Goal: Information Seeking & Learning: Learn about a topic

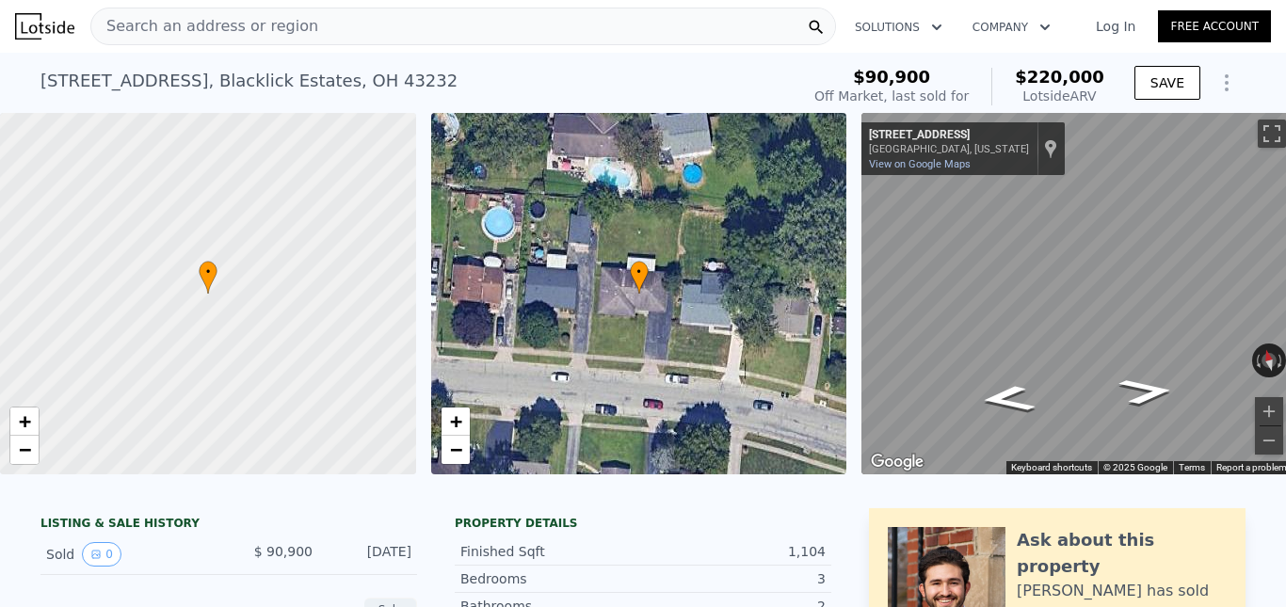
click at [194, 24] on span "Search an address or region" at bounding box center [204, 26] width 227 height 23
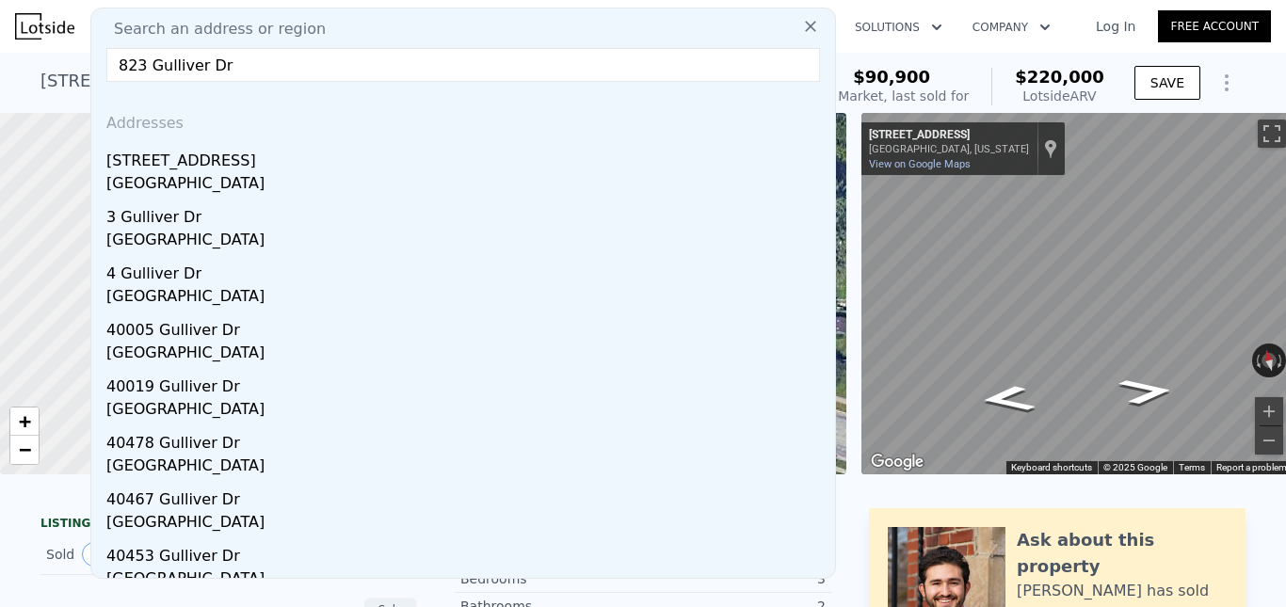
type input "823 Gulliver Dr"
click at [215, 166] on div "[STREET_ADDRESS]" at bounding box center [466, 157] width 721 height 30
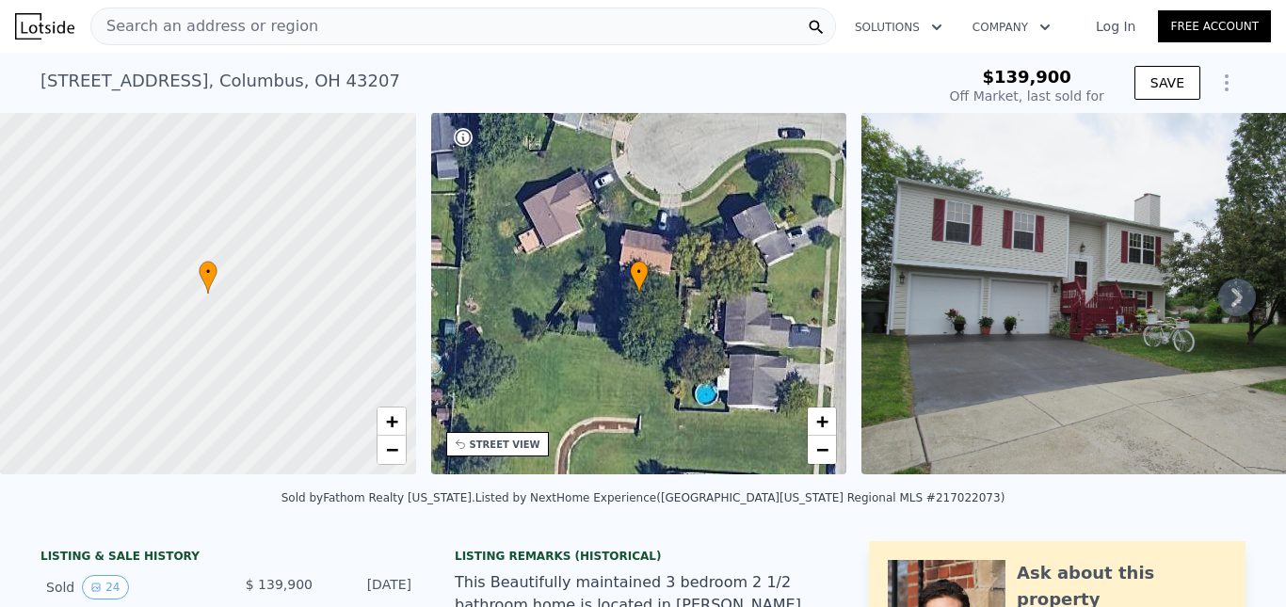
type input "$ 276,000"
type input "$ 110,788"
click at [259, 28] on span "Search an address or region" at bounding box center [204, 26] width 227 height 23
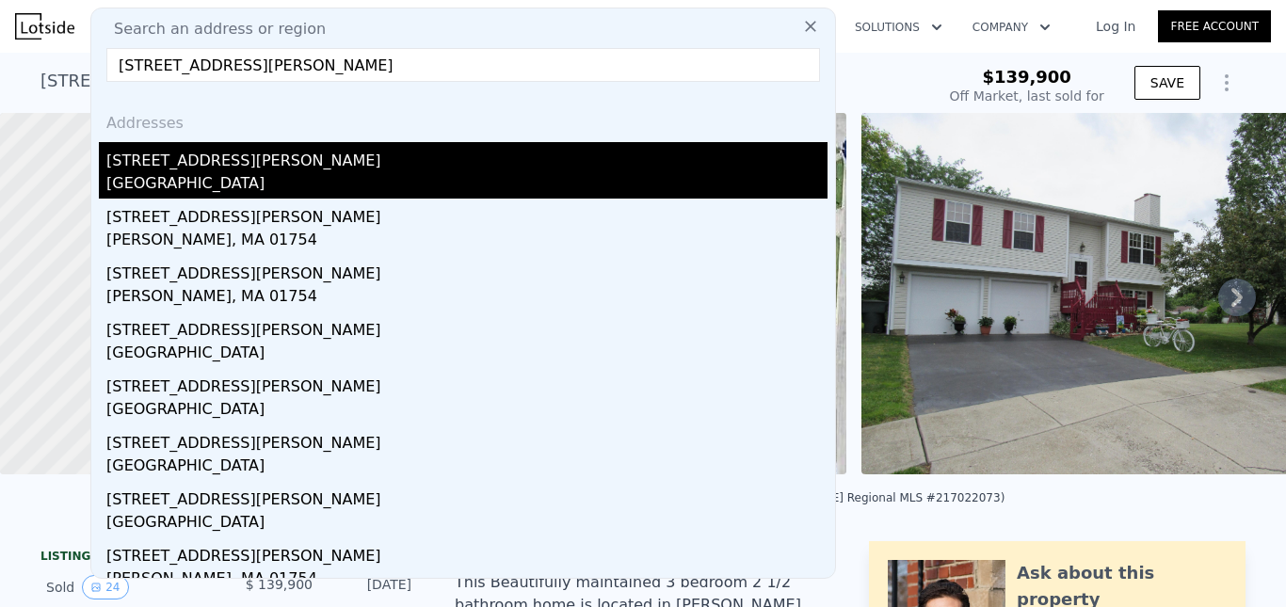
type input "[STREET_ADDRESS][PERSON_NAME]"
click at [211, 162] on div "[STREET_ADDRESS][PERSON_NAME]" at bounding box center [466, 157] width 721 height 30
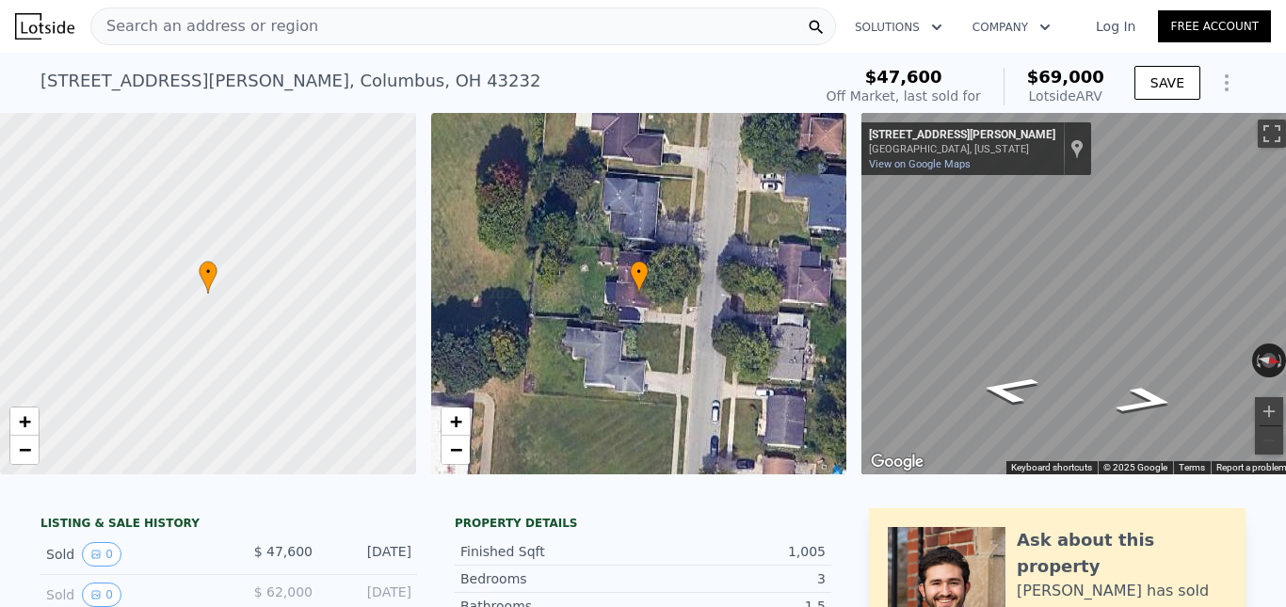
click at [353, 24] on div "Search an address or region" at bounding box center [463, 27] width 746 height 38
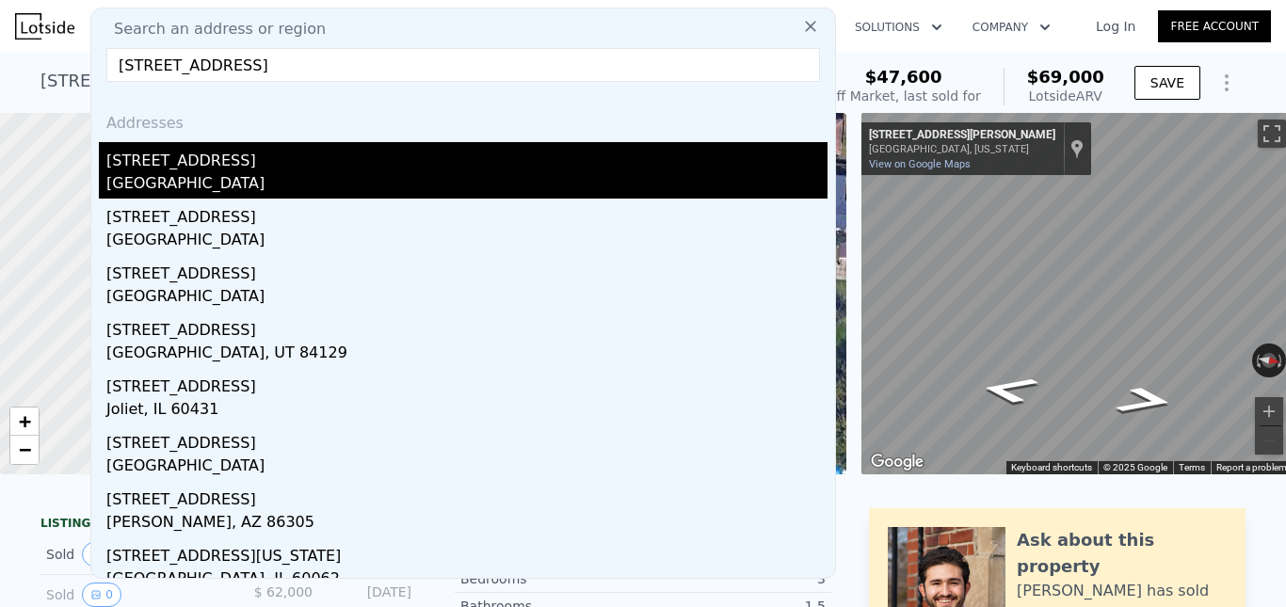
type input "[STREET_ADDRESS]"
click at [244, 184] on div "[GEOGRAPHIC_DATA]" at bounding box center [466, 185] width 721 height 26
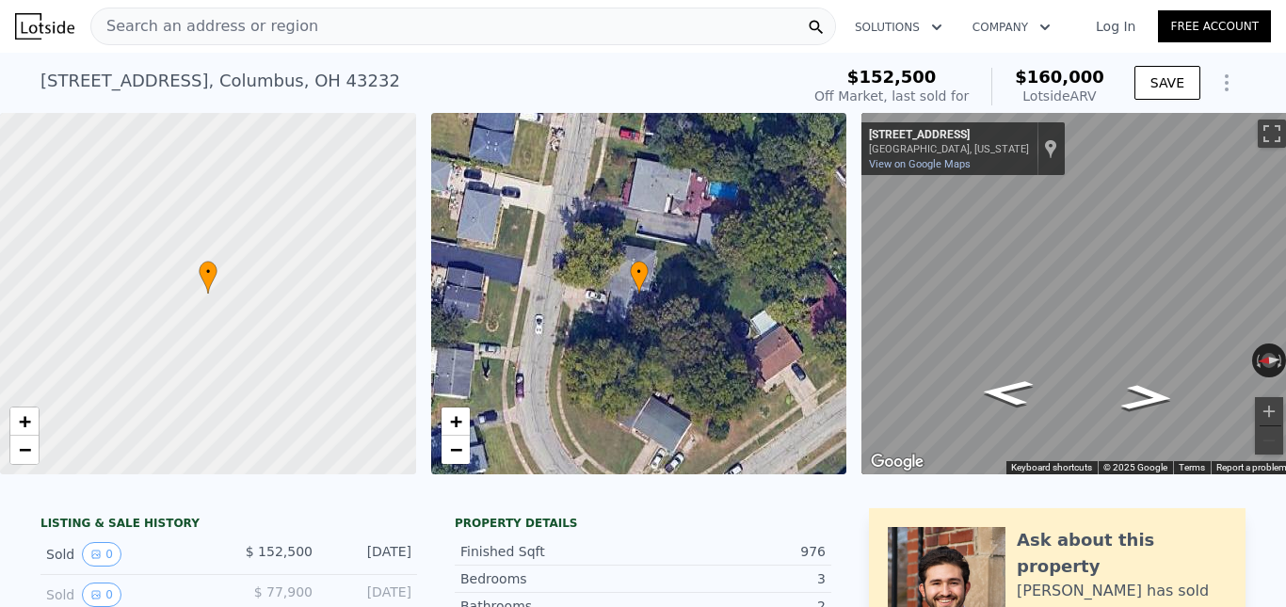
click at [284, 25] on span "Search an address or region" at bounding box center [204, 26] width 227 height 23
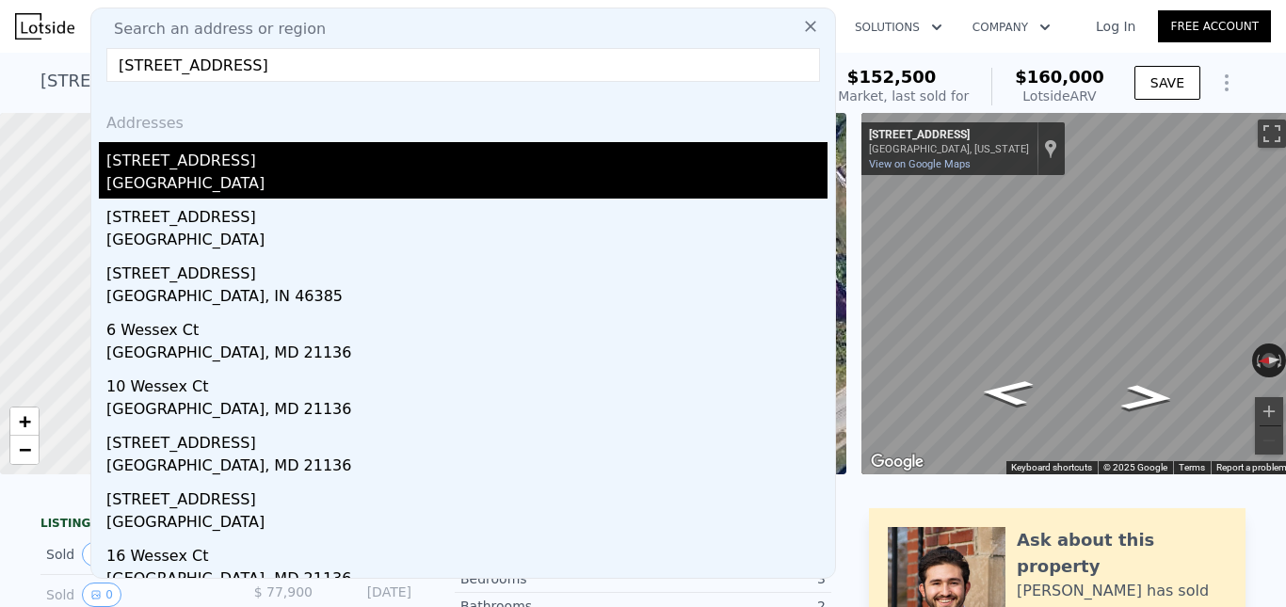
type input "[STREET_ADDRESS]"
click at [217, 174] on div "[GEOGRAPHIC_DATA]" at bounding box center [466, 185] width 721 height 26
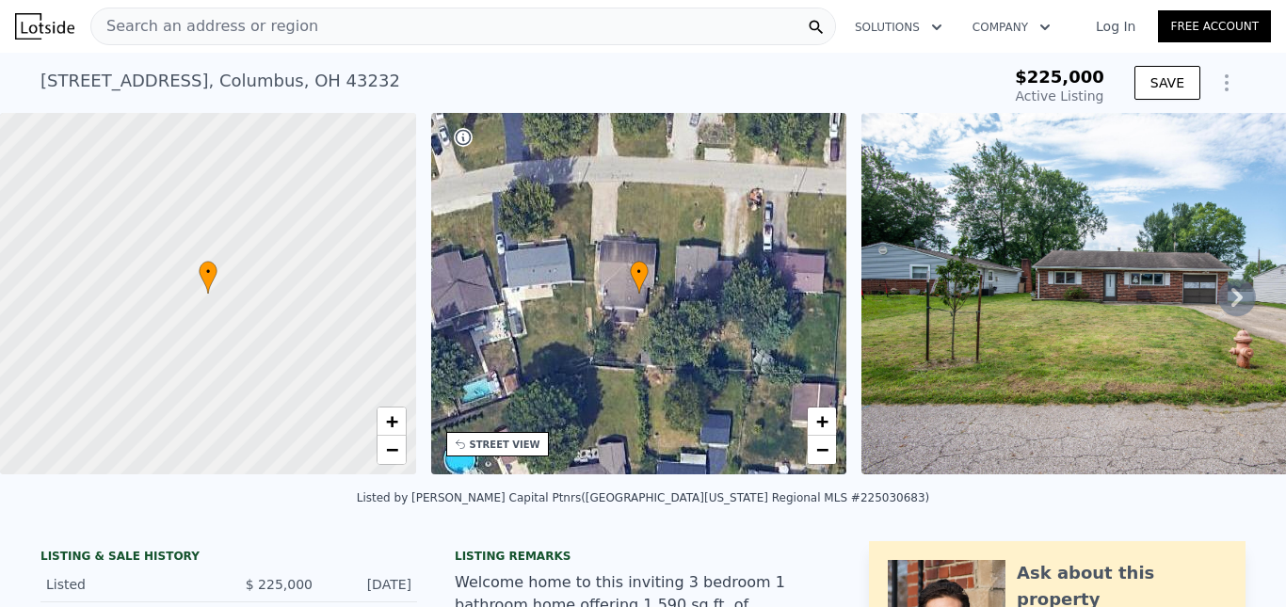
type input "$ 246,000"
type input "-$ 6,942"
click at [299, 31] on div "Search an address or region" at bounding box center [463, 27] width 746 height 38
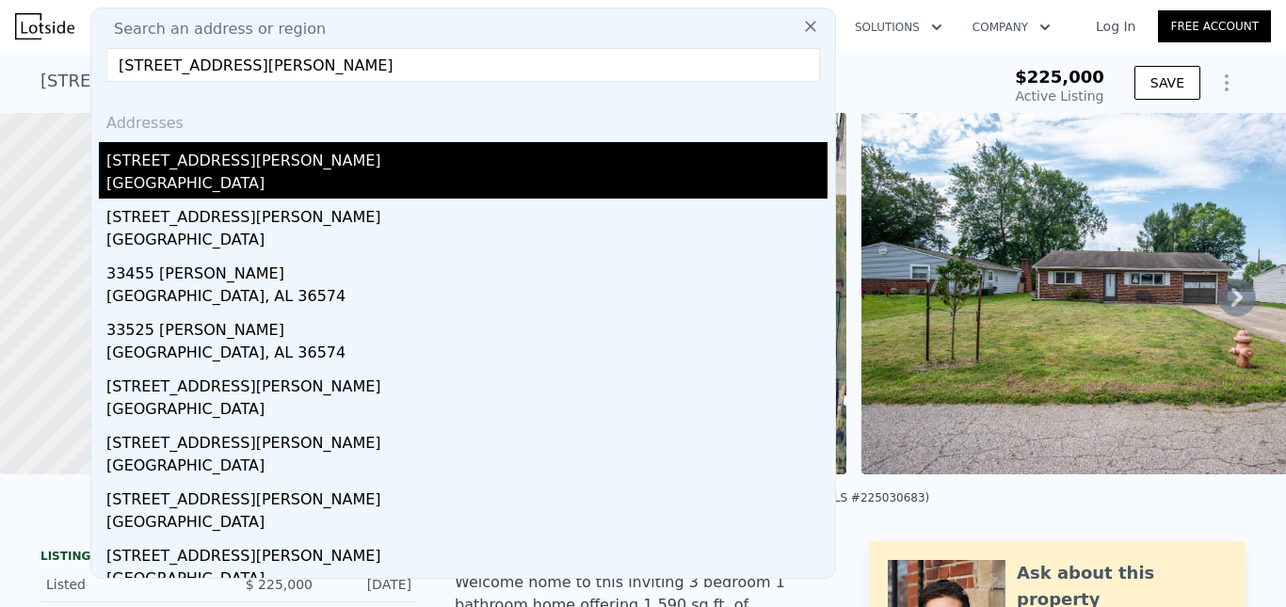
type input "[STREET_ADDRESS][PERSON_NAME]"
click at [218, 172] on div "[GEOGRAPHIC_DATA]" at bounding box center [466, 185] width 721 height 26
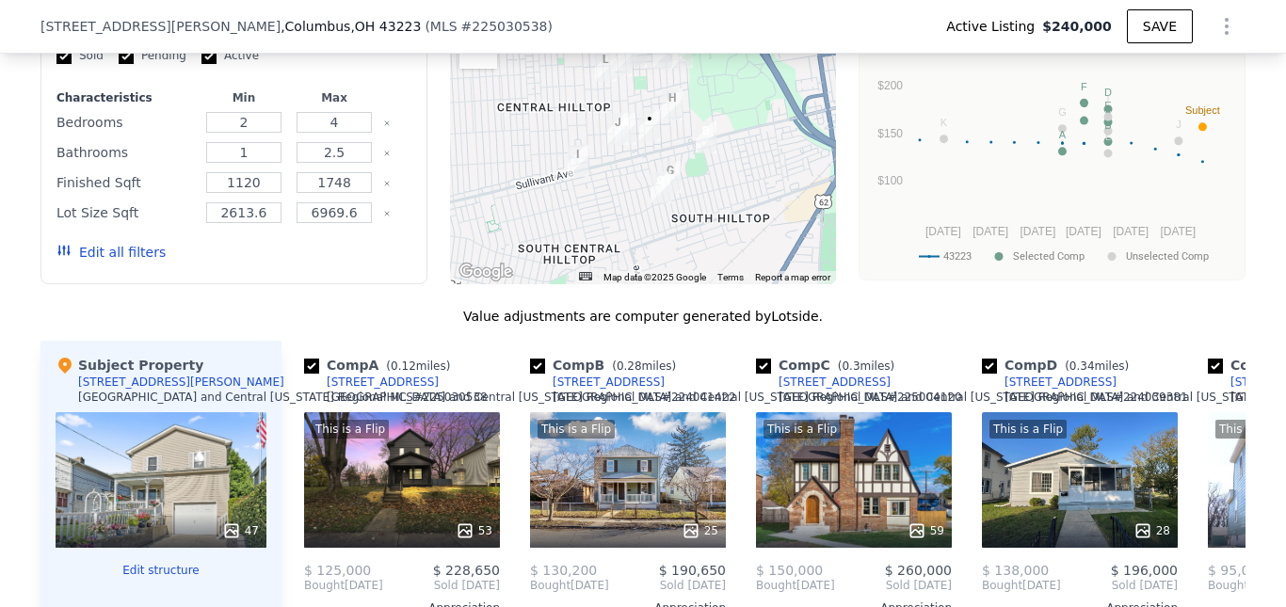
scroll to position [1432, 0]
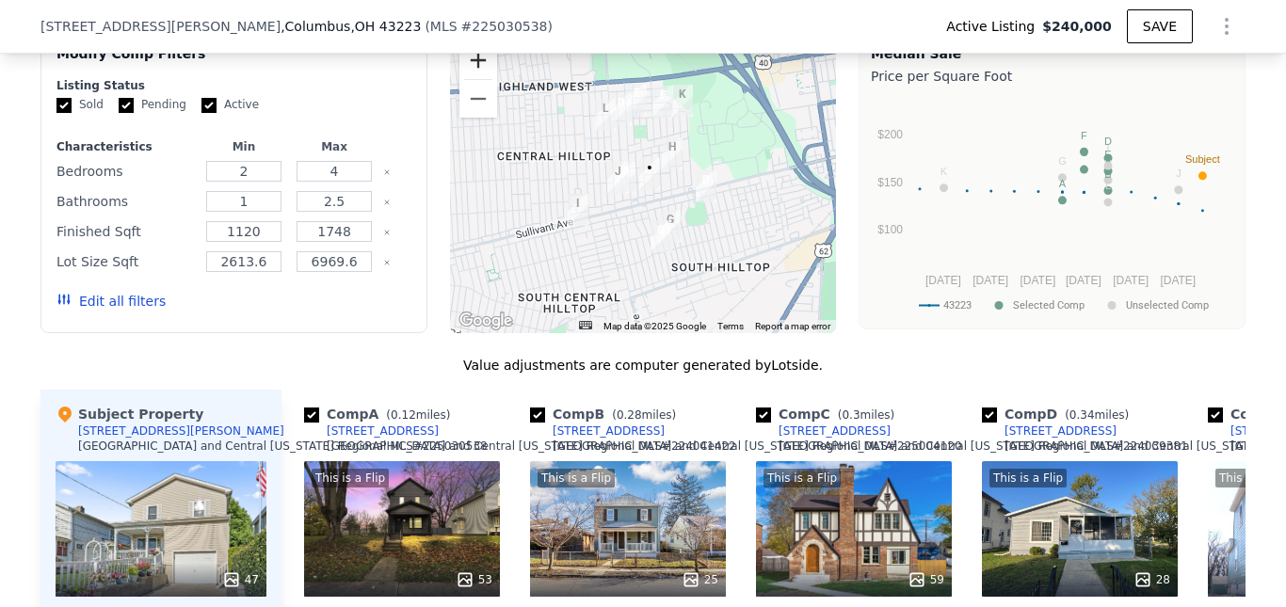
click at [469, 71] on button "Zoom in" at bounding box center [479, 60] width 38 height 38
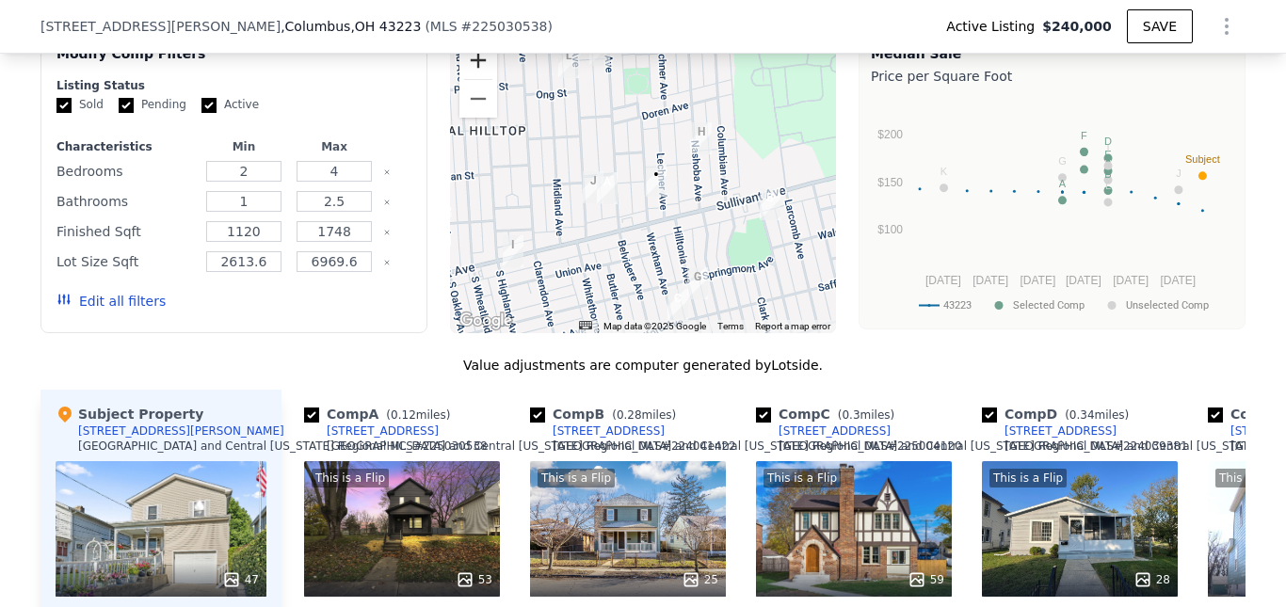
click at [468, 72] on button "Zoom in" at bounding box center [479, 60] width 38 height 38
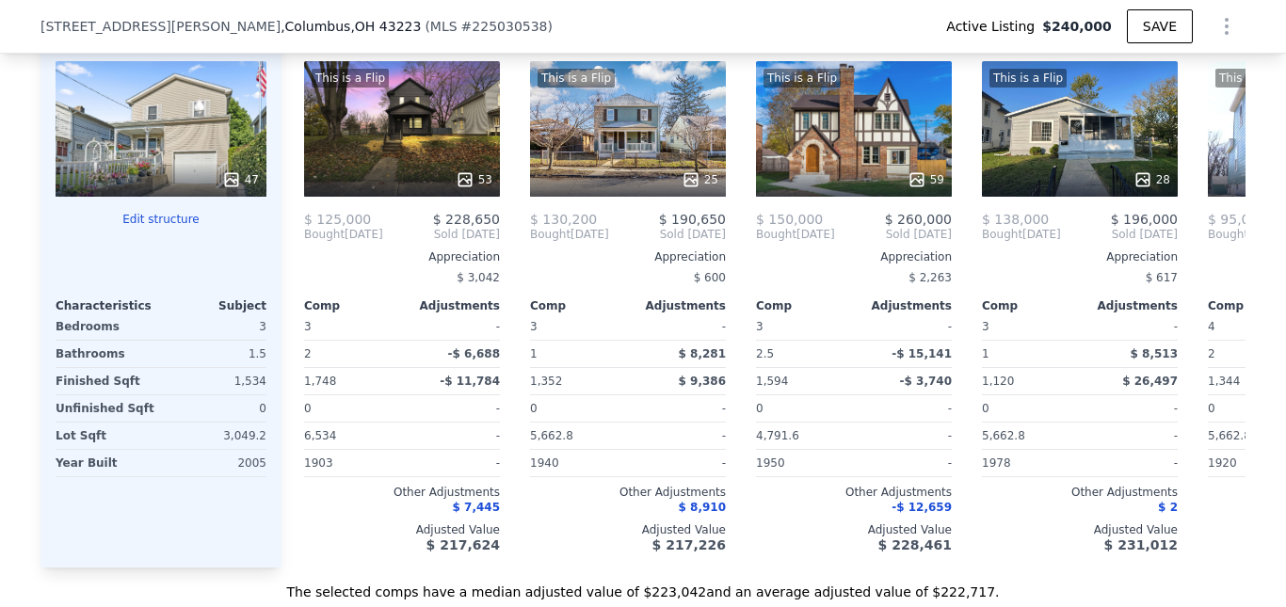
scroll to position [1173, 0]
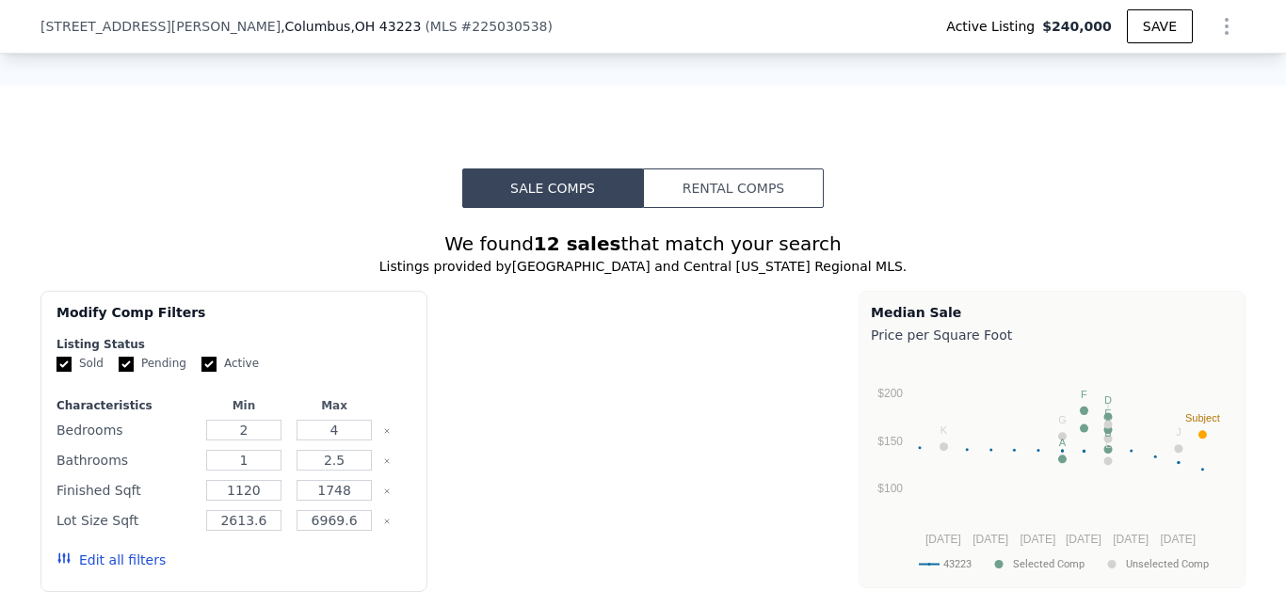
type input "$ 234,000"
type input "-$ 33,998"
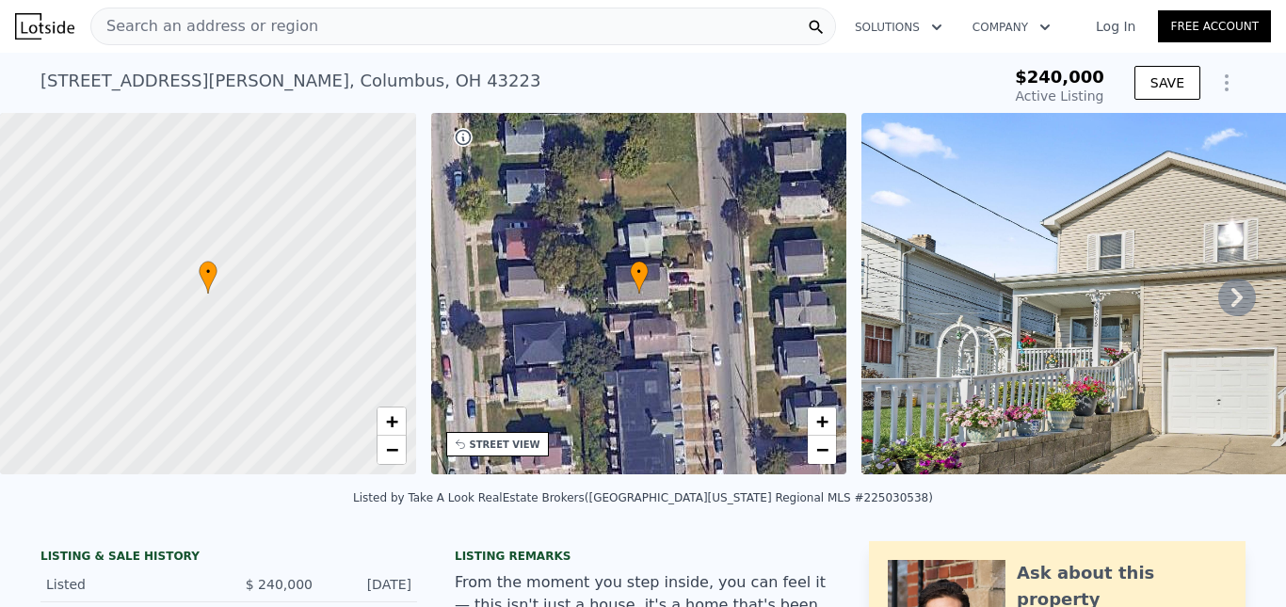
click at [312, 30] on div "Search an address or region" at bounding box center [463, 27] width 746 height 38
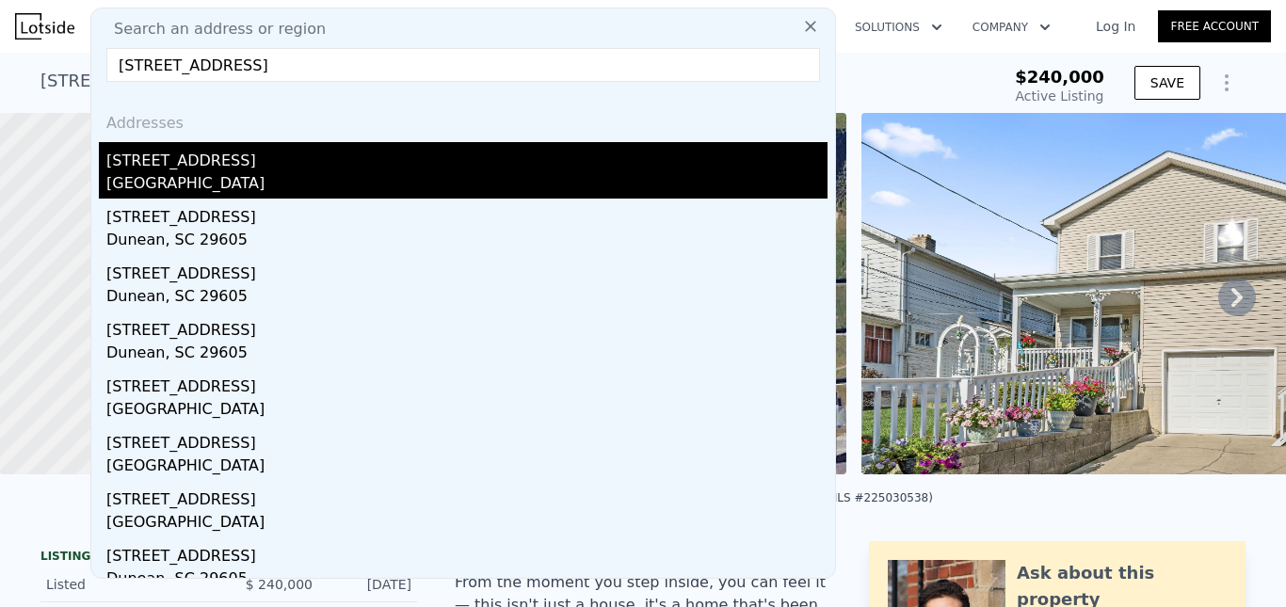
type input "[STREET_ADDRESS]"
click at [213, 170] on div "[STREET_ADDRESS]" at bounding box center [466, 157] width 721 height 30
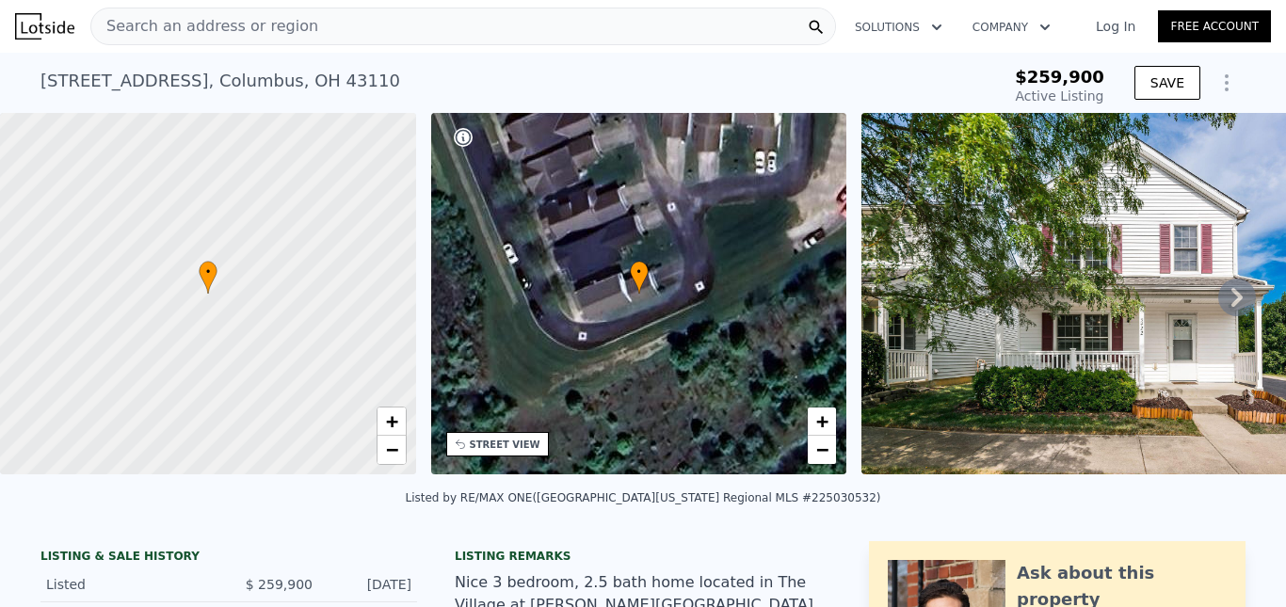
click at [181, 21] on span "Search an address or region" at bounding box center [204, 26] width 227 height 23
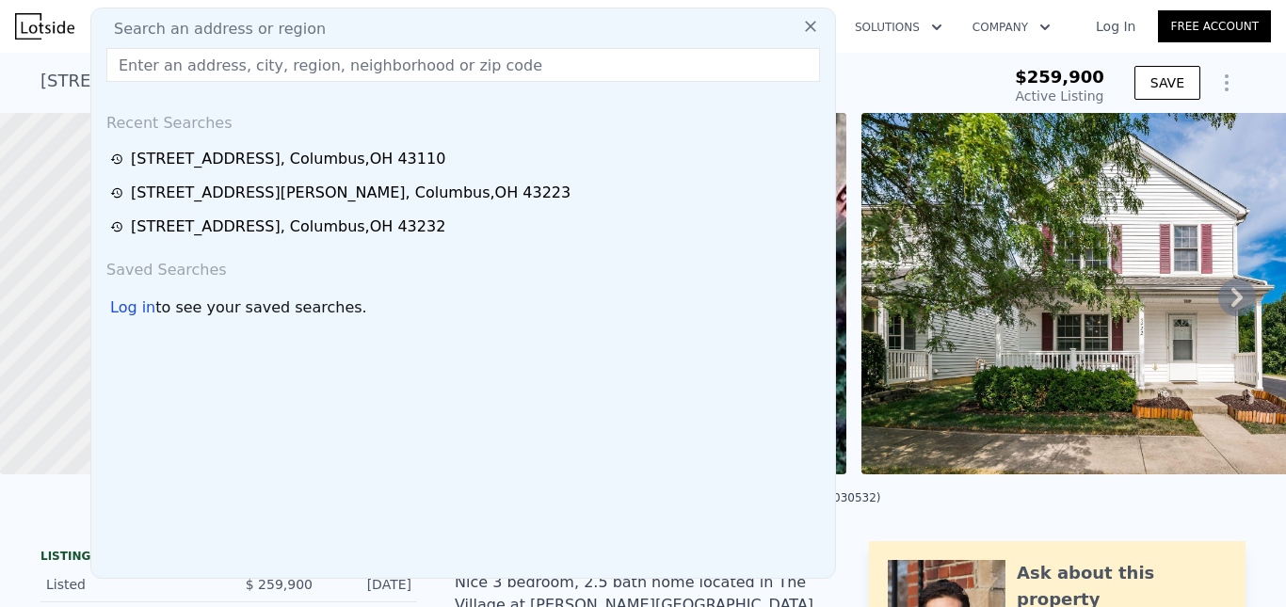
type input "[STREET_ADDRESS]"
type input "$ 320,000"
type input "$ 25,794"
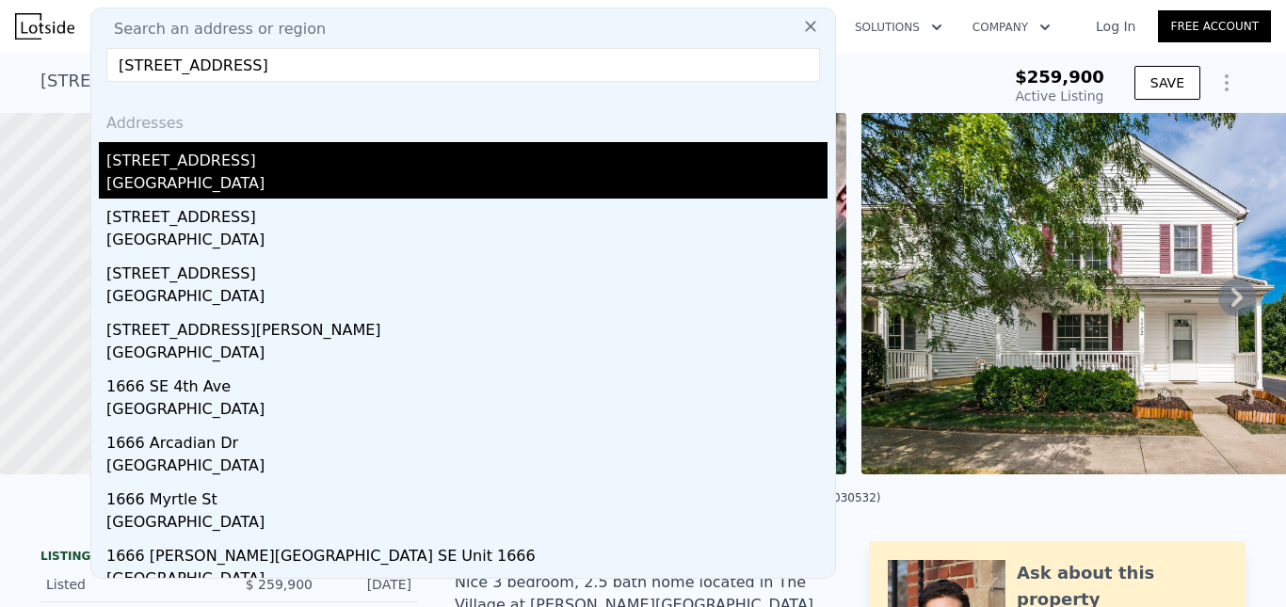
type input "[STREET_ADDRESS]"
click at [241, 170] on div "[STREET_ADDRESS]" at bounding box center [466, 157] width 721 height 30
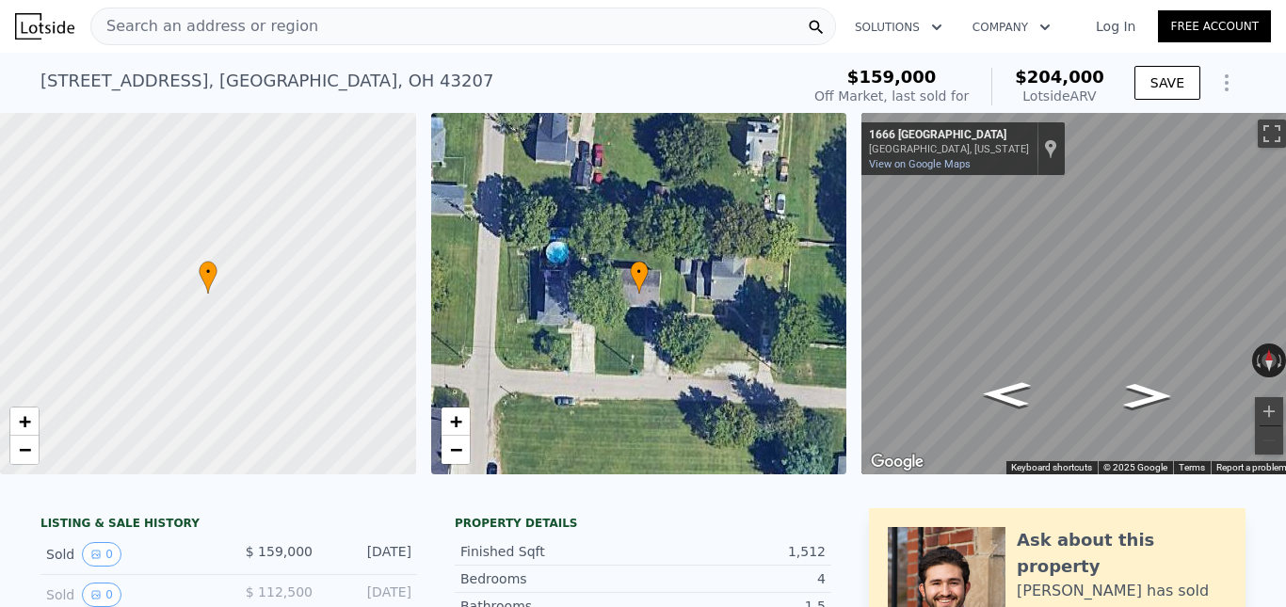
click at [231, 28] on span "Search an address or region" at bounding box center [204, 26] width 227 height 23
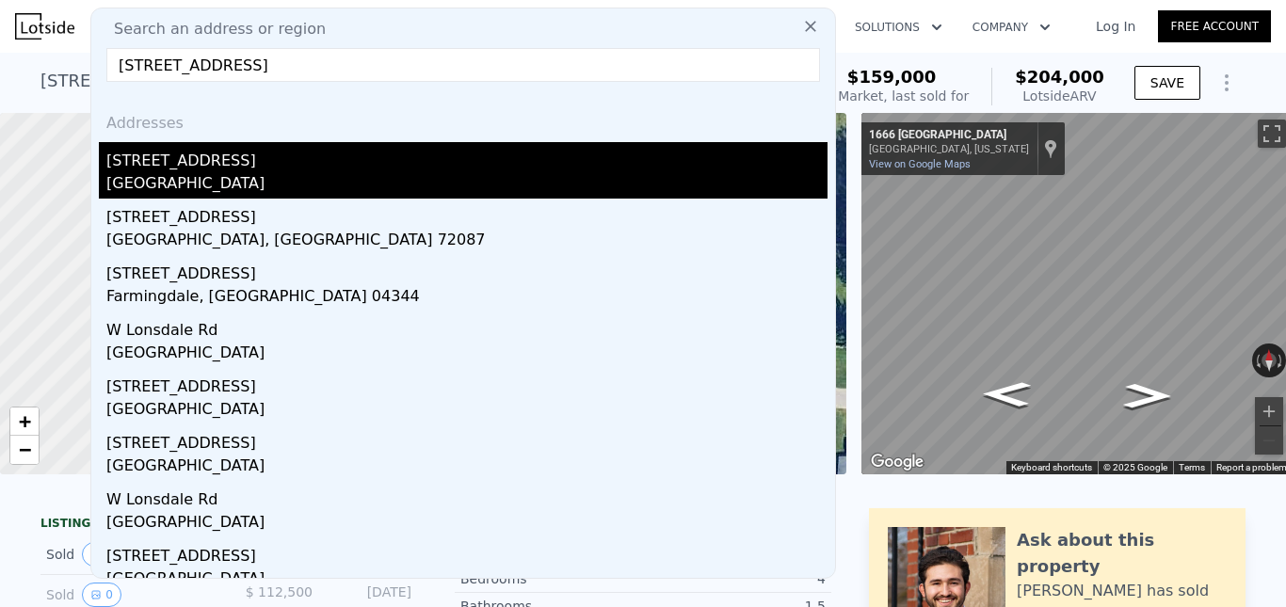
type input "[STREET_ADDRESS]"
click at [219, 171] on div "[STREET_ADDRESS]" at bounding box center [466, 157] width 721 height 30
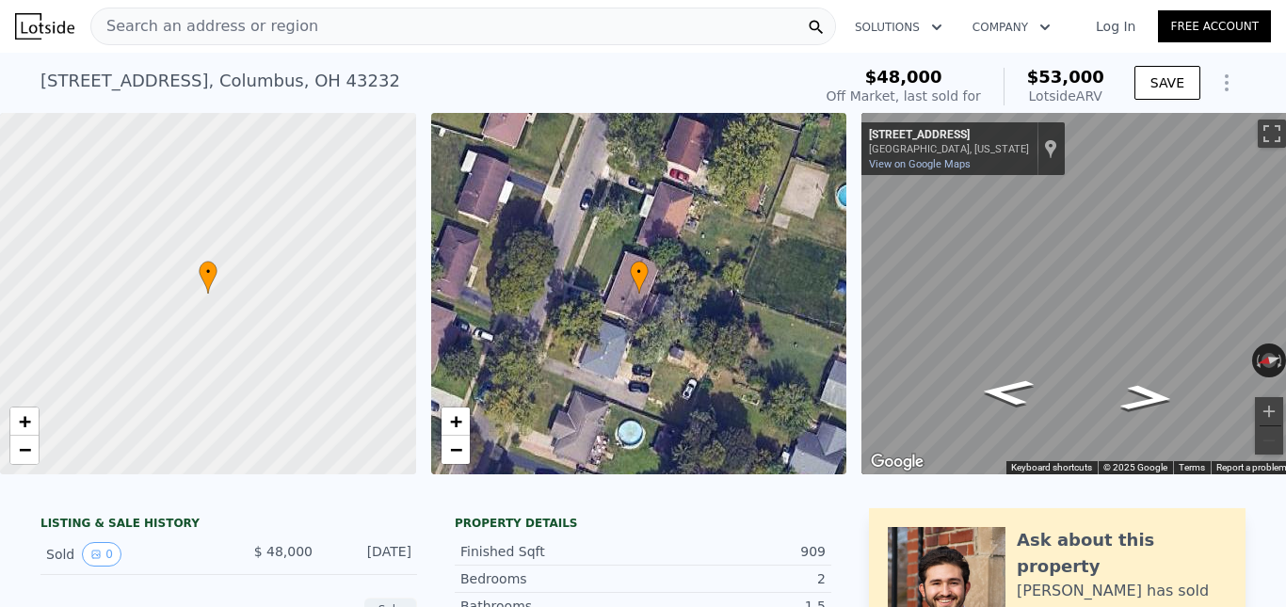
click at [344, 23] on div "Search an address or region" at bounding box center [463, 27] width 746 height 38
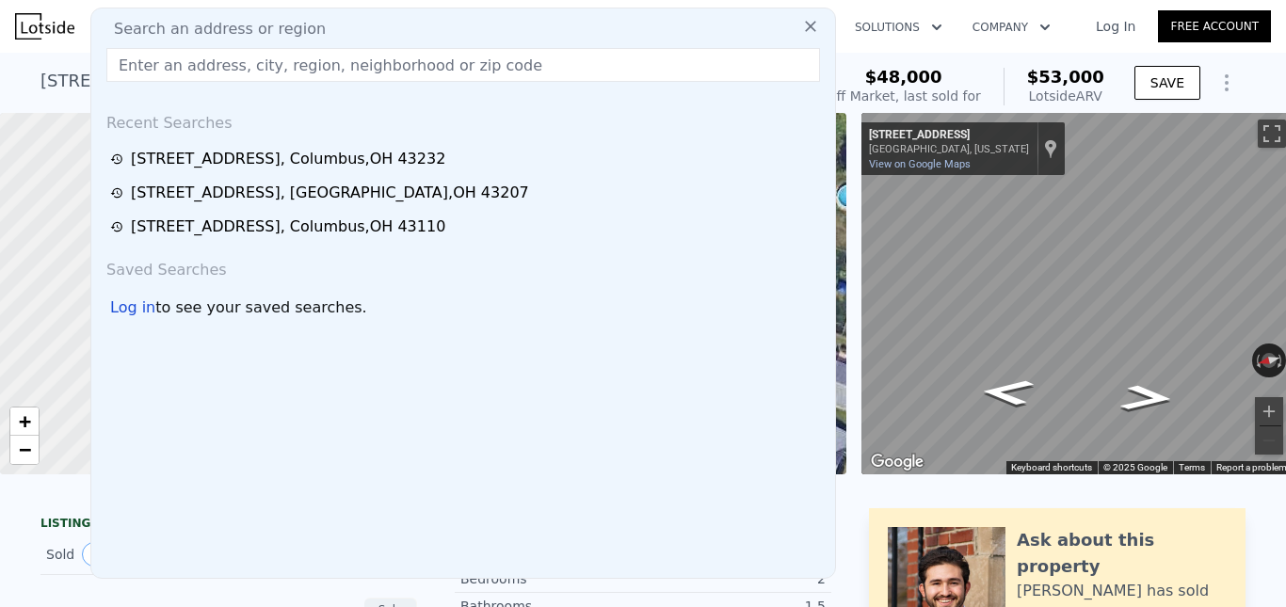
type input "1688 Pin Oak Dr"
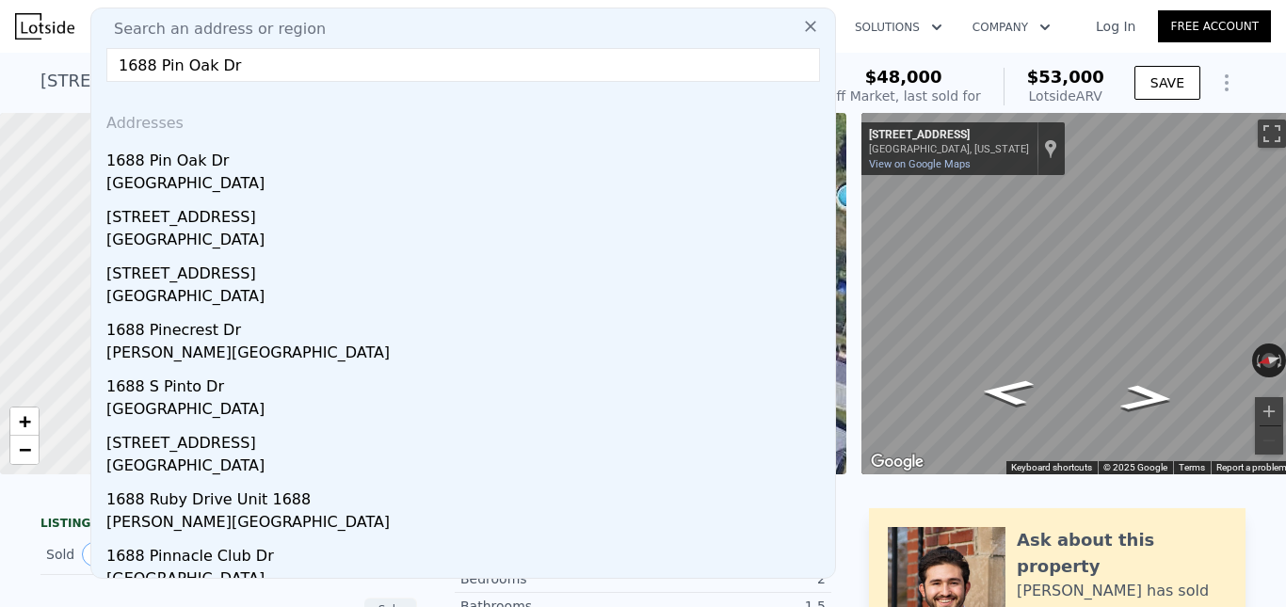
click at [147, 176] on div "[GEOGRAPHIC_DATA]" at bounding box center [466, 185] width 721 height 26
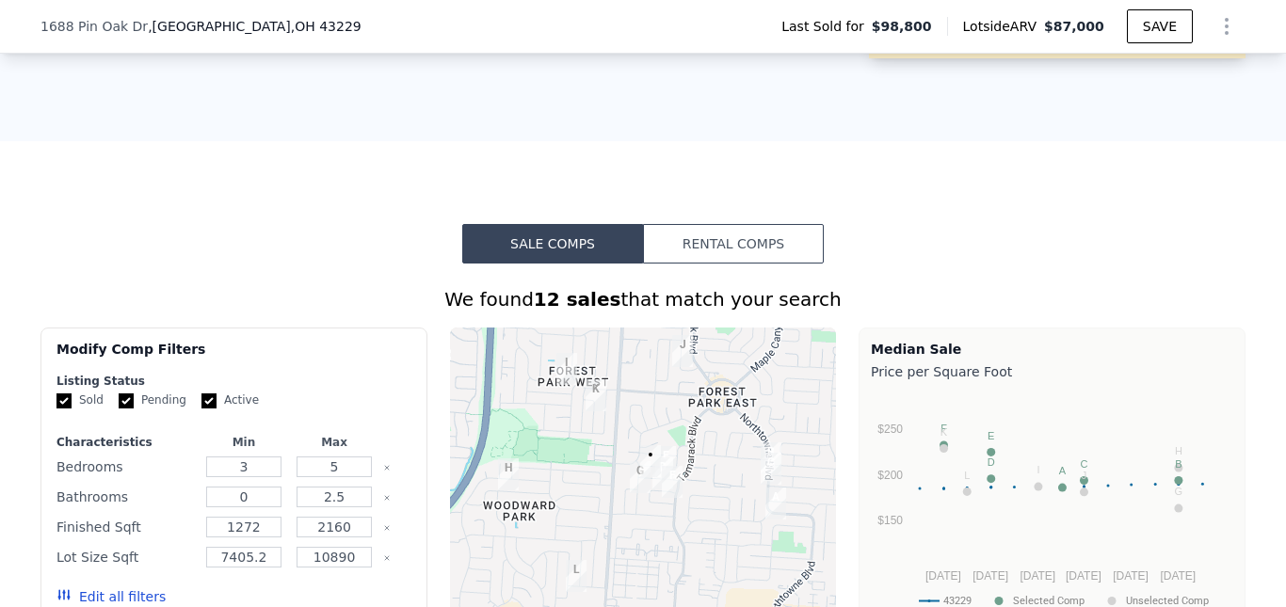
scroll to position [1406, 0]
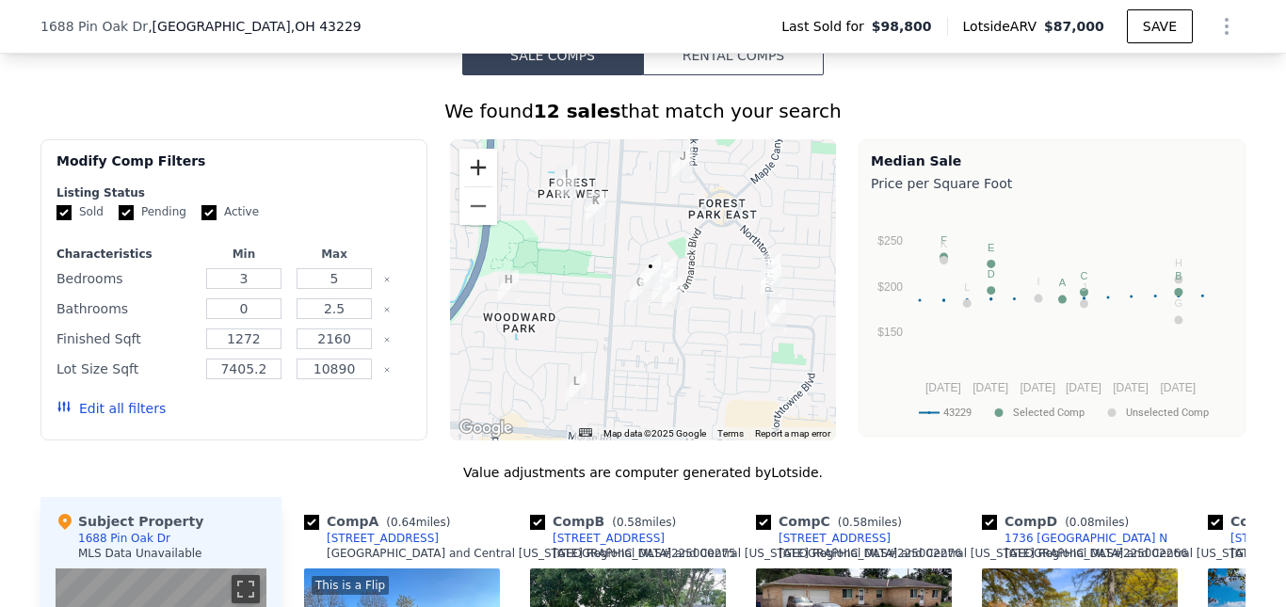
click at [470, 178] on button "Zoom in" at bounding box center [479, 168] width 38 height 38
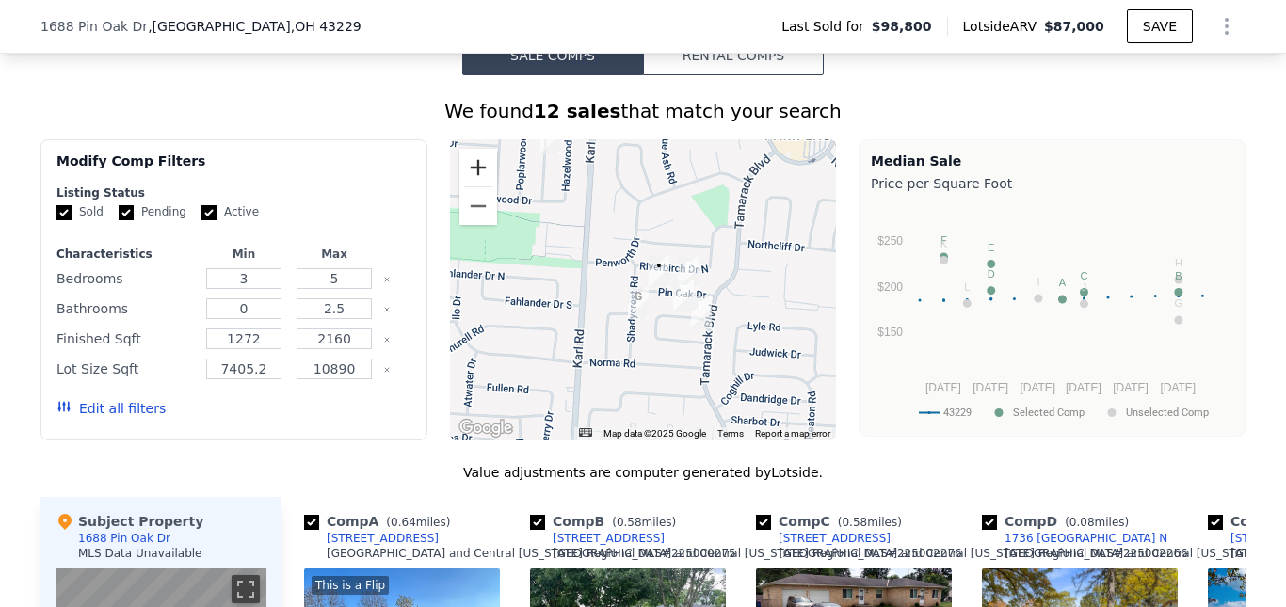
click at [470, 178] on button "Zoom in" at bounding box center [479, 168] width 38 height 38
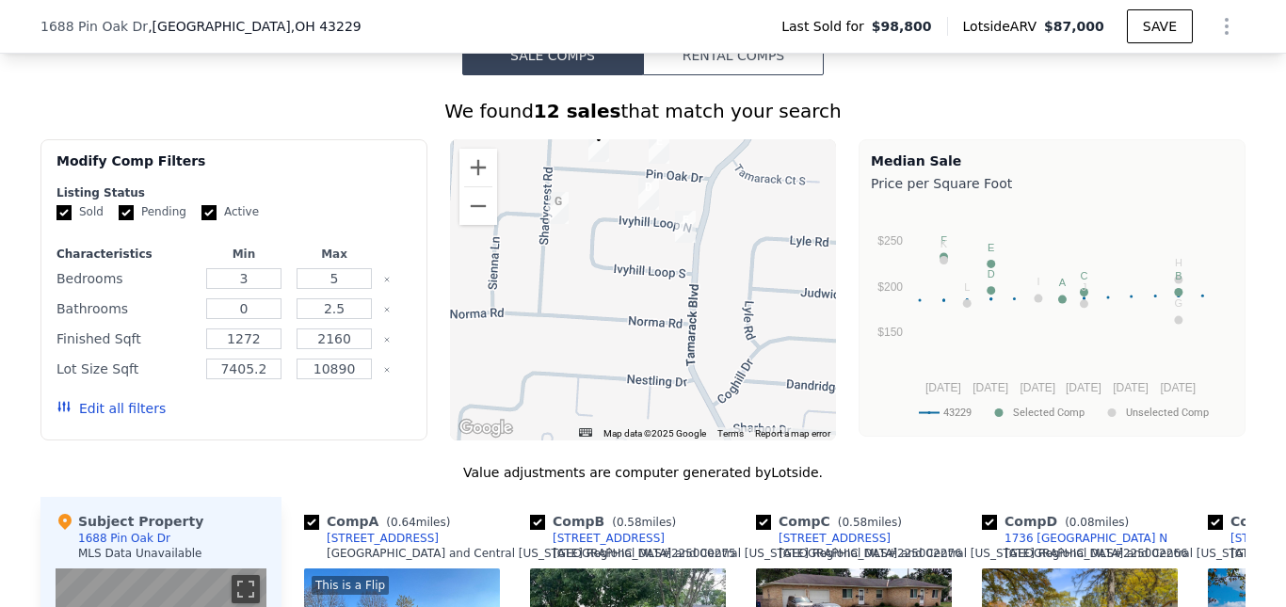
drag, startPoint x: 760, startPoint y: 329, endPoint x: 682, endPoint y: 204, distance: 146.8
click at [682, 204] on div at bounding box center [643, 289] width 387 height 301
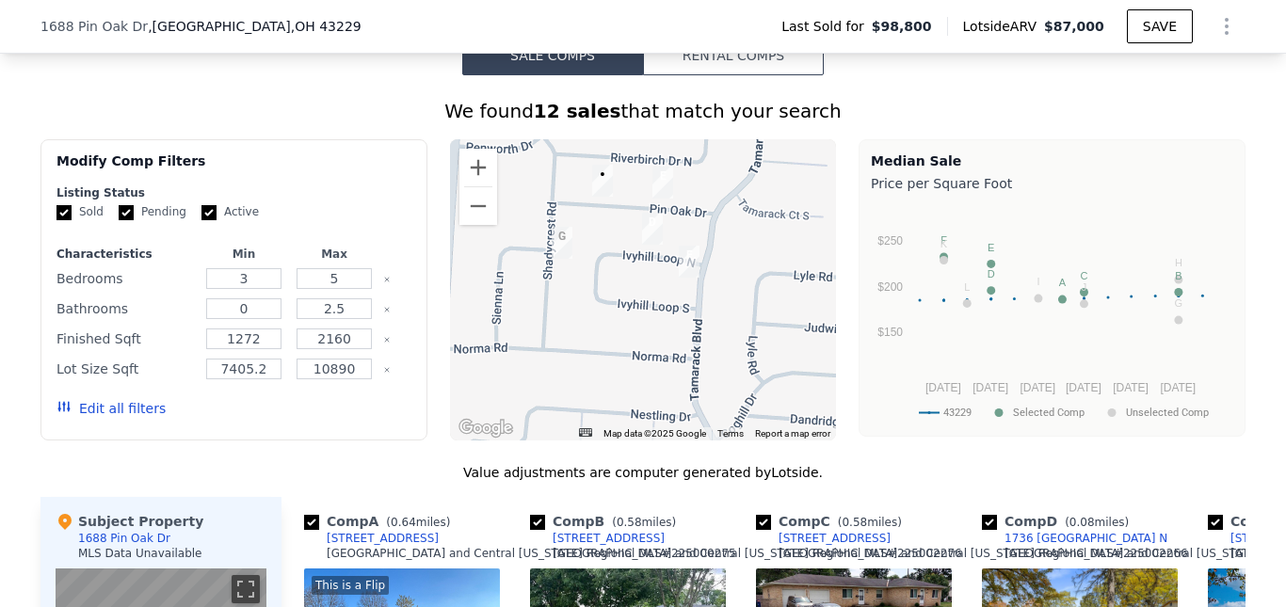
drag, startPoint x: 660, startPoint y: 280, endPoint x: 664, endPoint y: 316, distance: 36.9
click at [664, 316] on div at bounding box center [643, 289] width 387 height 301
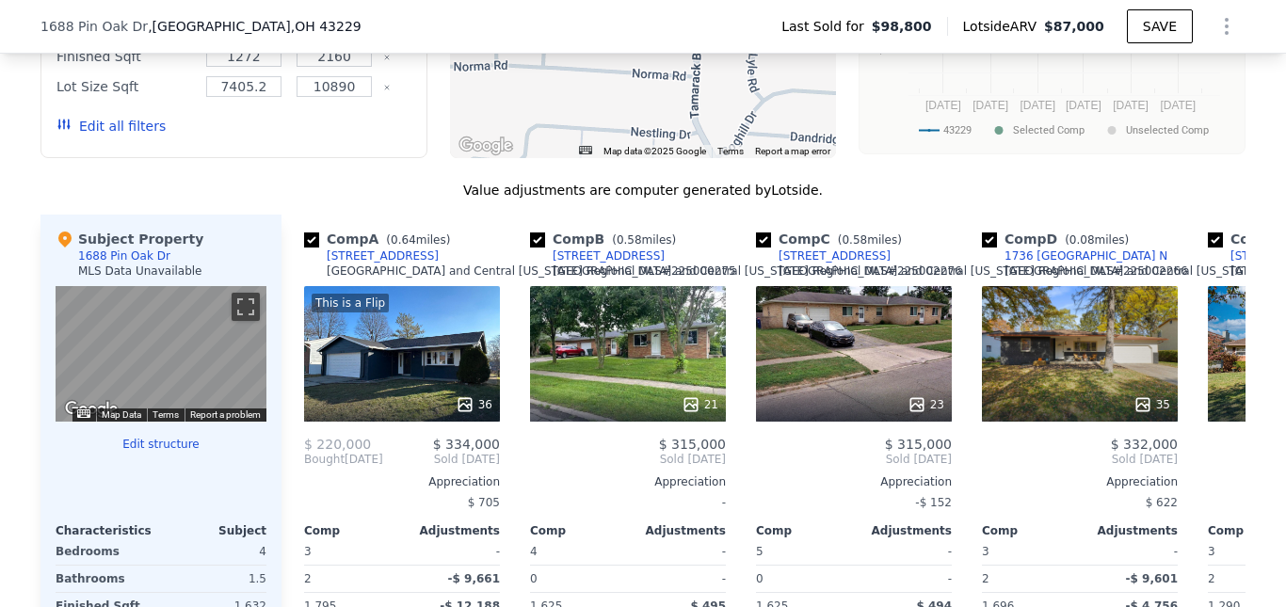
scroll to position [1877, 0]
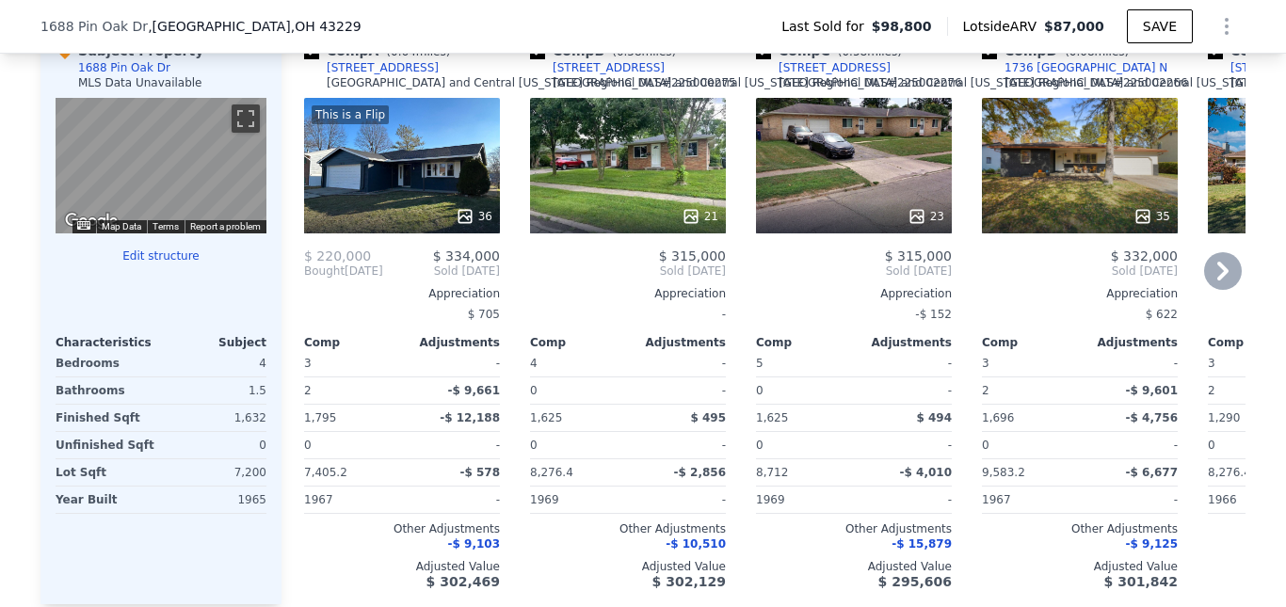
click at [1218, 281] on icon at bounding box center [1223, 271] width 11 height 19
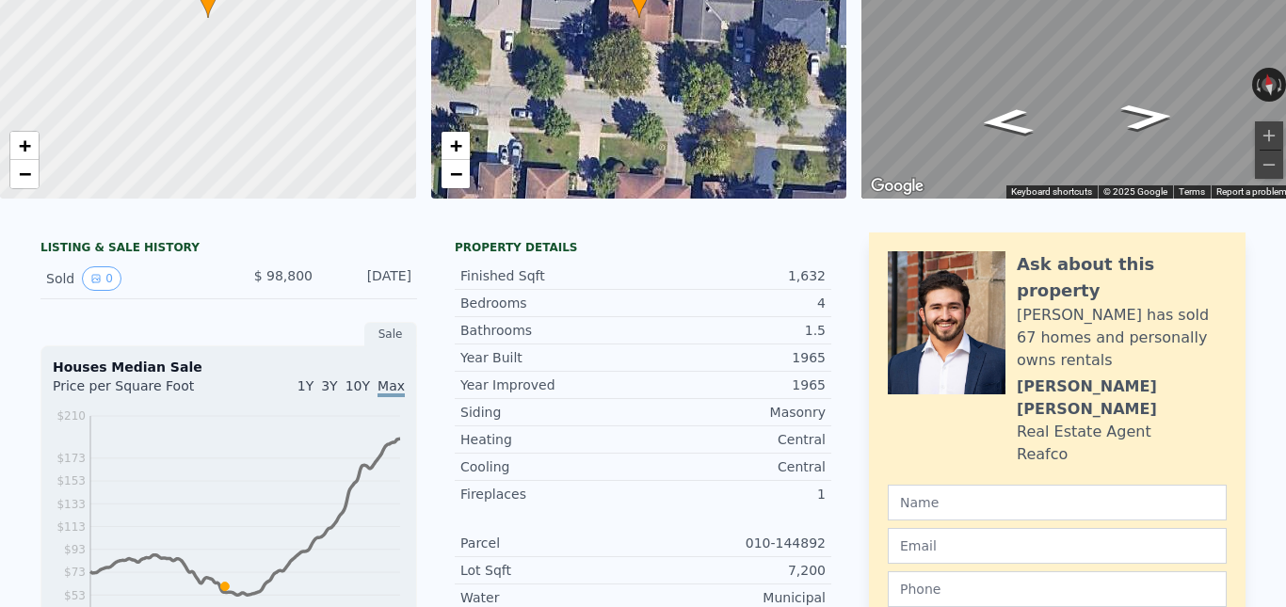
scroll to position [0, 0]
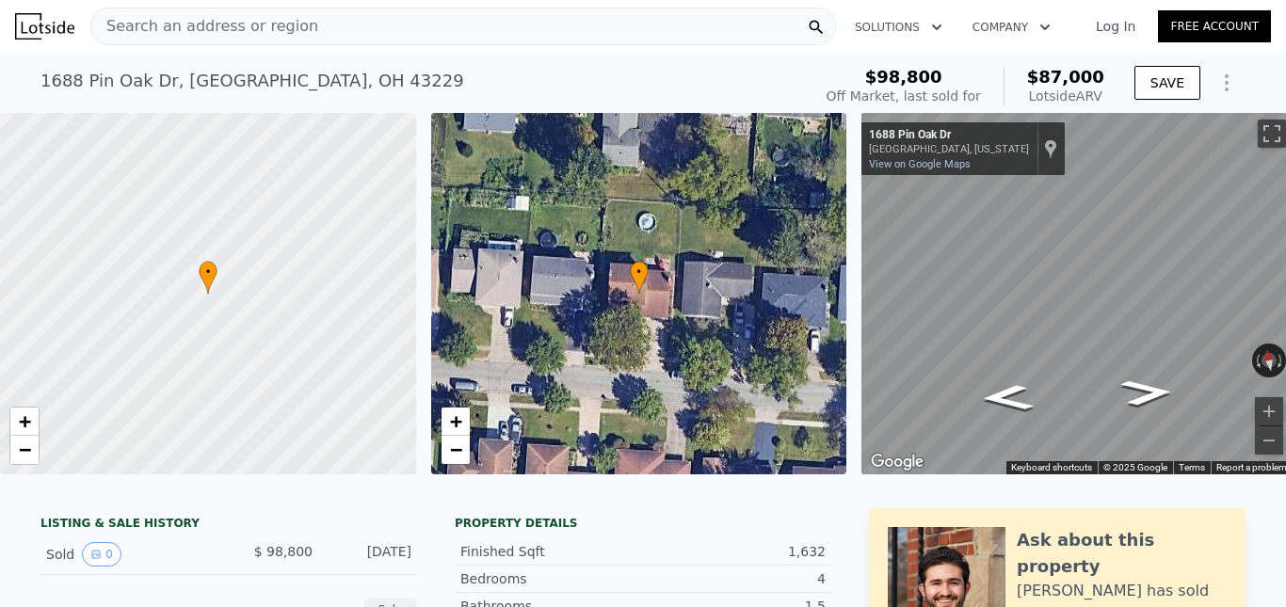
click at [150, 23] on span "Search an address or region" at bounding box center [204, 26] width 227 height 23
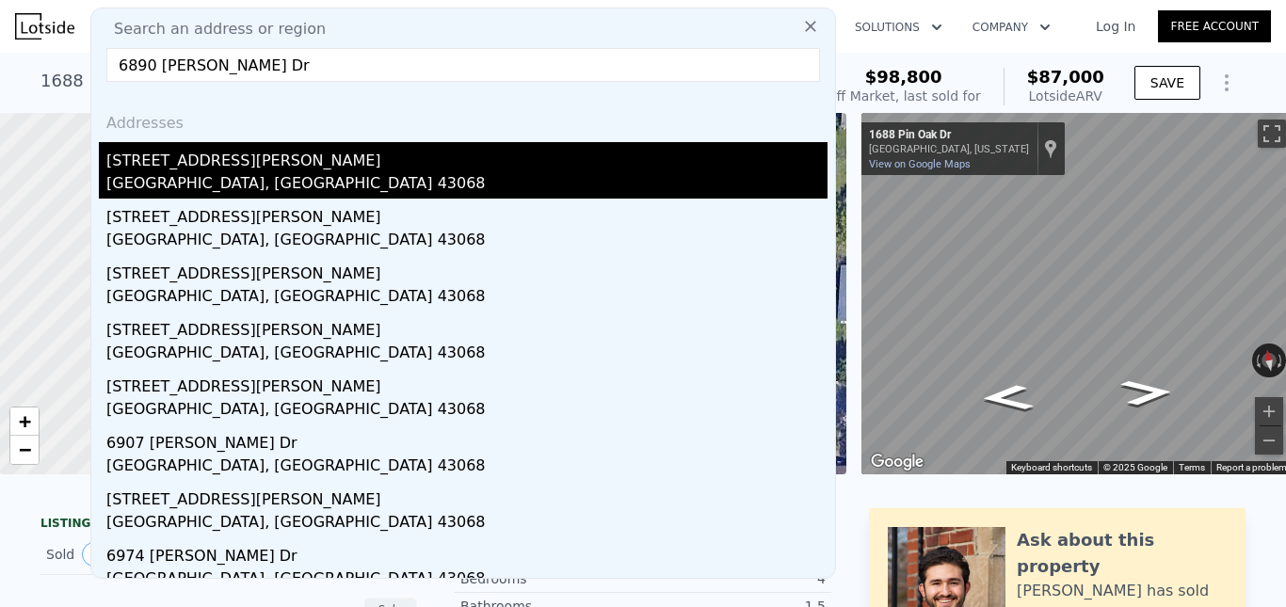
type input "6890 [PERSON_NAME] Dr"
click at [199, 169] on div "[STREET_ADDRESS][PERSON_NAME]" at bounding box center [466, 157] width 721 height 30
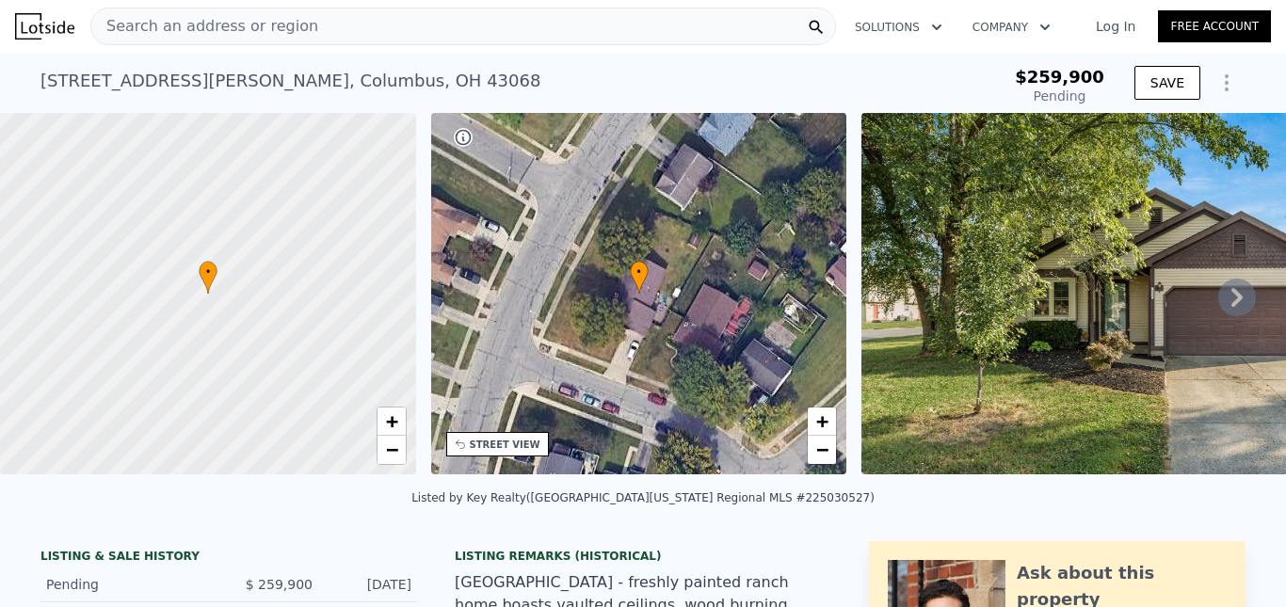
type input "-$ 275,866"
click at [288, 34] on span "Search an address or region" at bounding box center [204, 26] width 227 height 23
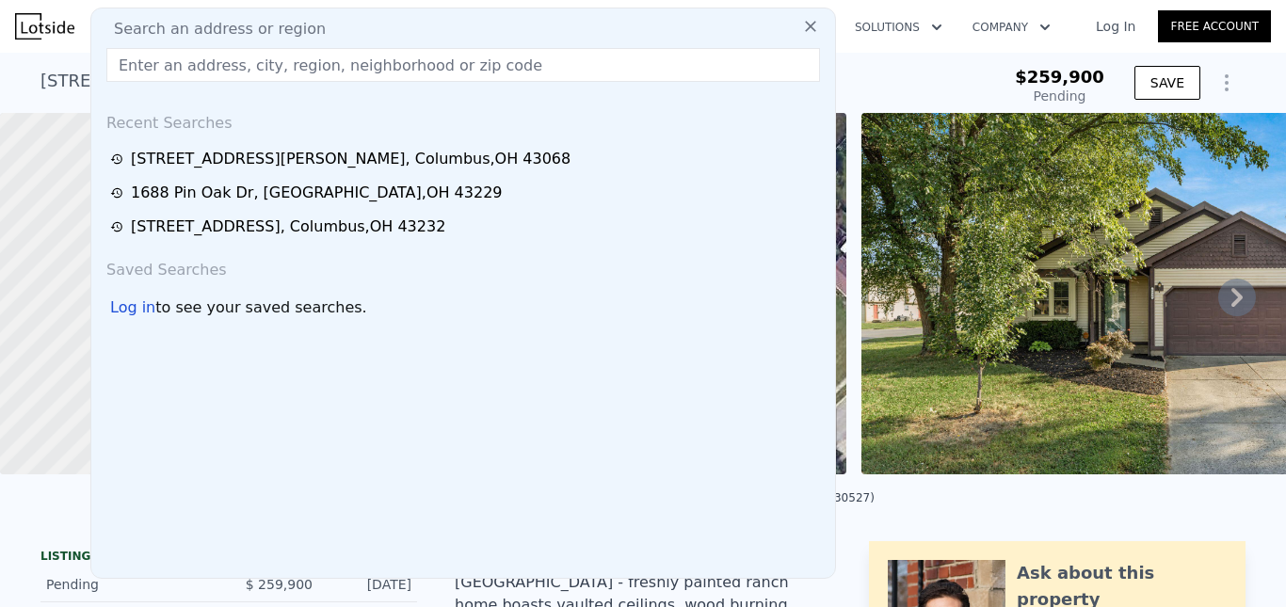
type input "[STREET_ADDRESS]"
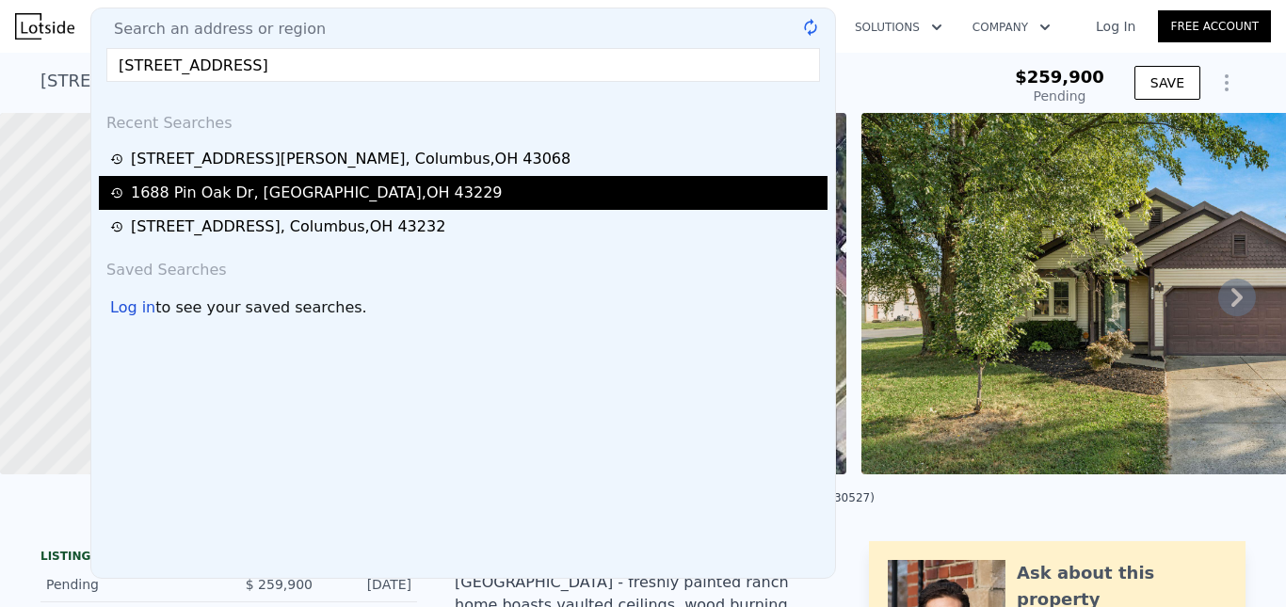
type input "$ 292,000"
type input "-$ 119"
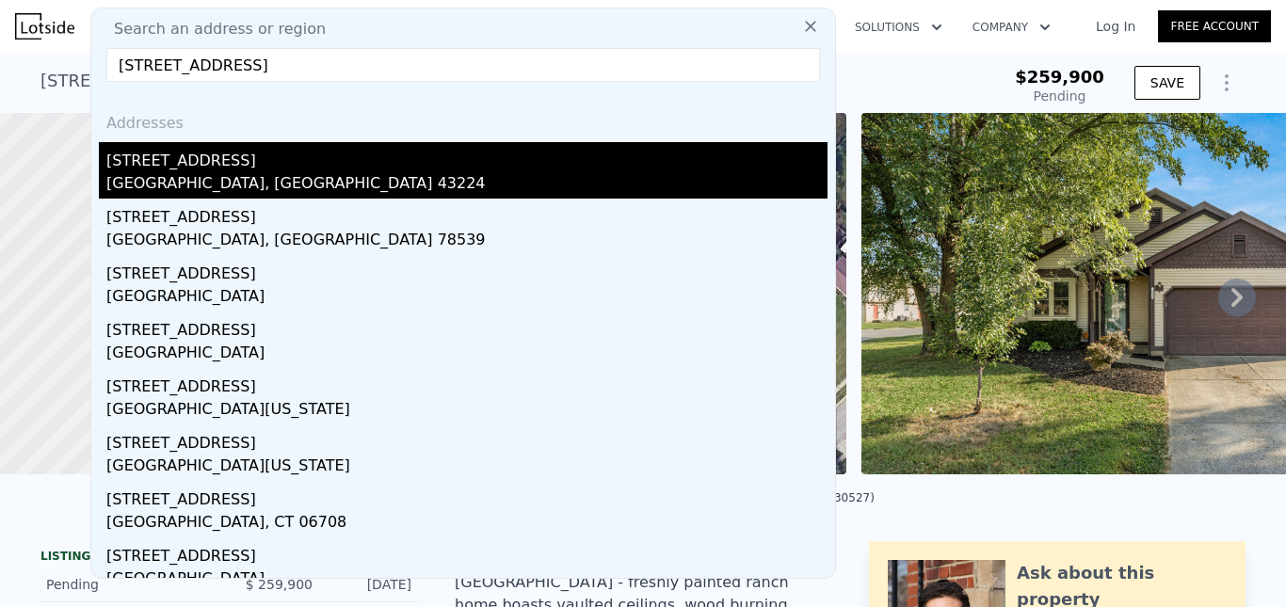
type input "[STREET_ADDRESS]"
click at [218, 175] on div "[GEOGRAPHIC_DATA], [GEOGRAPHIC_DATA] 43224" at bounding box center [466, 185] width 721 height 26
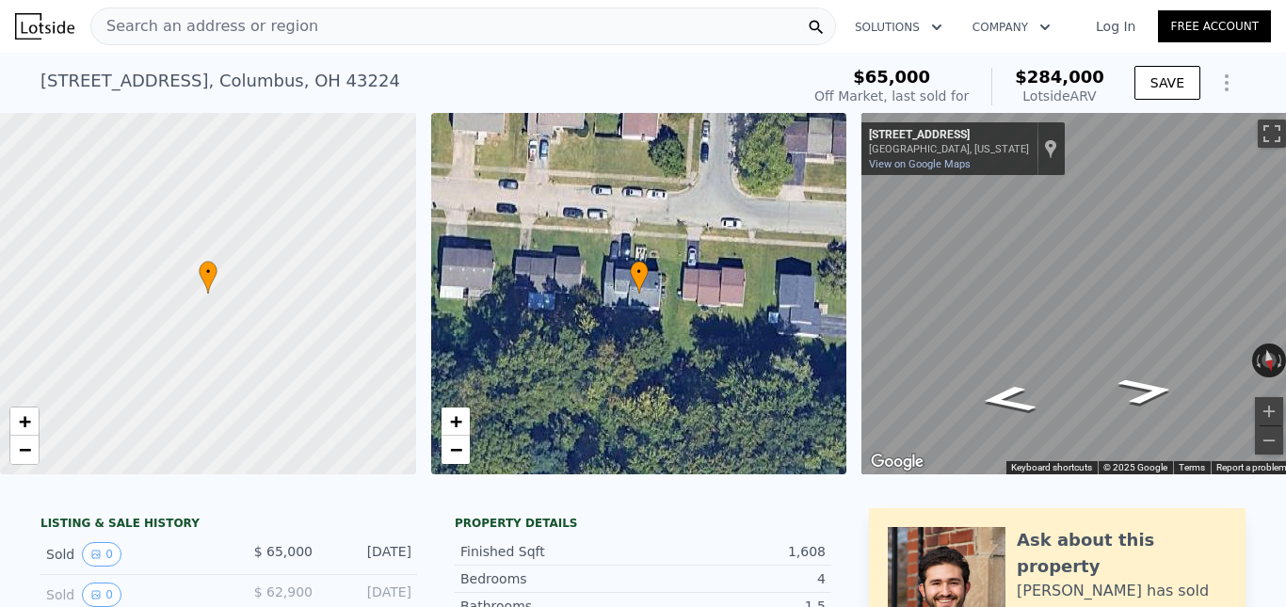
click at [204, 30] on span "Search an address or region" at bounding box center [204, 26] width 227 height 23
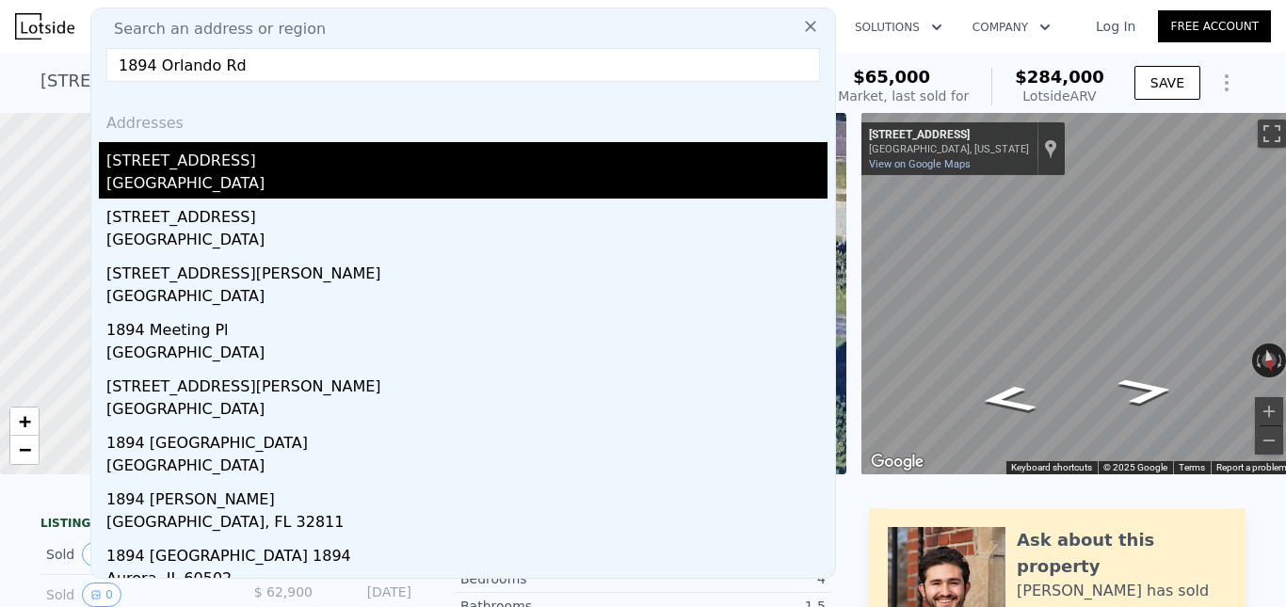
type input "1894 Orlando Rd"
click at [199, 177] on div "[GEOGRAPHIC_DATA]" at bounding box center [466, 185] width 721 height 26
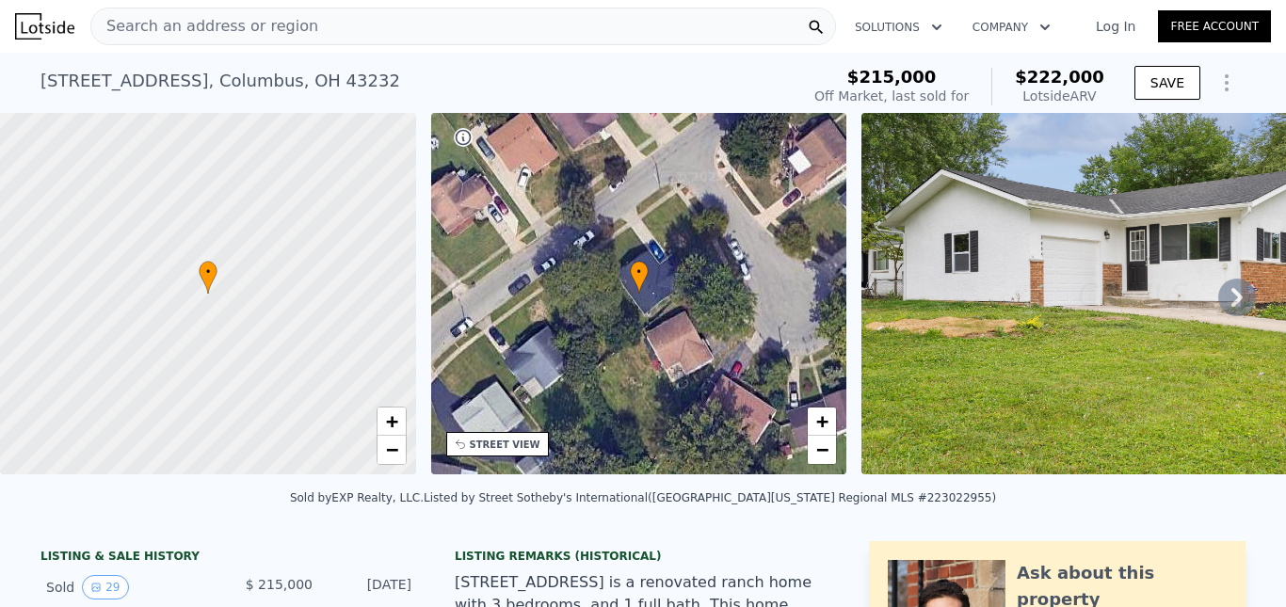
click at [235, 29] on span "Search an address or region" at bounding box center [204, 26] width 227 height 23
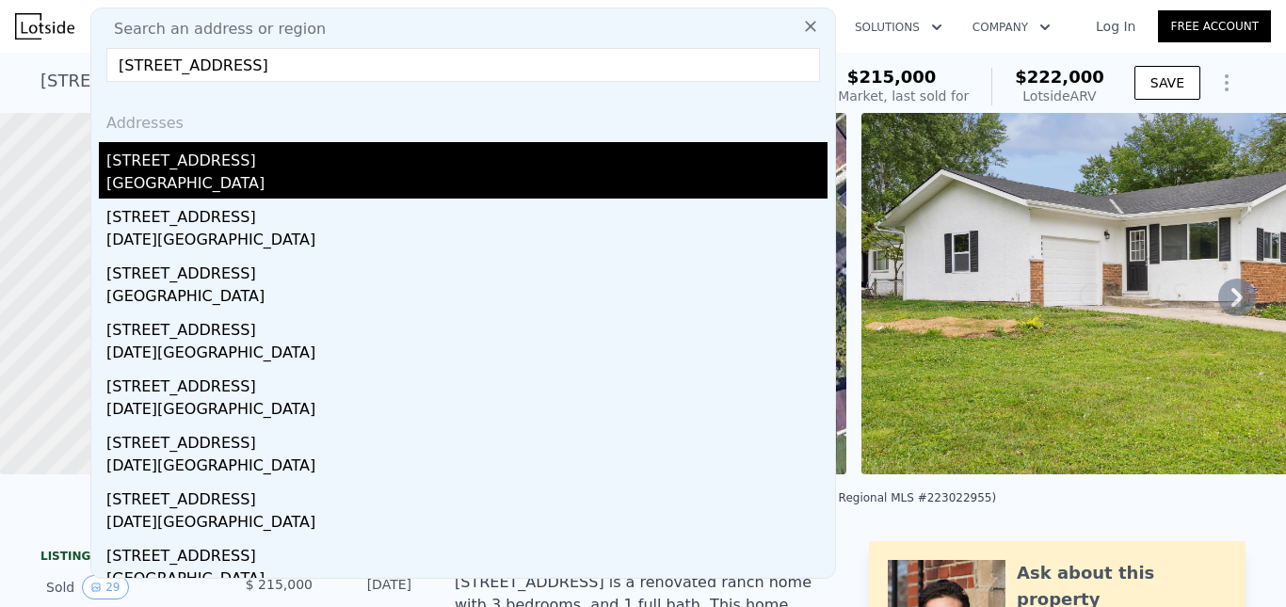
type input "[STREET_ADDRESS]"
click at [200, 175] on div "[GEOGRAPHIC_DATA]" at bounding box center [466, 185] width 721 height 26
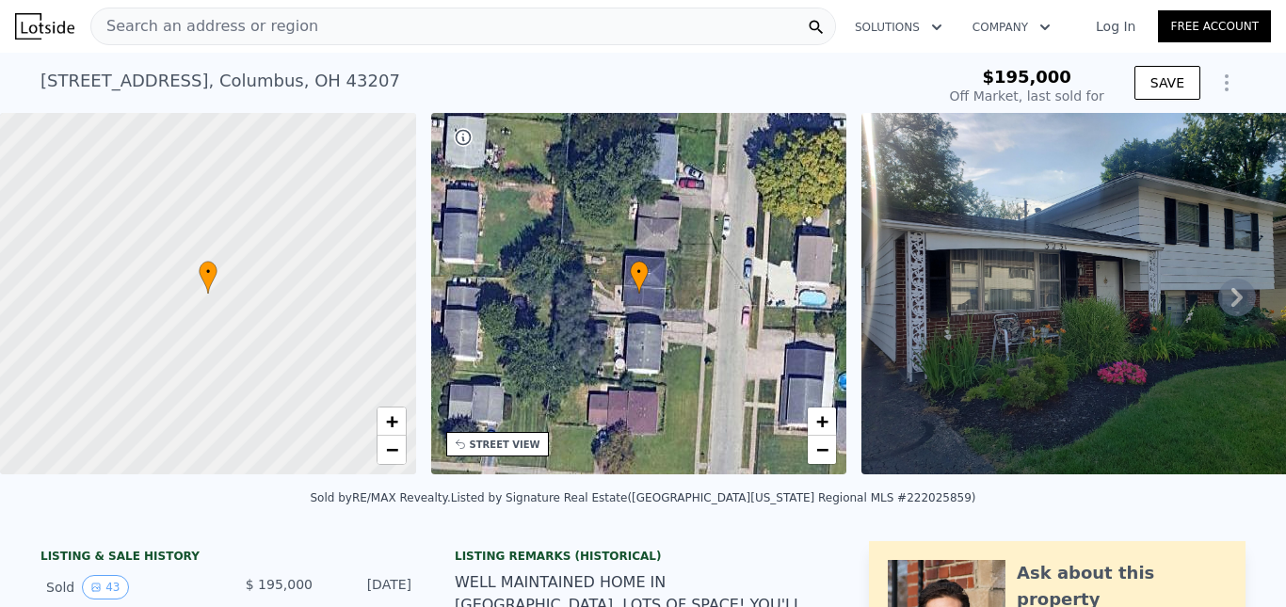
type input "$ 246,000"
type input "$ 24,772"
click at [292, 39] on div "Search an address or region" at bounding box center [463, 27] width 746 height 38
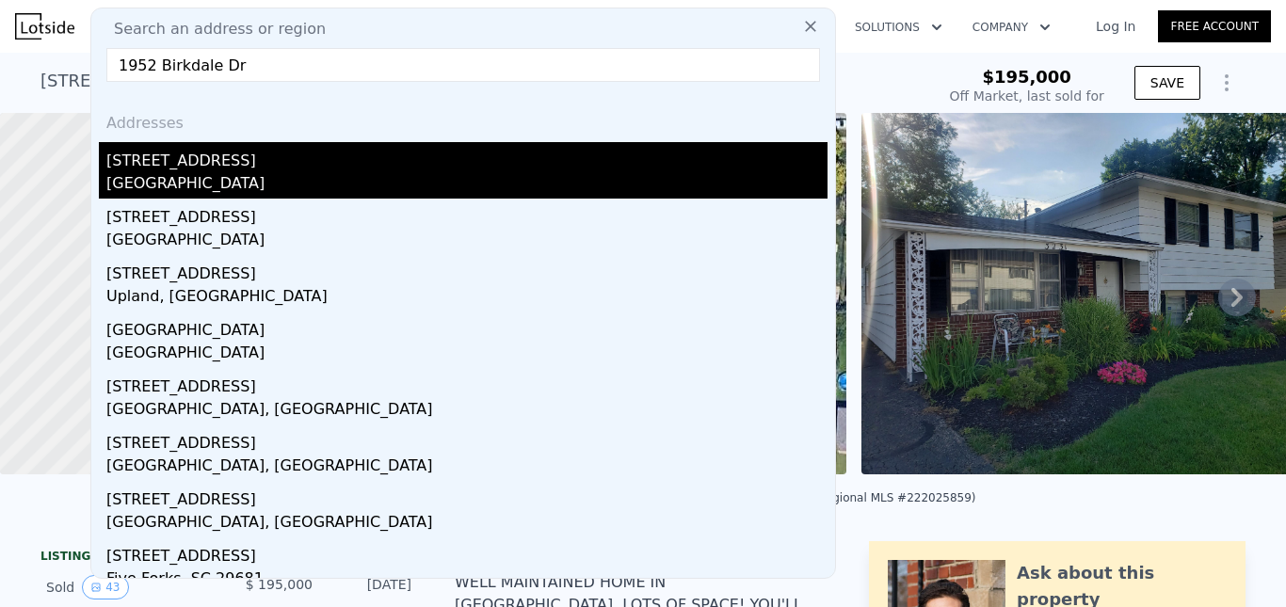
type input "1952 Birkdale Dr"
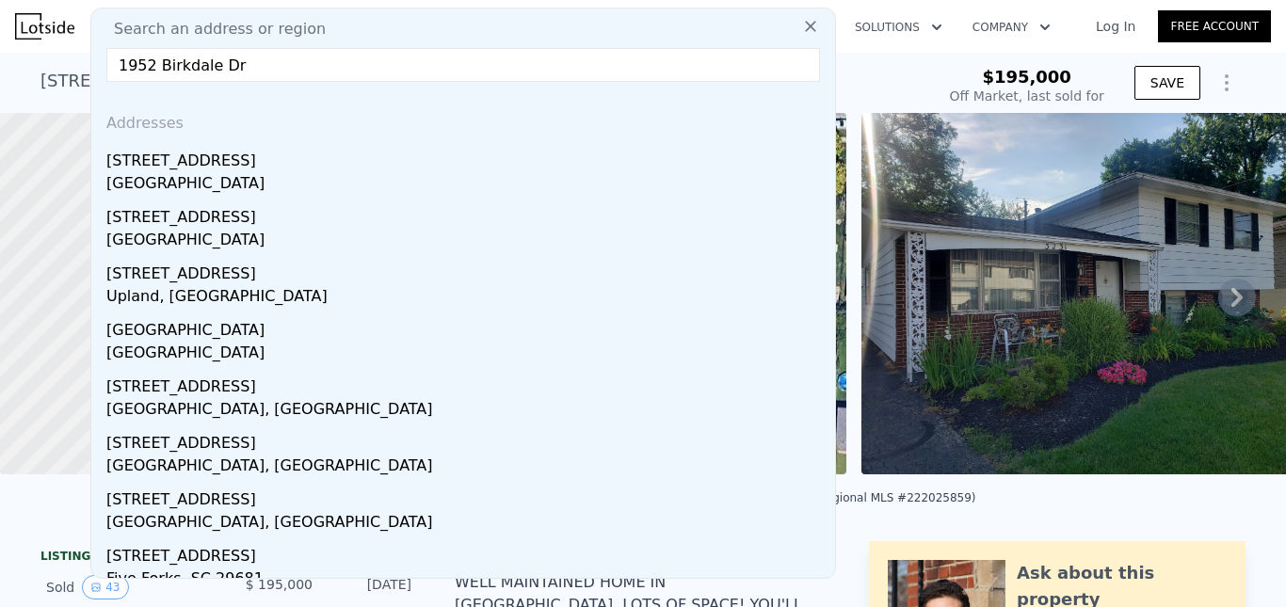
drag, startPoint x: 222, startPoint y: 157, endPoint x: 674, endPoint y: 8, distance: 476.2
click at [222, 158] on div "[STREET_ADDRESS]" at bounding box center [466, 157] width 721 height 30
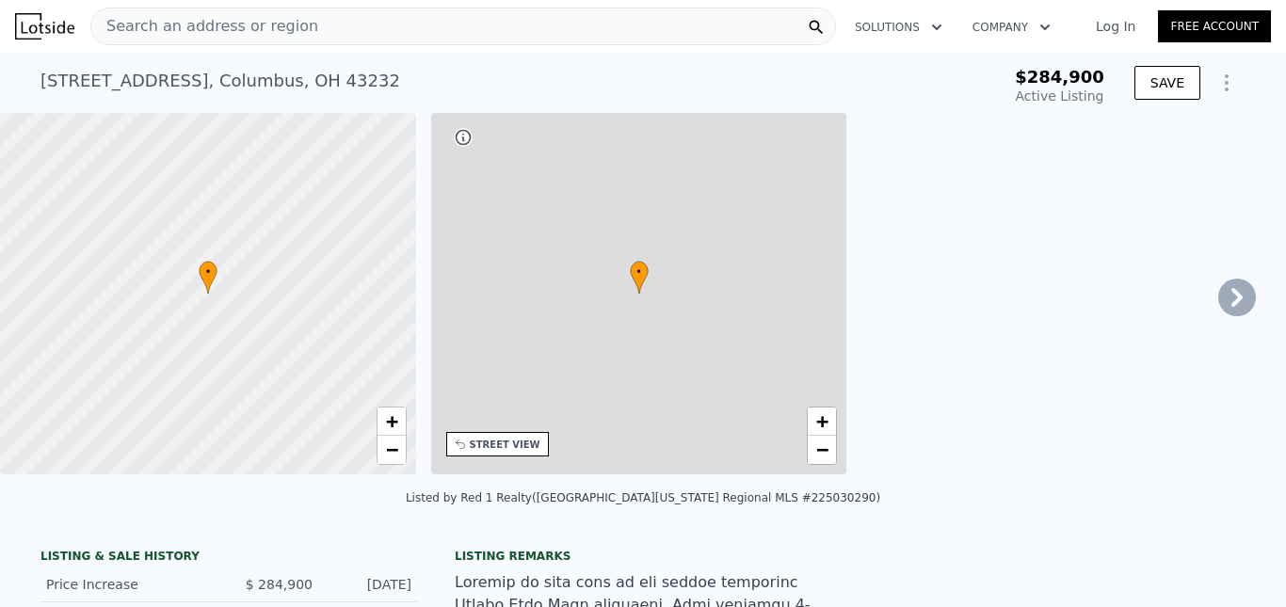
type input "-$ 302,809"
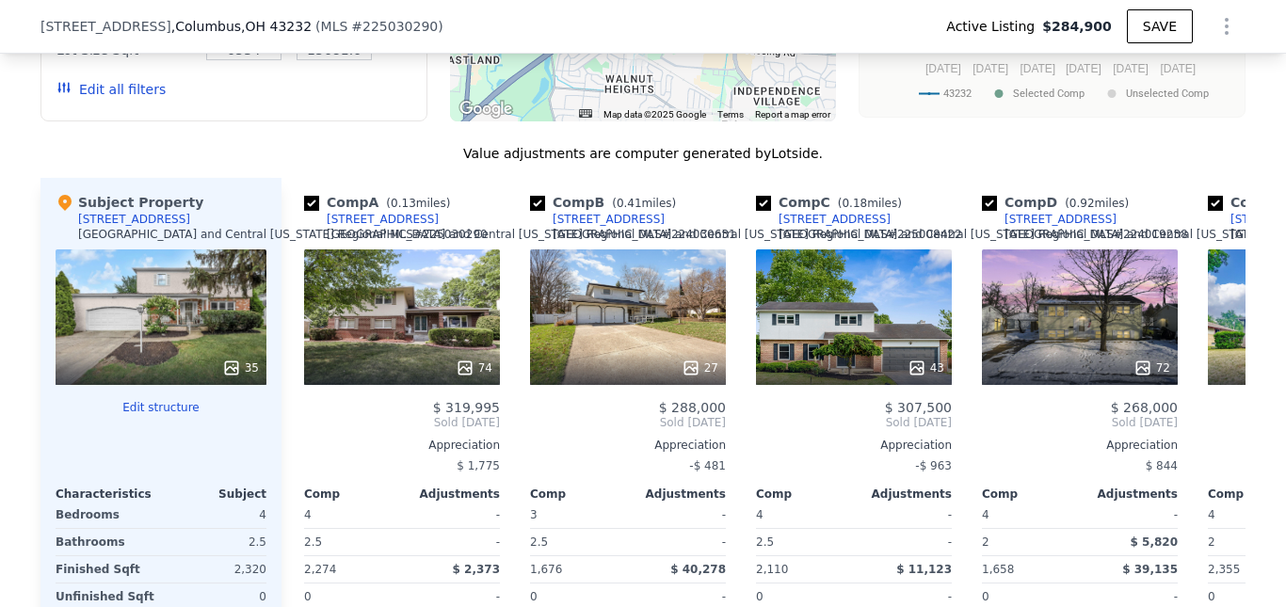
scroll to position [1352, 0]
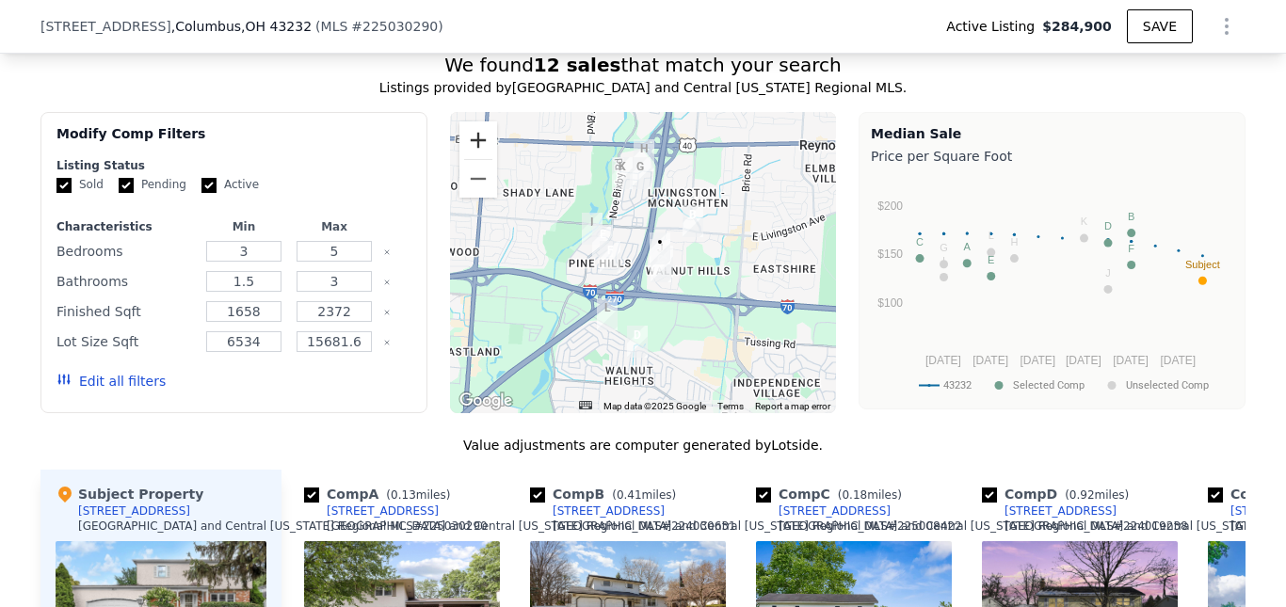
click at [462, 151] on button "Zoom in" at bounding box center [479, 140] width 38 height 38
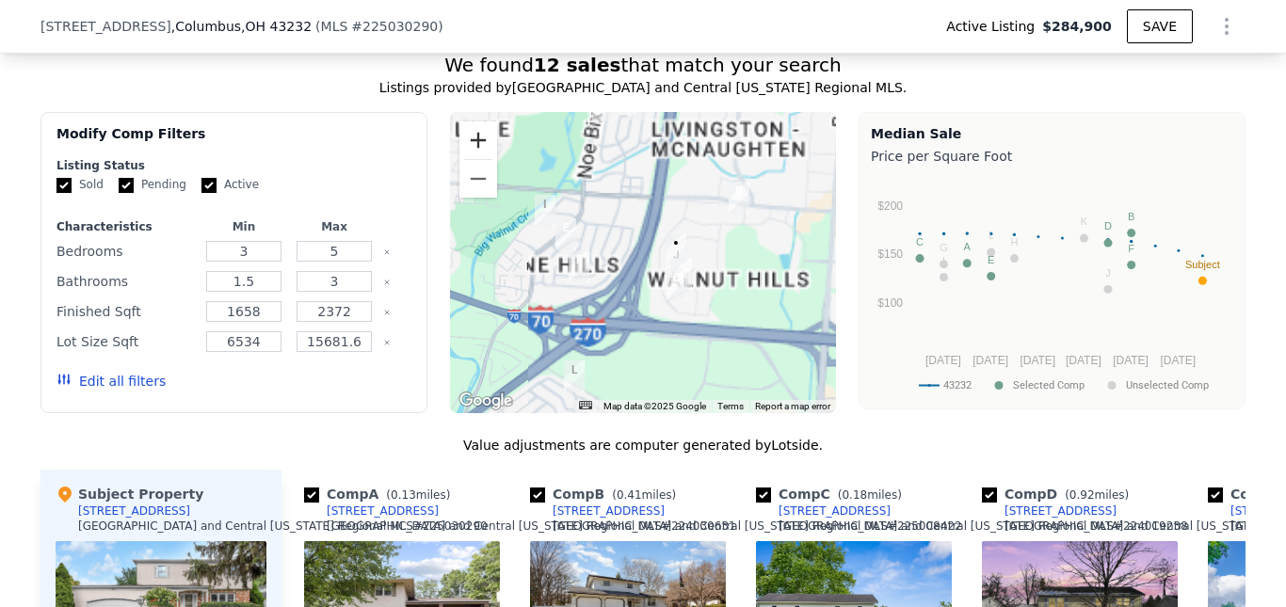
click at [462, 151] on button "Zoom in" at bounding box center [479, 140] width 38 height 38
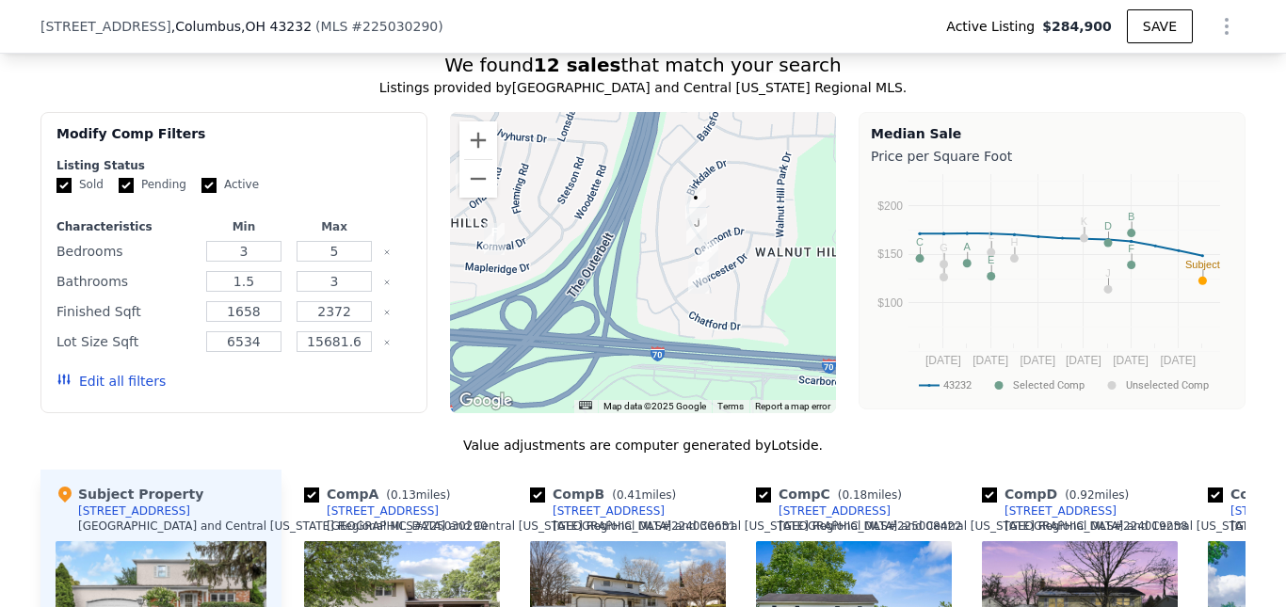
drag, startPoint x: 725, startPoint y: 283, endPoint x: 713, endPoint y: 246, distance: 39.6
click at [713, 246] on div at bounding box center [643, 262] width 387 height 301
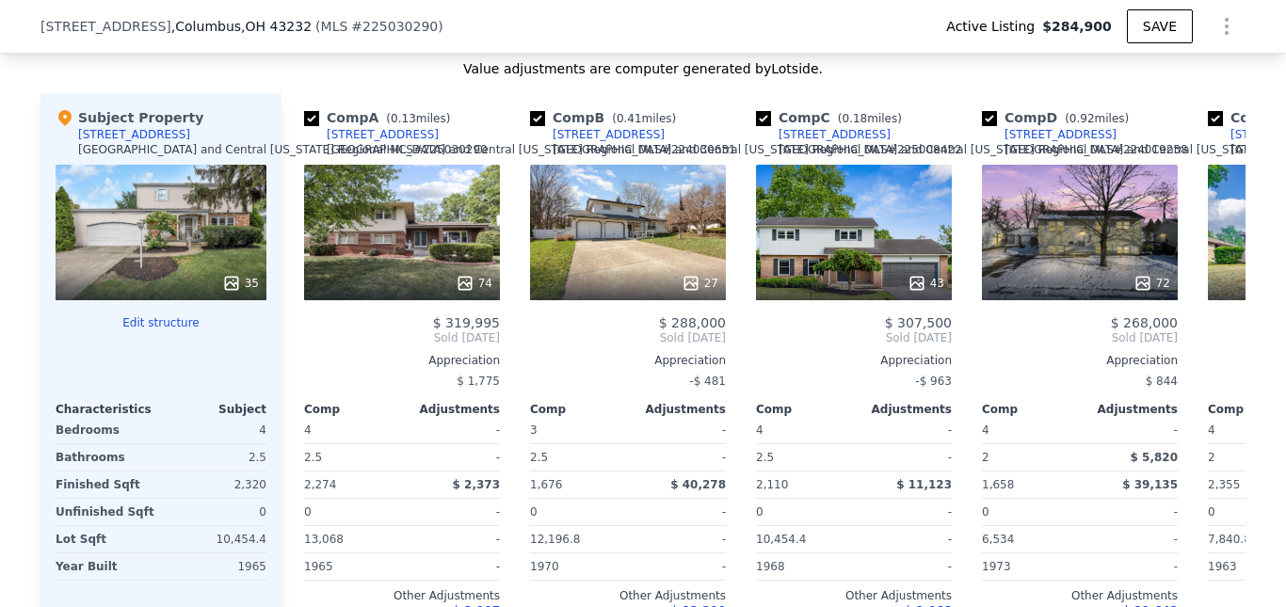
scroll to position [1823, 0]
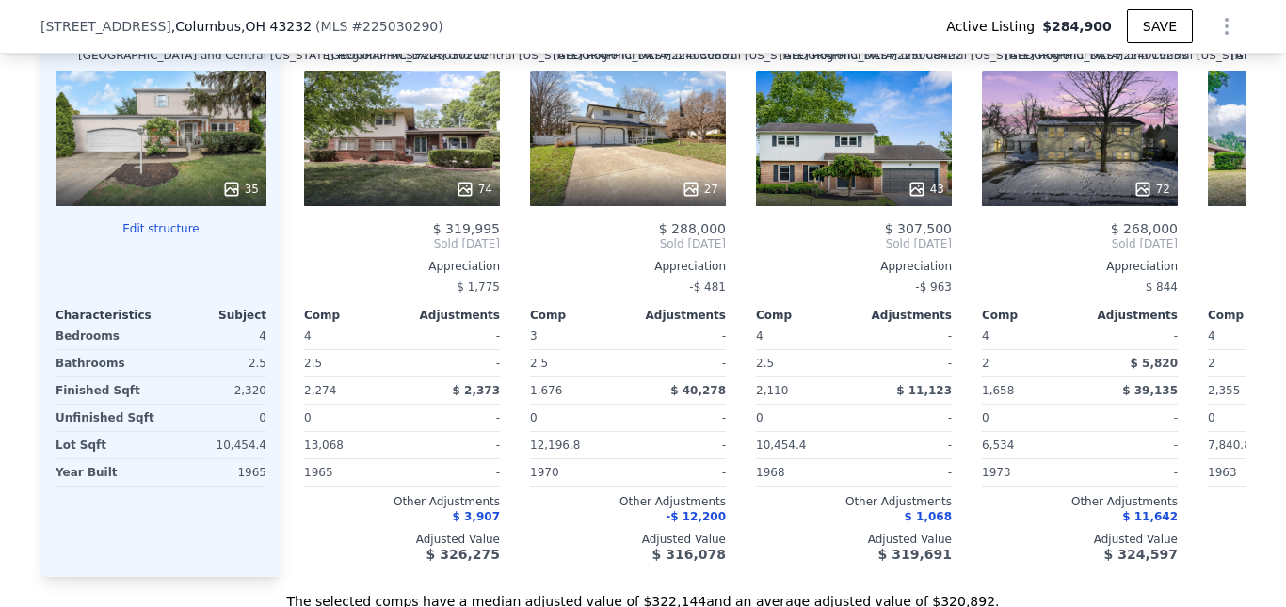
type input "$ 322,000"
type input "$ 1,268"
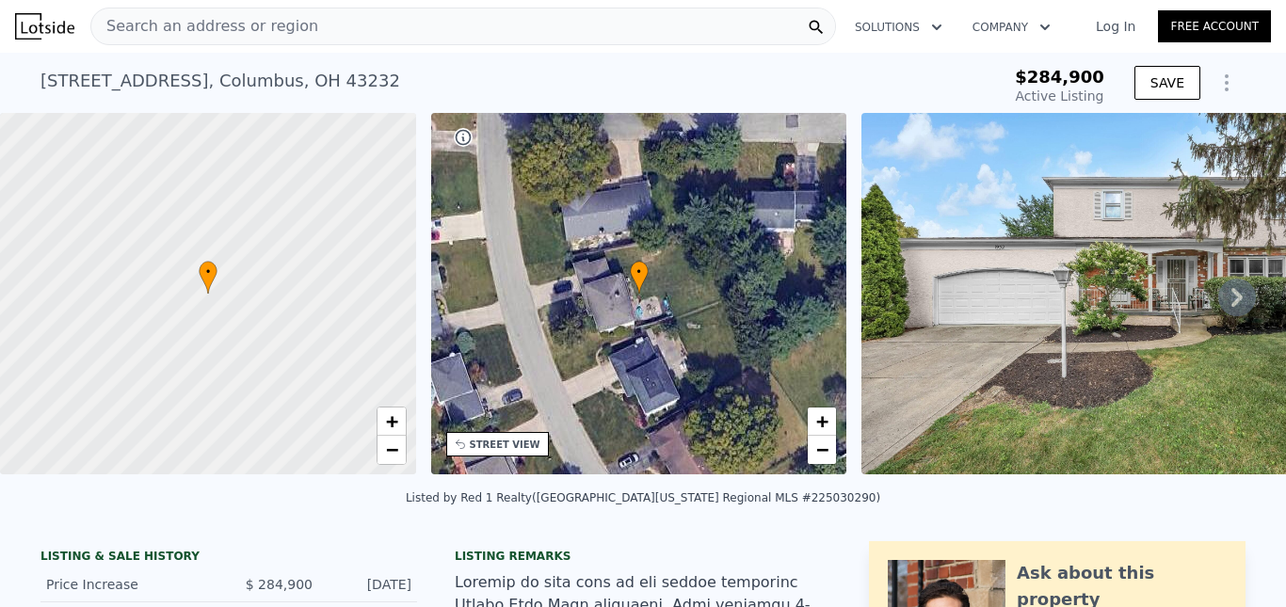
click at [236, 30] on span "Search an address or region" at bounding box center [204, 26] width 227 height 23
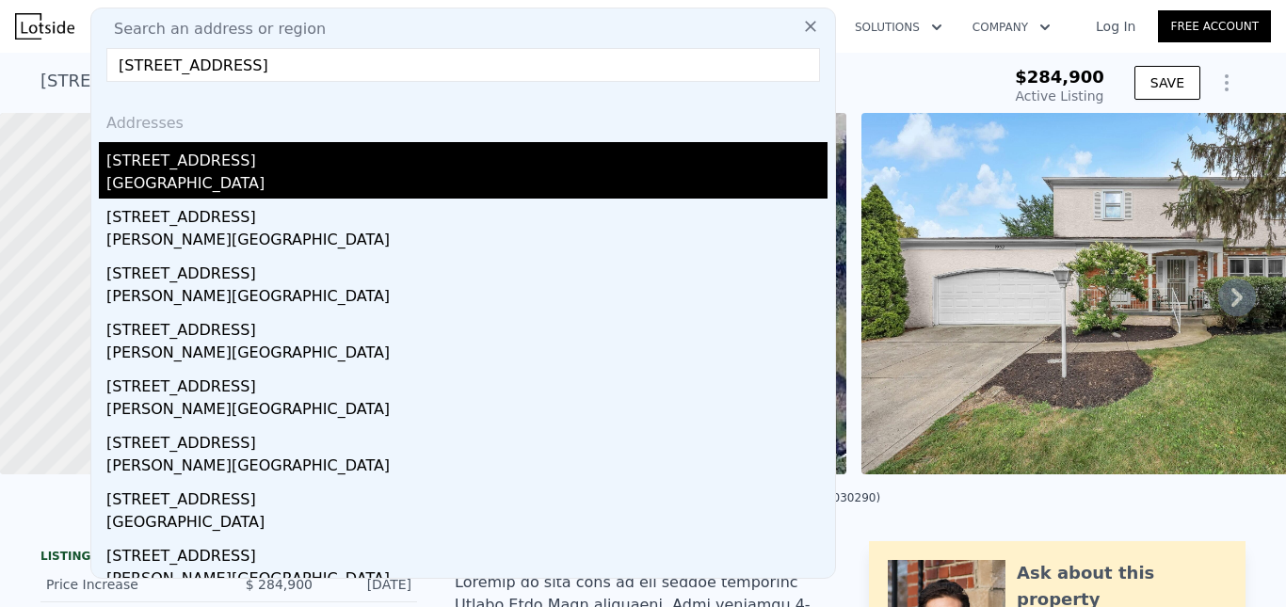
type input "[STREET_ADDRESS]"
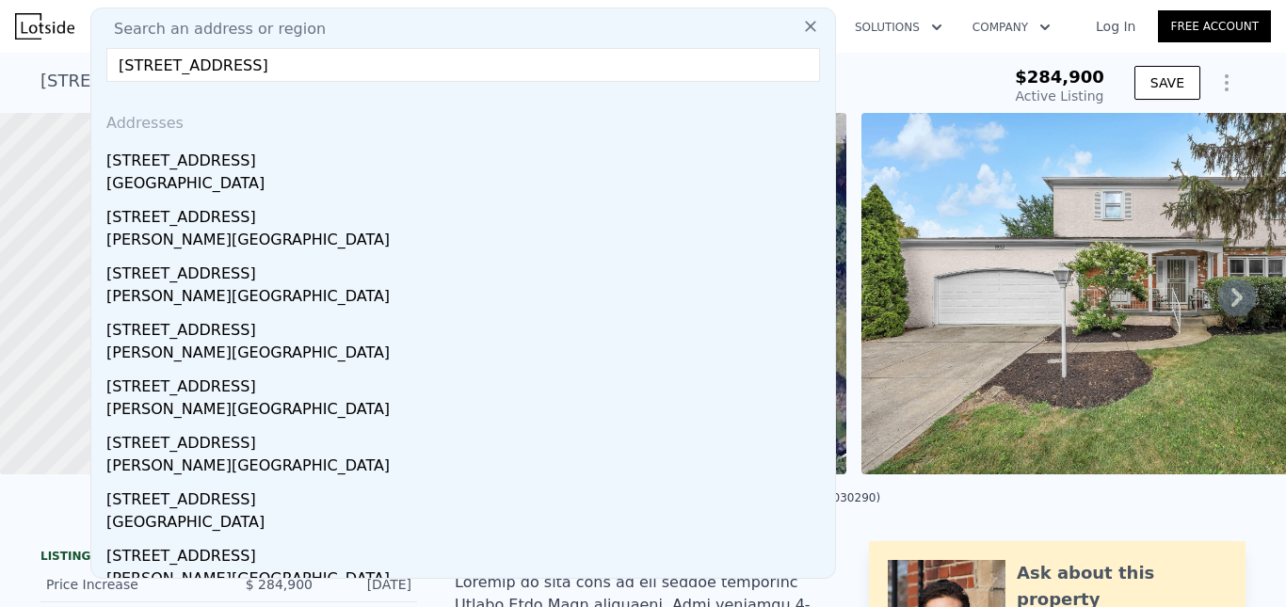
drag, startPoint x: 234, startPoint y: 173, endPoint x: 683, endPoint y: 2, distance: 479.9
click at [235, 173] on div "[GEOGRAPHIC_DATA]" at bounding box center [466, 185] width 721 height 26
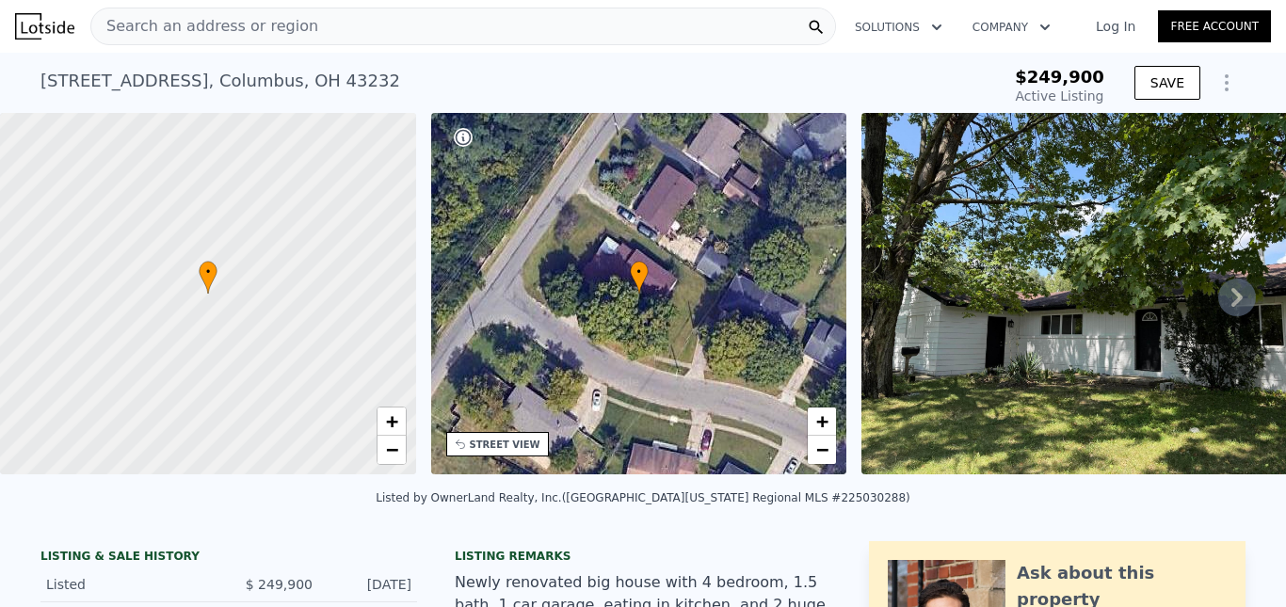
type input "$ 264,000"
type input "-$ 16,109"
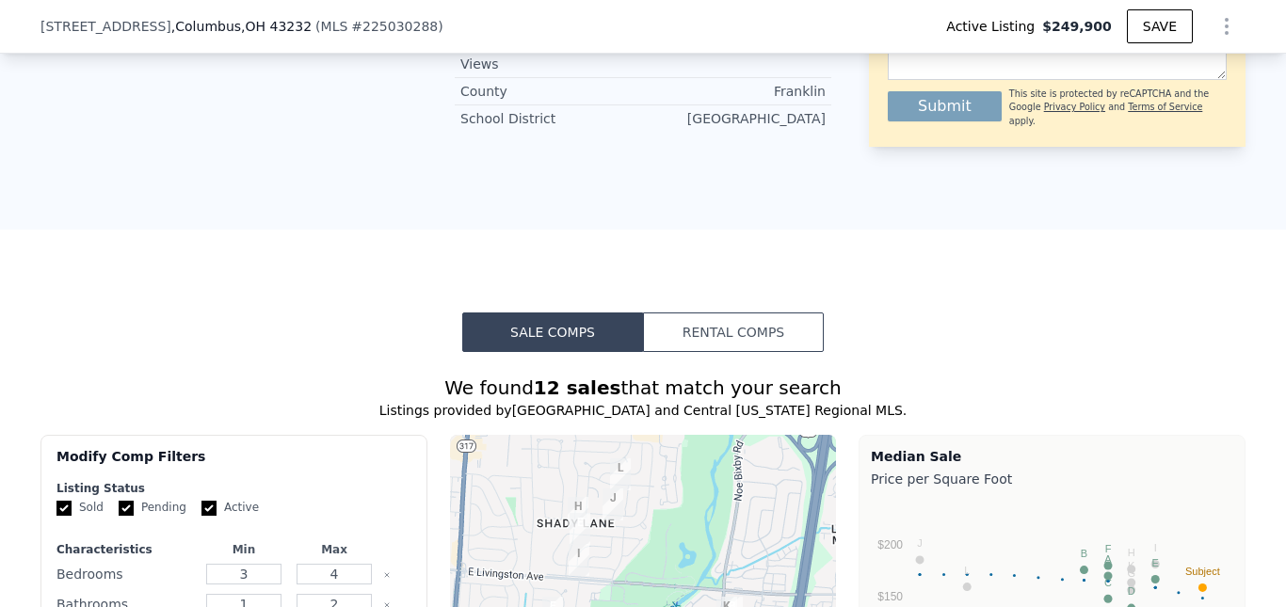
scroll to position [1312, 0]
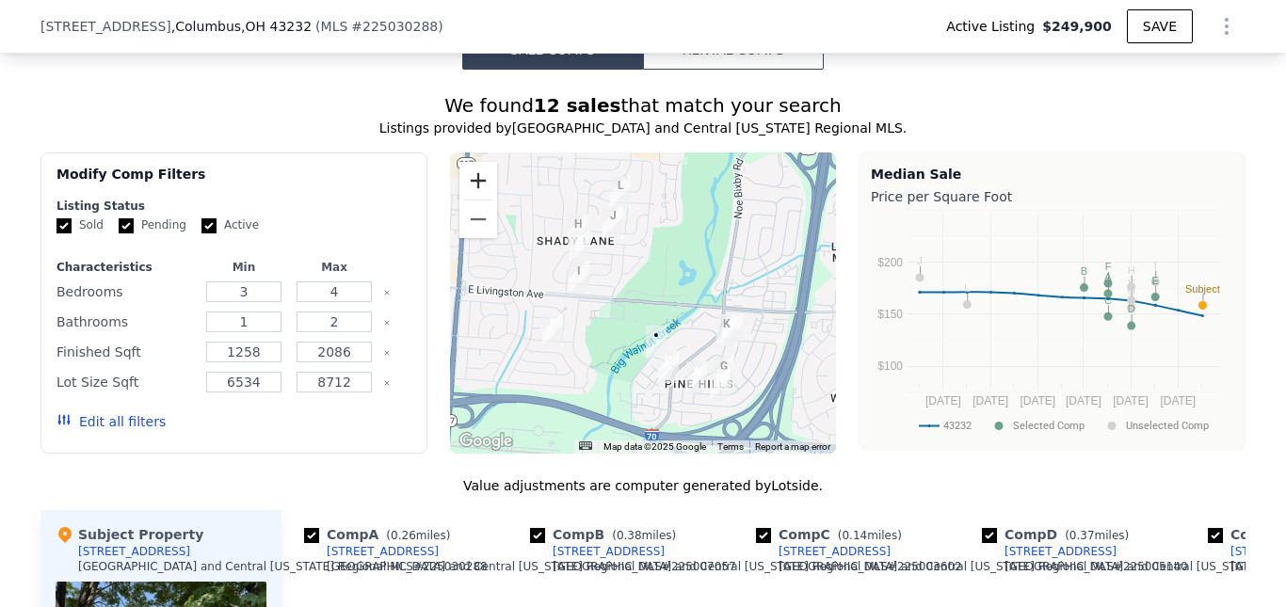
click at [475, 189] on button "Zoom in" at bounding box center [479, 181] width 38 height 38
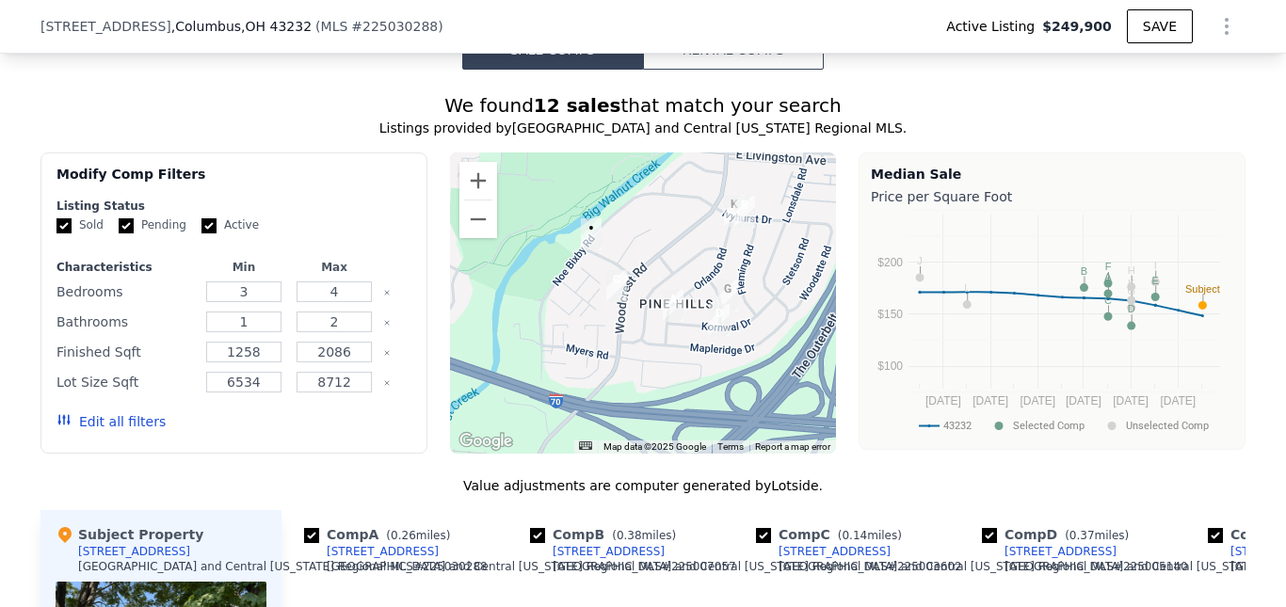
drag, startPoint x: 652, startPoint y: 233, endPoint x: 643, endPoint y: 217, distance: 18.1
click at [643, 217] on div at bounding box center [643, 303] width 387 height 301
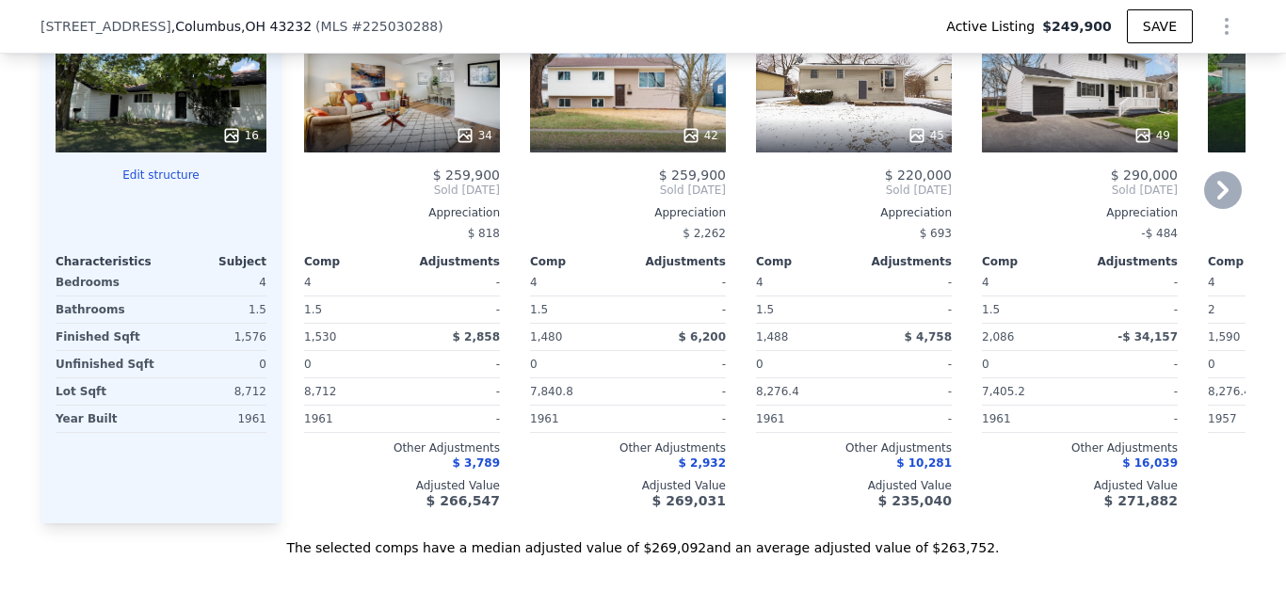
scroll to position [1783, 0]
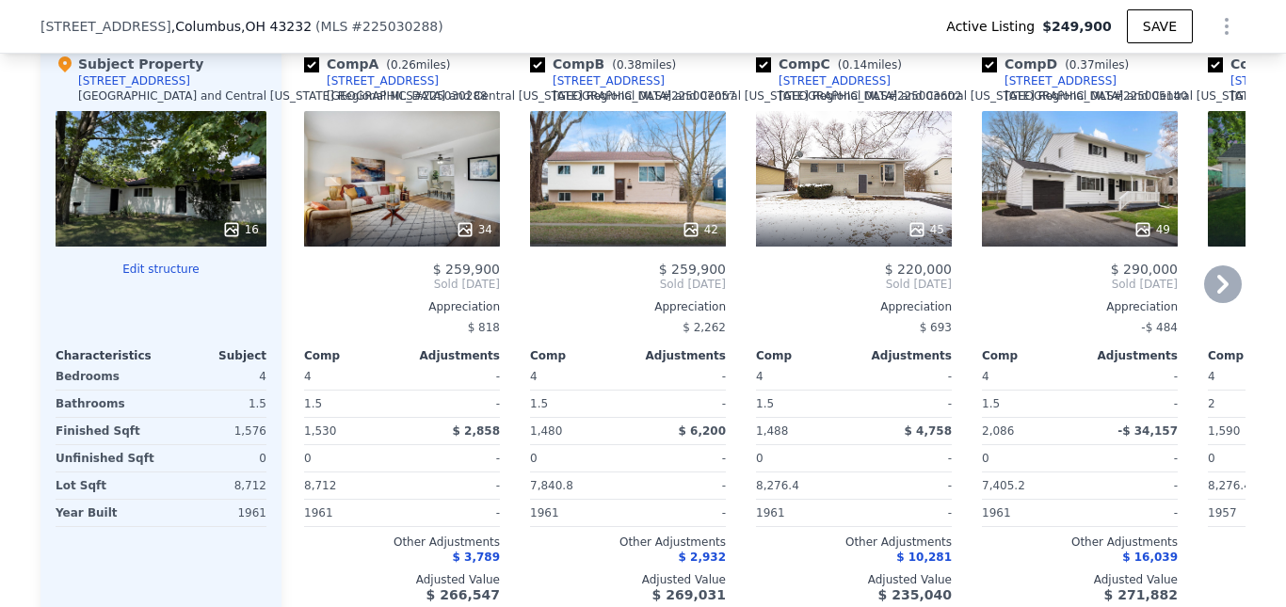
click at [456, 236] on icon at bounding box center [465, 229] width 19 height 19
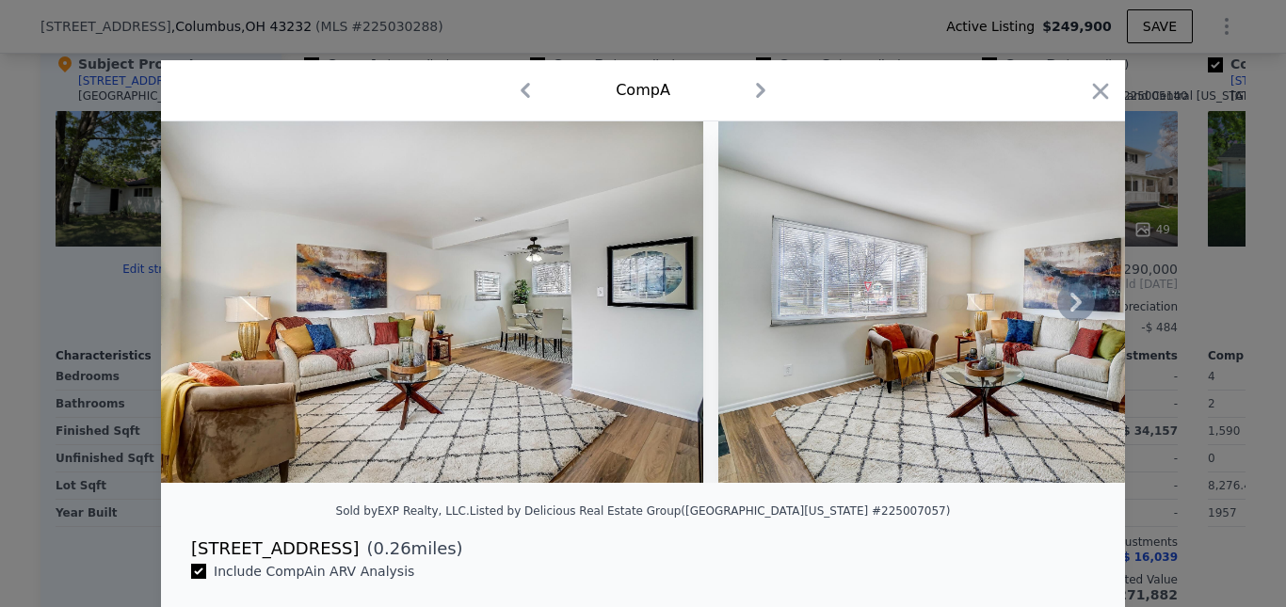
click at [1076, 315] on icon at bounding box center [1077, 302] width 38 height 38
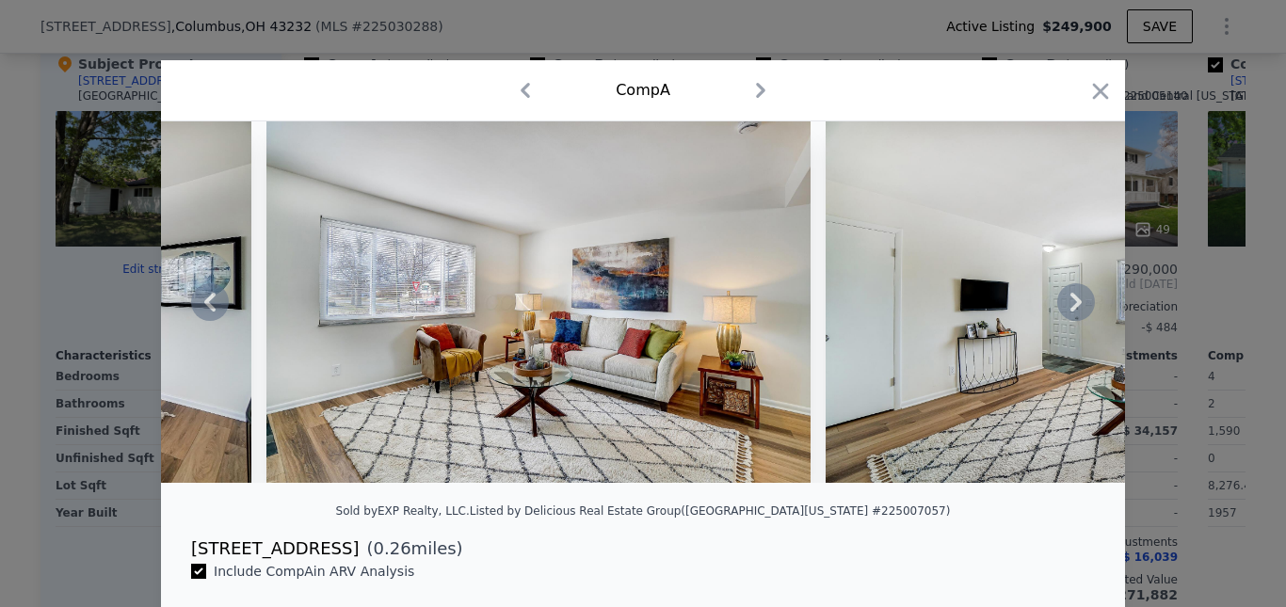
click at [1075, 315] on icon at bounding box center [1077, 302] width 38 height 38
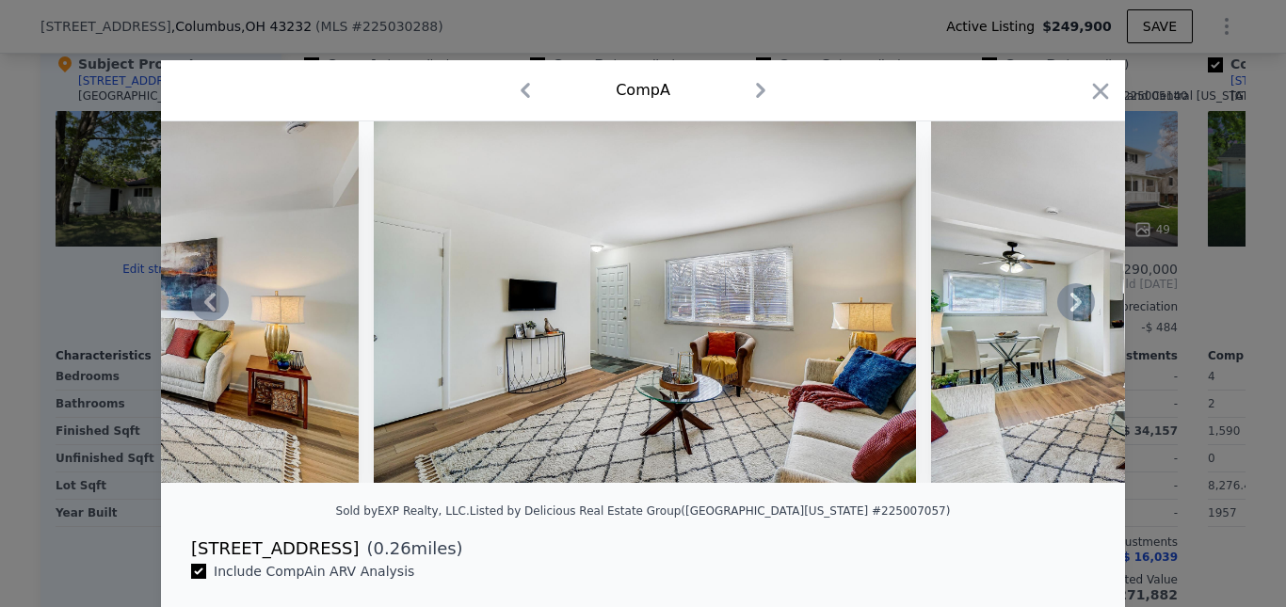
click at [1075, 315] on img at bounding box center [1202, 302] width 543 height 362
click at [1068, 300] on icon at bounding box center [1077, 302] width 38 height 38
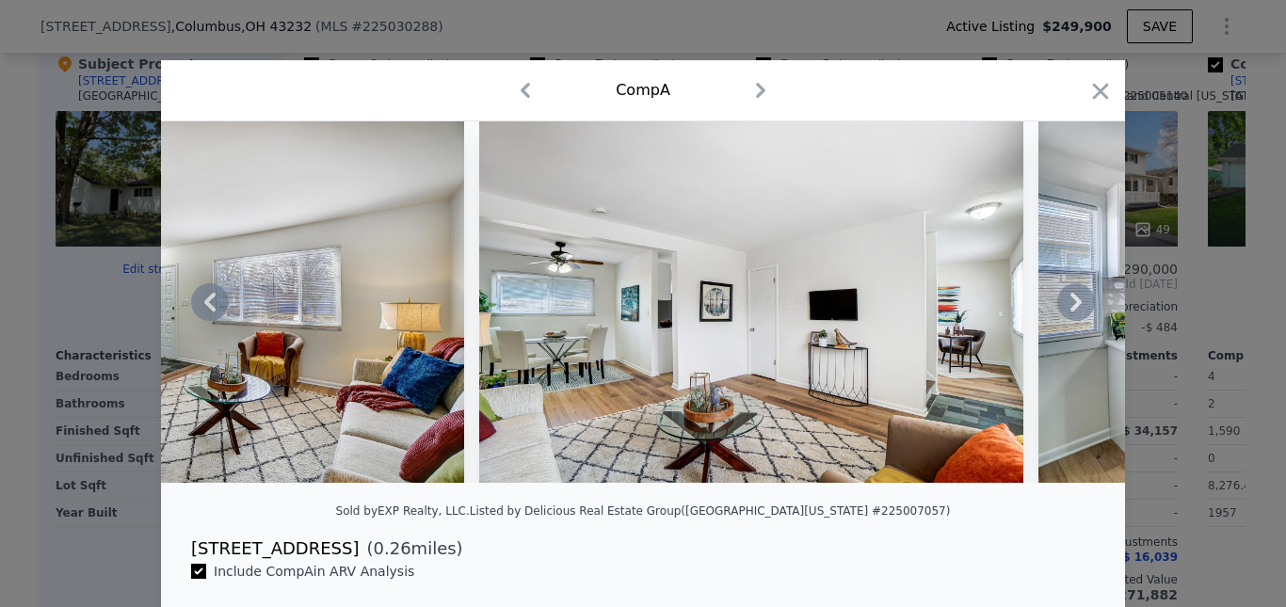
click at [1075, 314] on icon at bounding box center [1077, 302] width 38 height 38
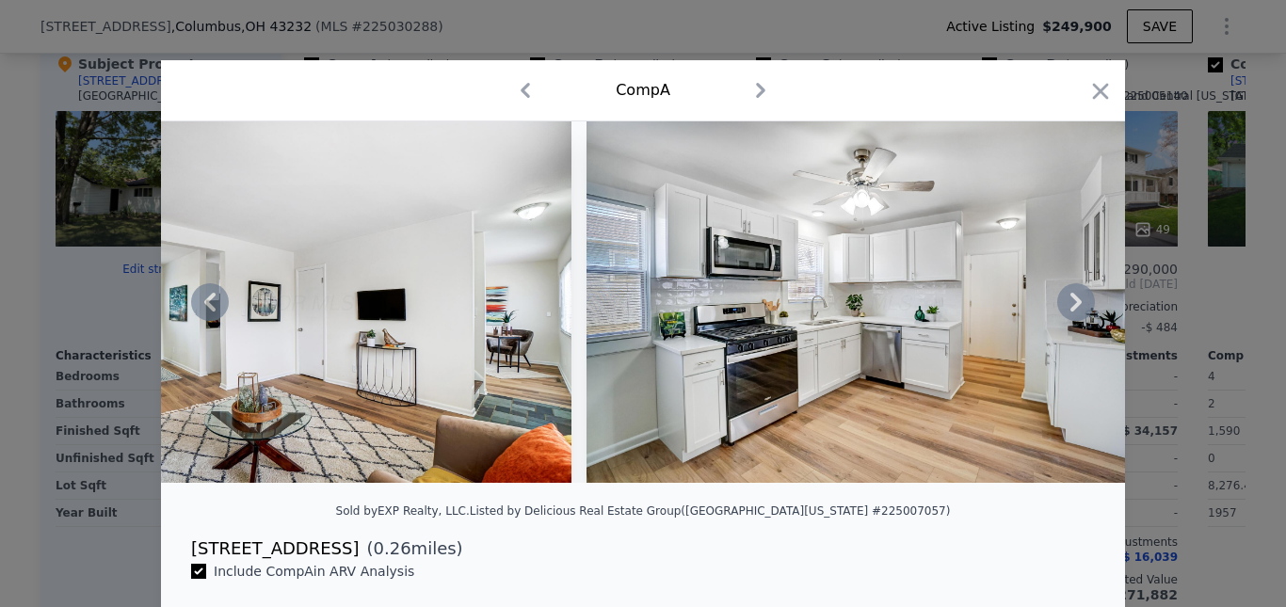
click at [1075, 314] on icon at bounding box center [1077, 302] width 38 height 38
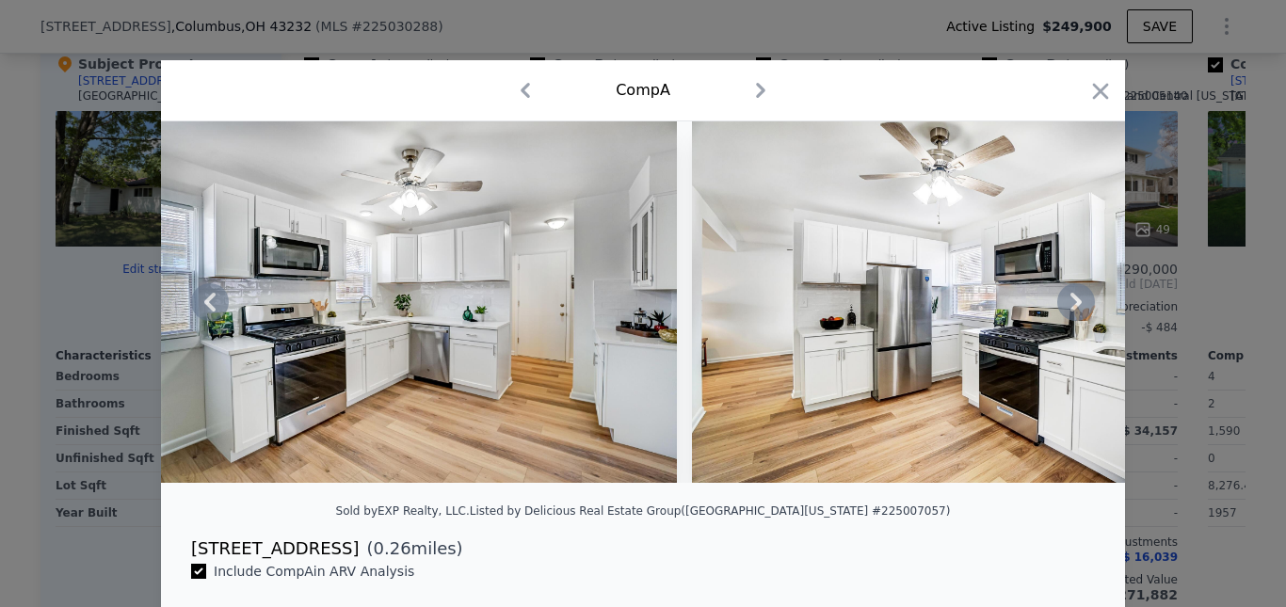
click at [1075, 314] on icon at bounding box center [1077, 302] width 38 height 38
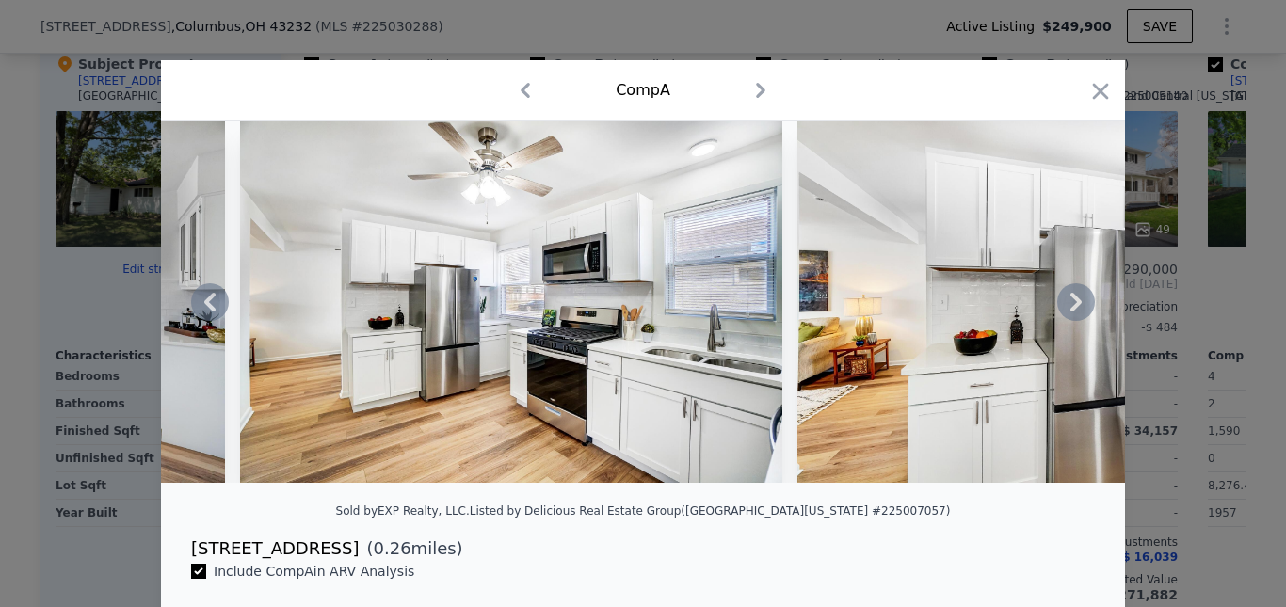
click at [1074, 314] on icon at bounding box center [1077, 302] width 38 height 38
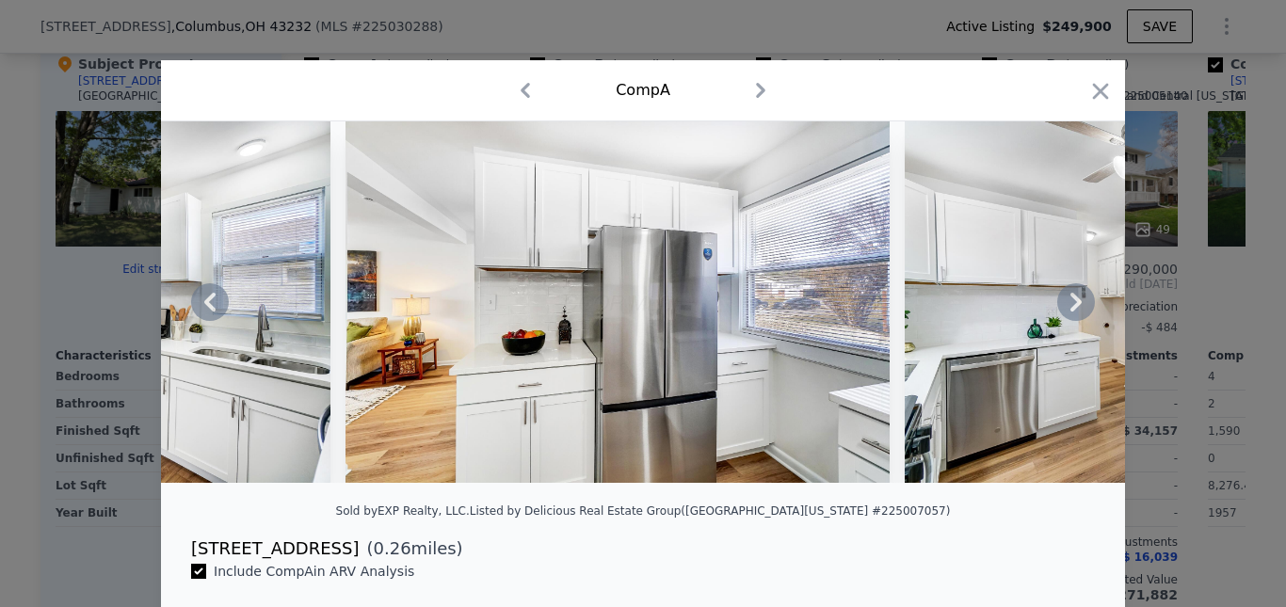
click at [1074, 314] on icon at bounding box center [1077, 302] width 38 height 38
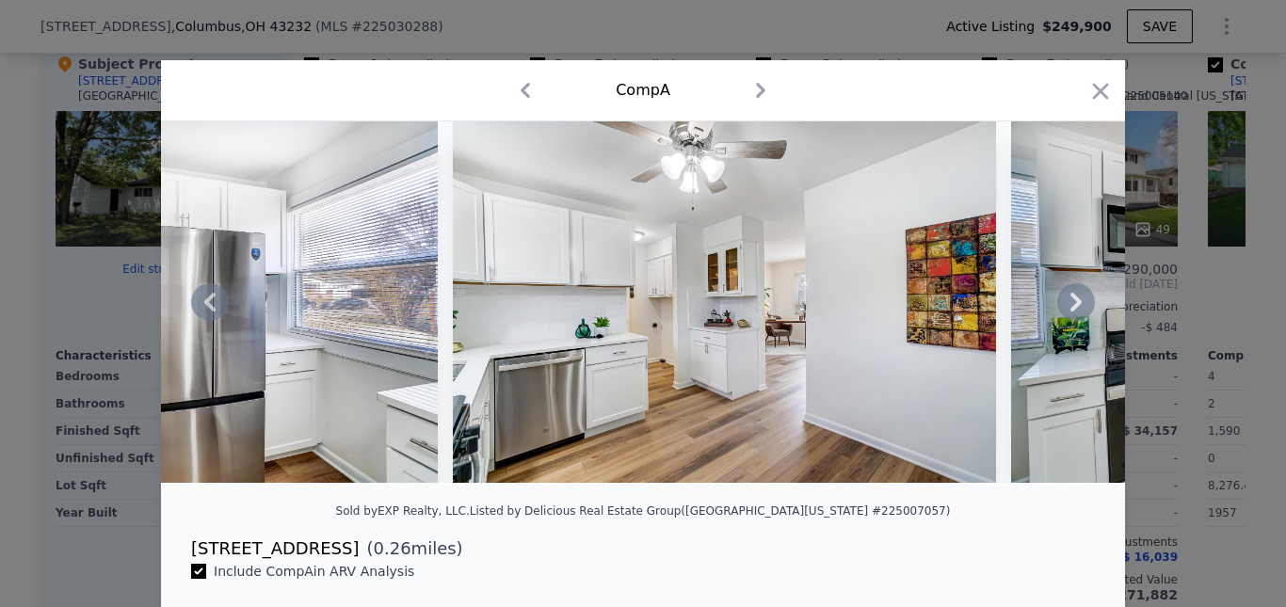
click at [1074, 314] on icon at bounding box center [1077, 302] width 38 height 38
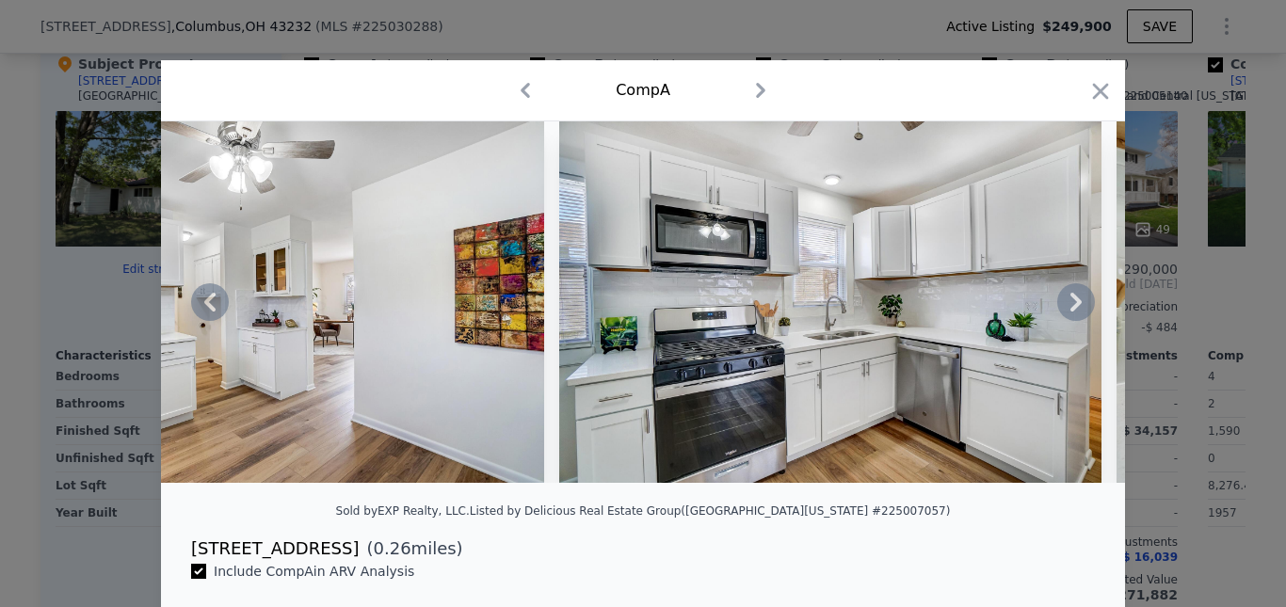
click at [1074, 314] on icon at bounding box center [1077, 302] width 38 height 38
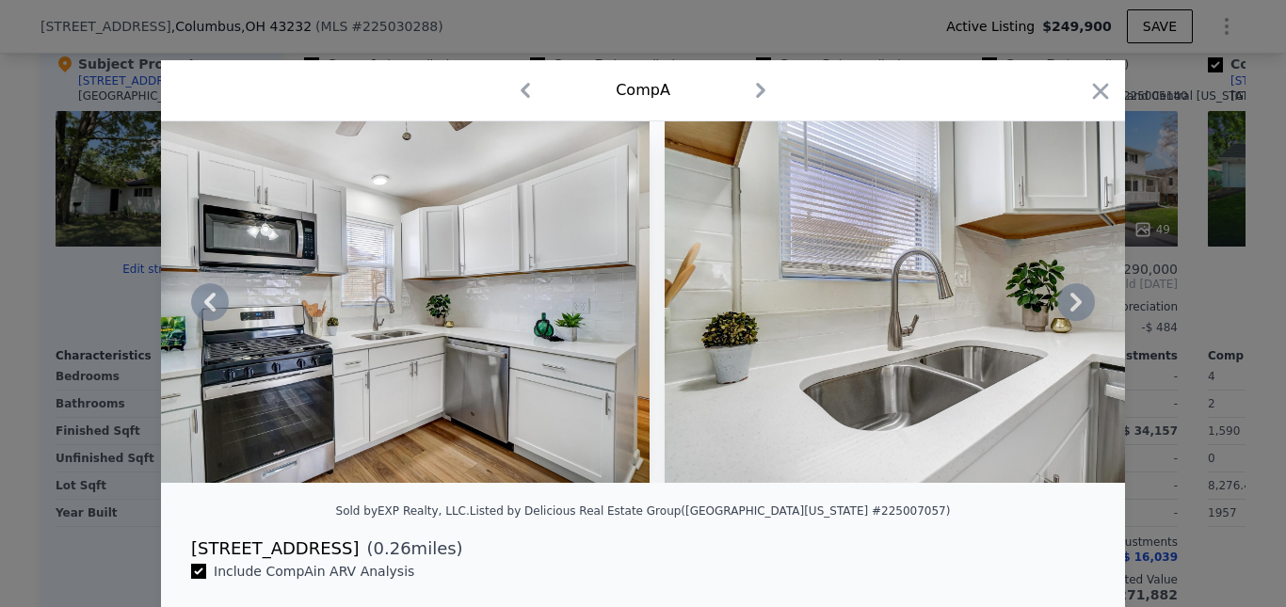
click at [1074, 314] on icon at bounding box center [1077, 302] width 38 height 38
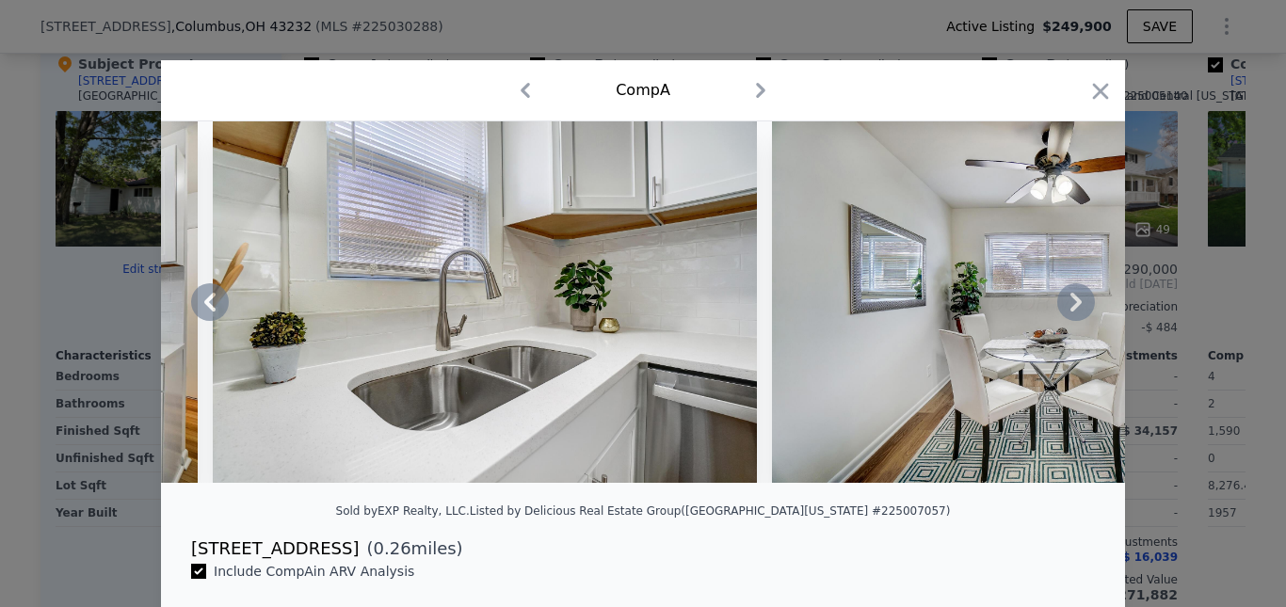
click at [1074, 314] on icon at bounding box center [1077, 302] width 38 height 38
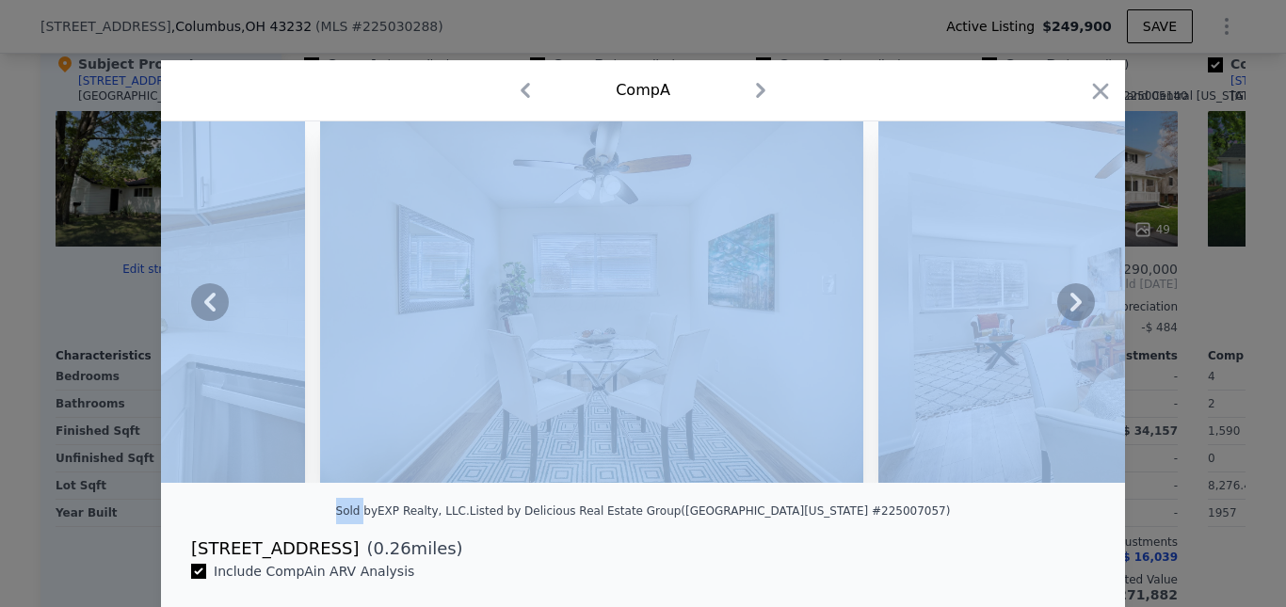
click at [1074, 314] on icon at bounding box center [1077, 302] width 38 height 38
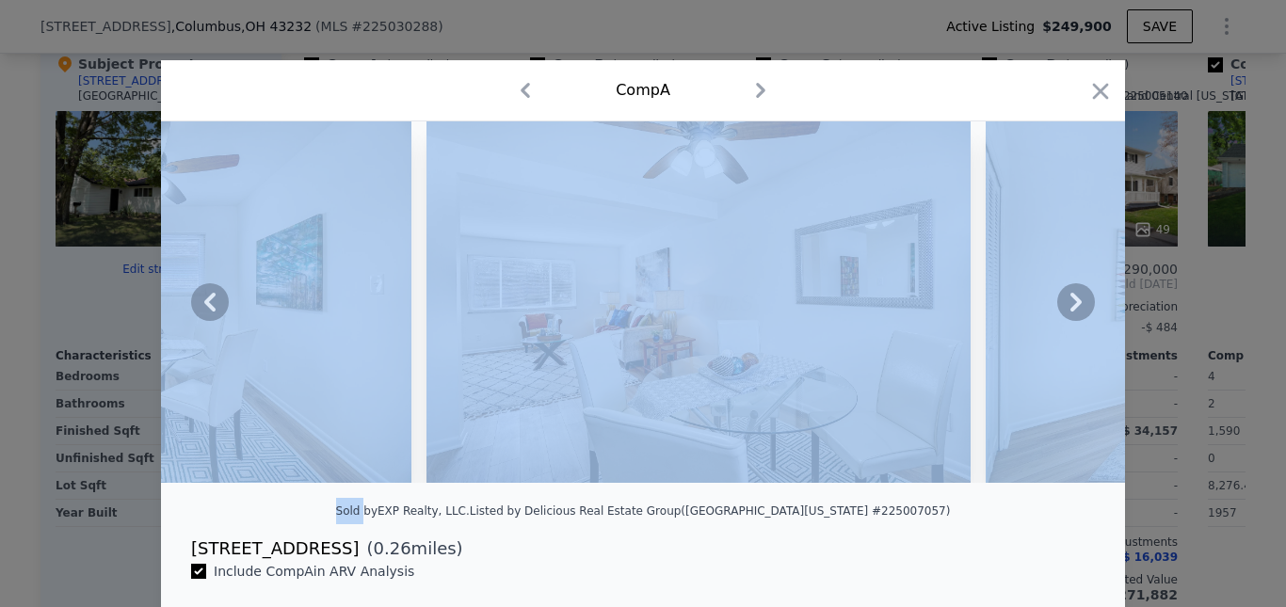
click at [1073, 307] on icon at bounding box center [1076, 302] width 11 height 19
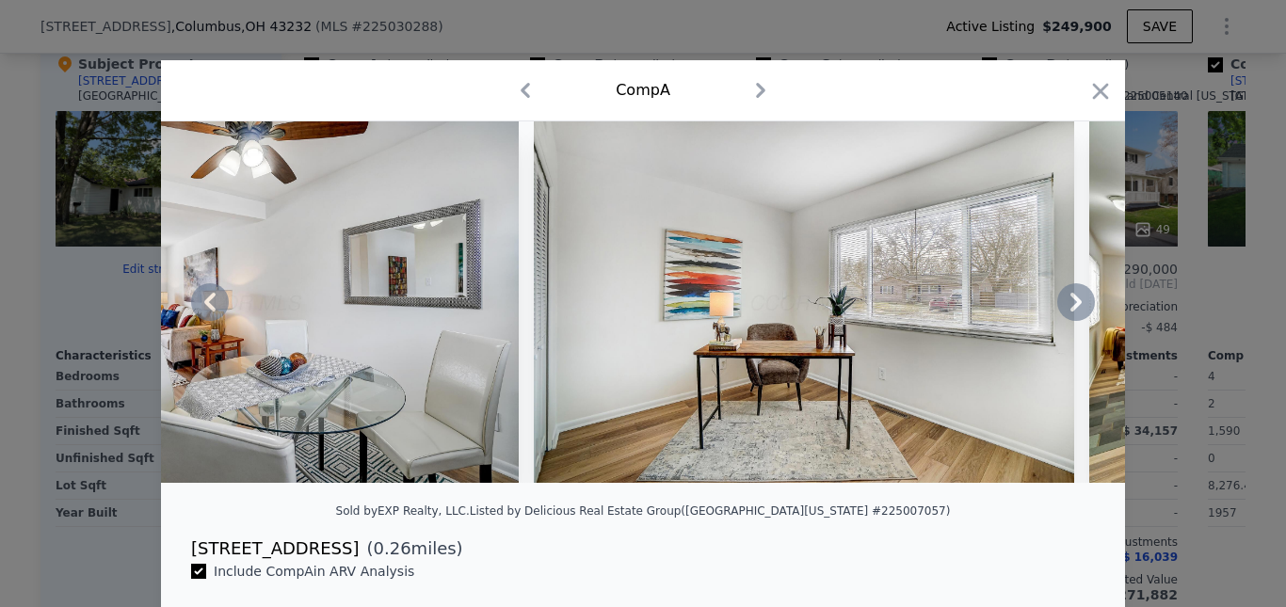
click at [1073, 307] on icon at bounding box center [1076, 302] width 11 height 19
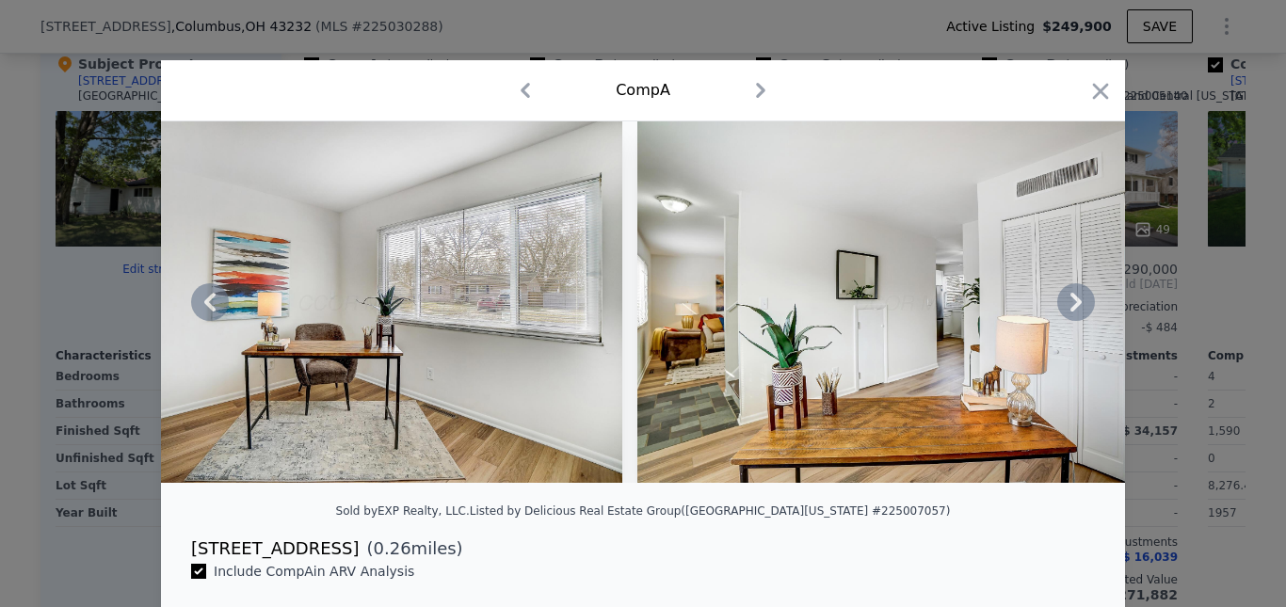
click at [1074, 308] on icon at bounding box center [1076, 302] width 11 height 19
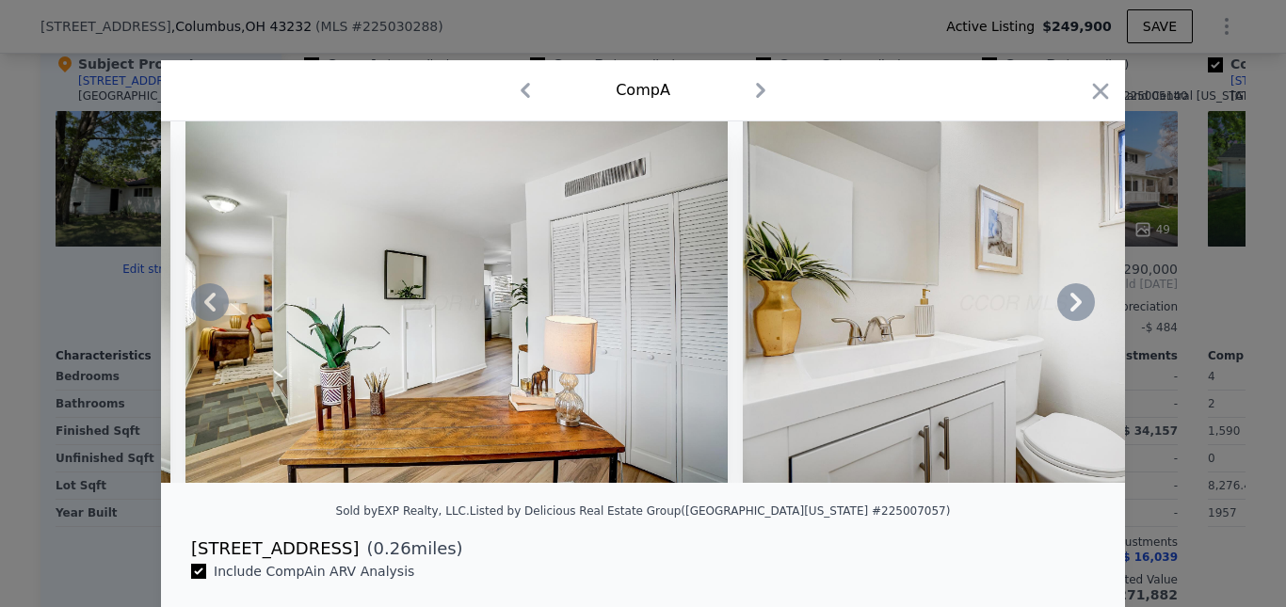
click at [1074, 308] on icon at bounding box center [1076, 302] width 11 height 19
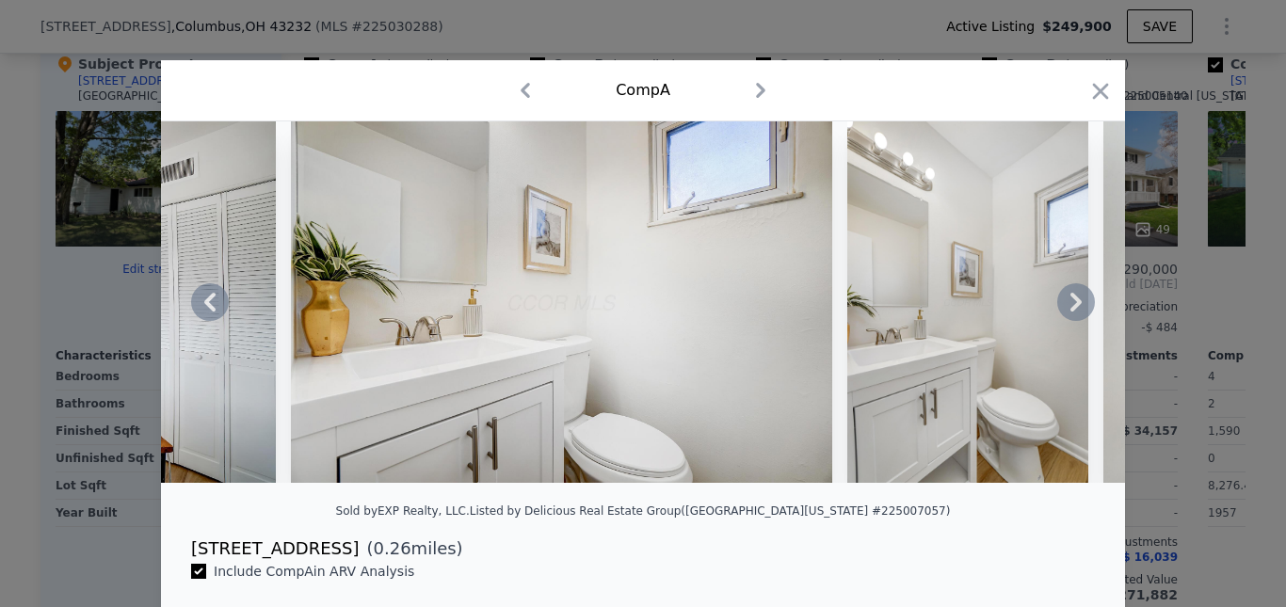
click at [1074, 308] on icon at bounding box center [1076, 302] width 11 height 19
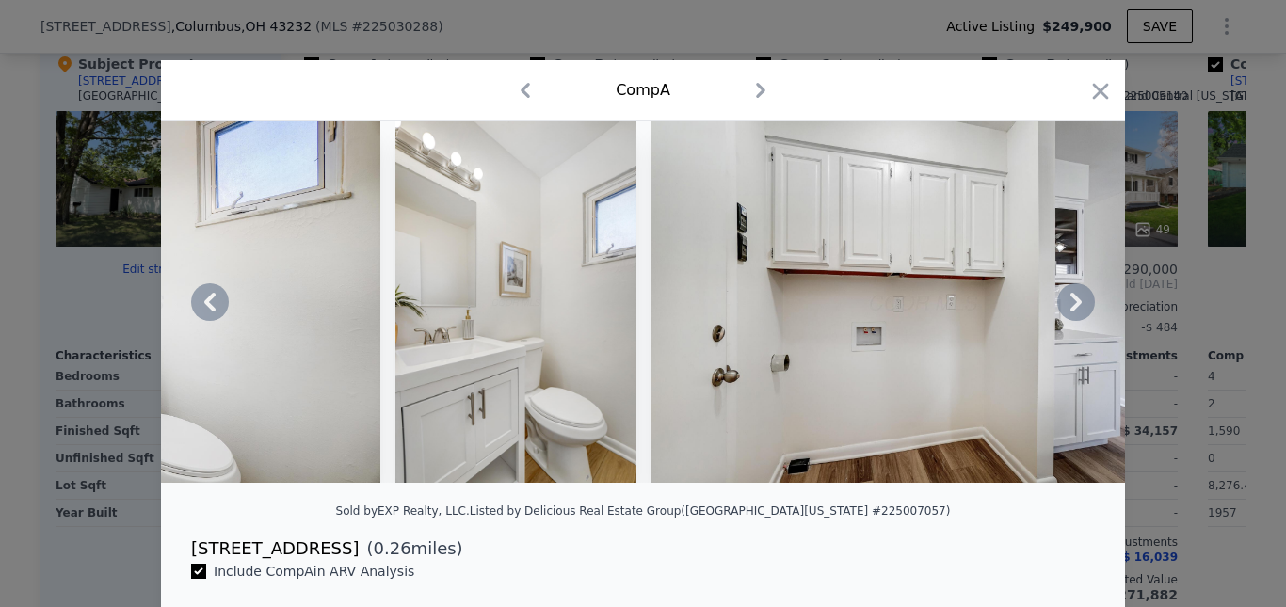
click at [1079, 295] on icon at bounding box center [1077, 302] width 38 height 38
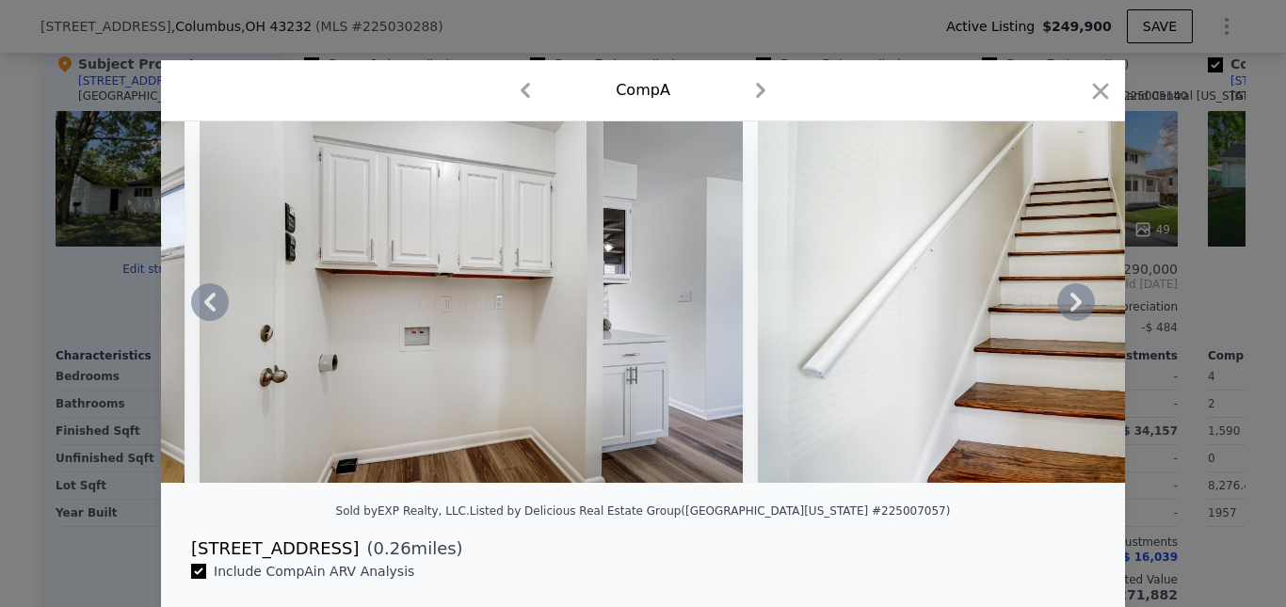
click at [1076, 306] on icon at bounding box center [1077, 302] width 38 height 38
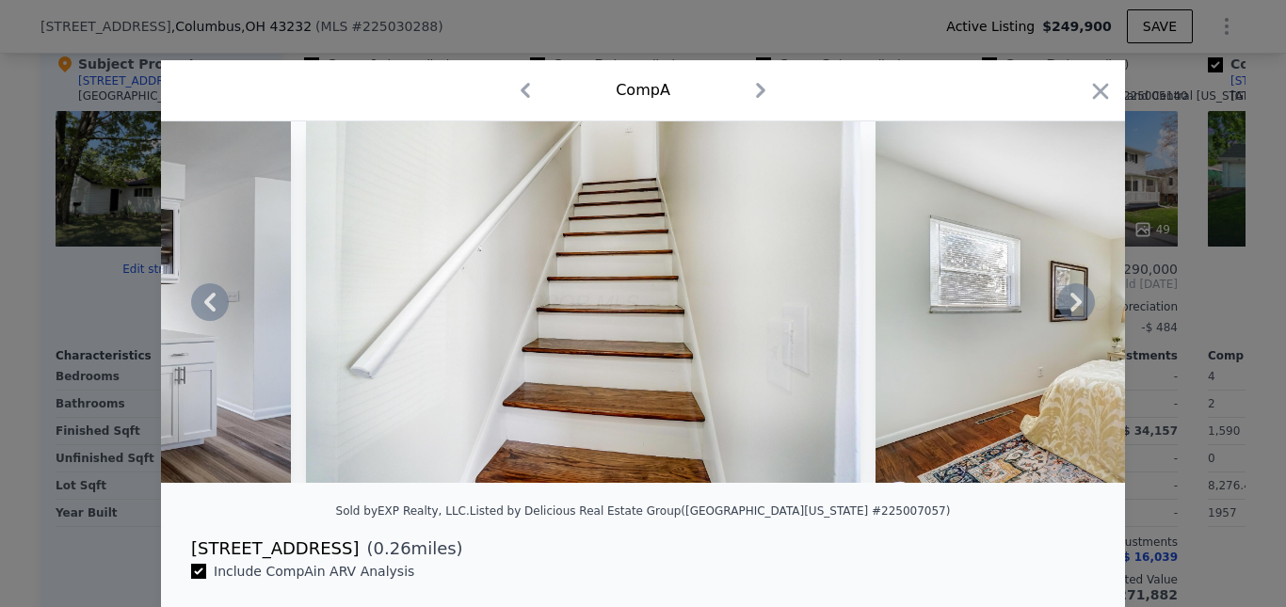
click at [1073, 307] on icon at bounding box center [1076, 302] width 11 height 19
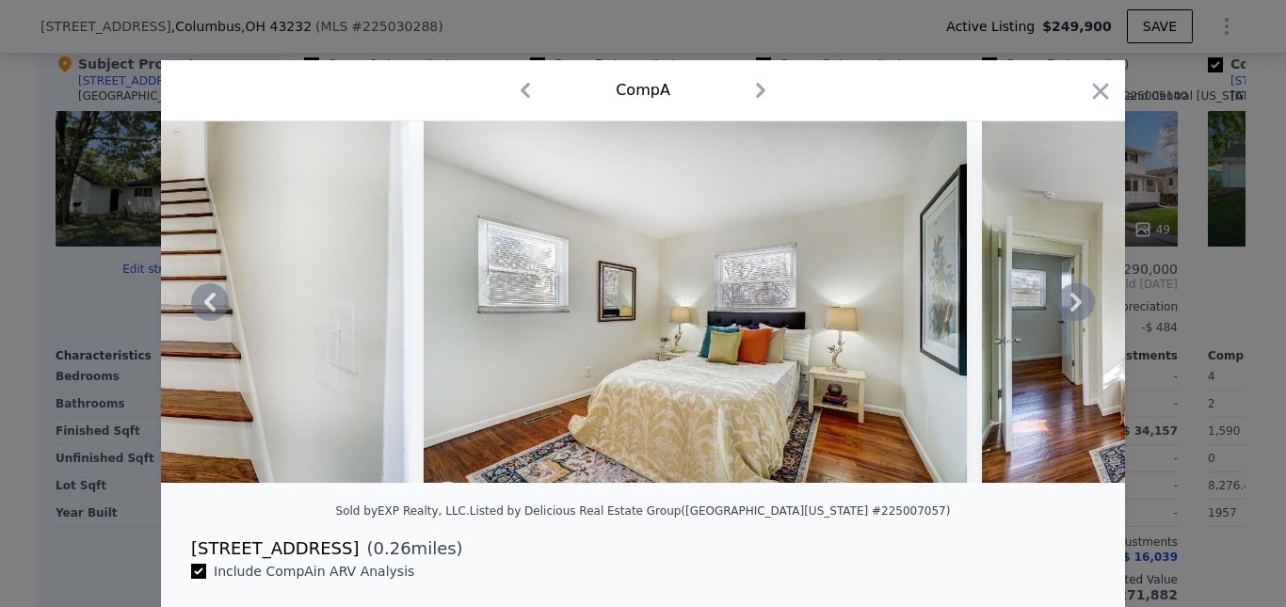
click at [1072, 307] on icon at bounding box center [1076, 302] width 11 height 19
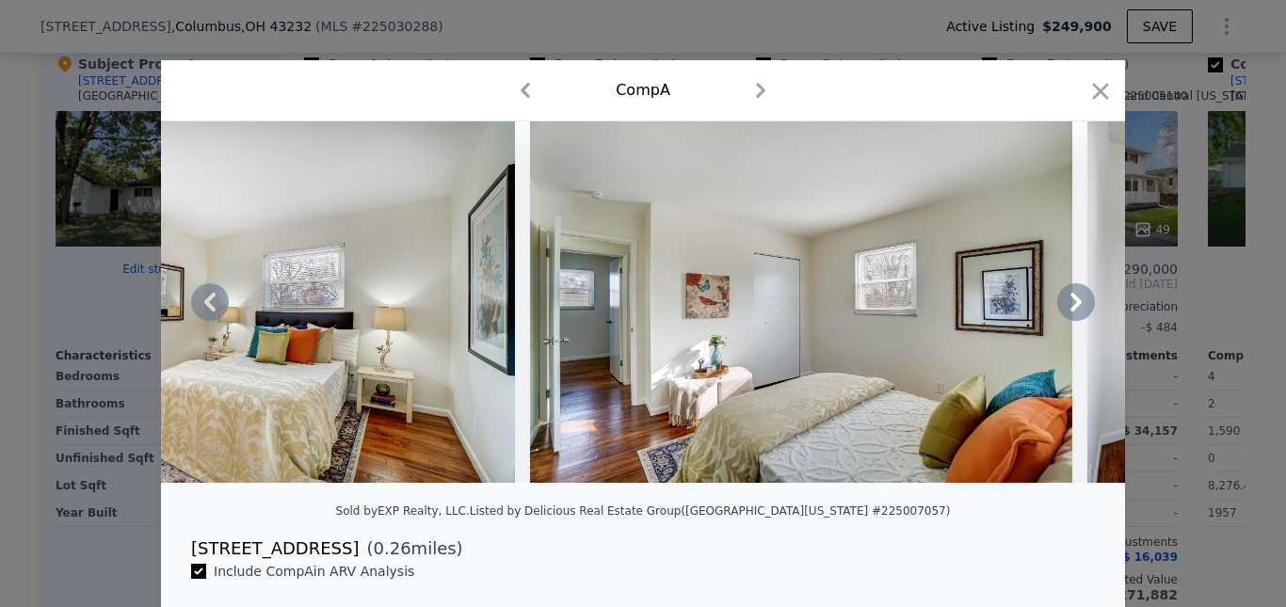
click at [1072, 307] on icon at bounding box center [1076, 302] width 11 height 19
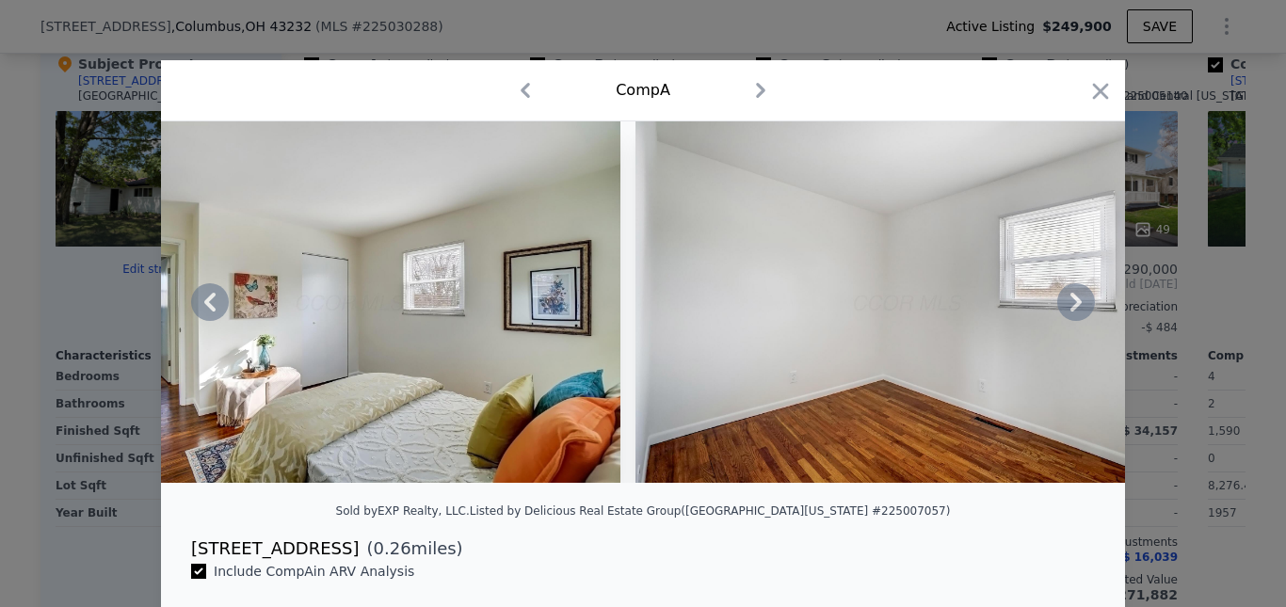
click at [1072, 307] on icon at bounding box center [1076, 302] width 11 height 19
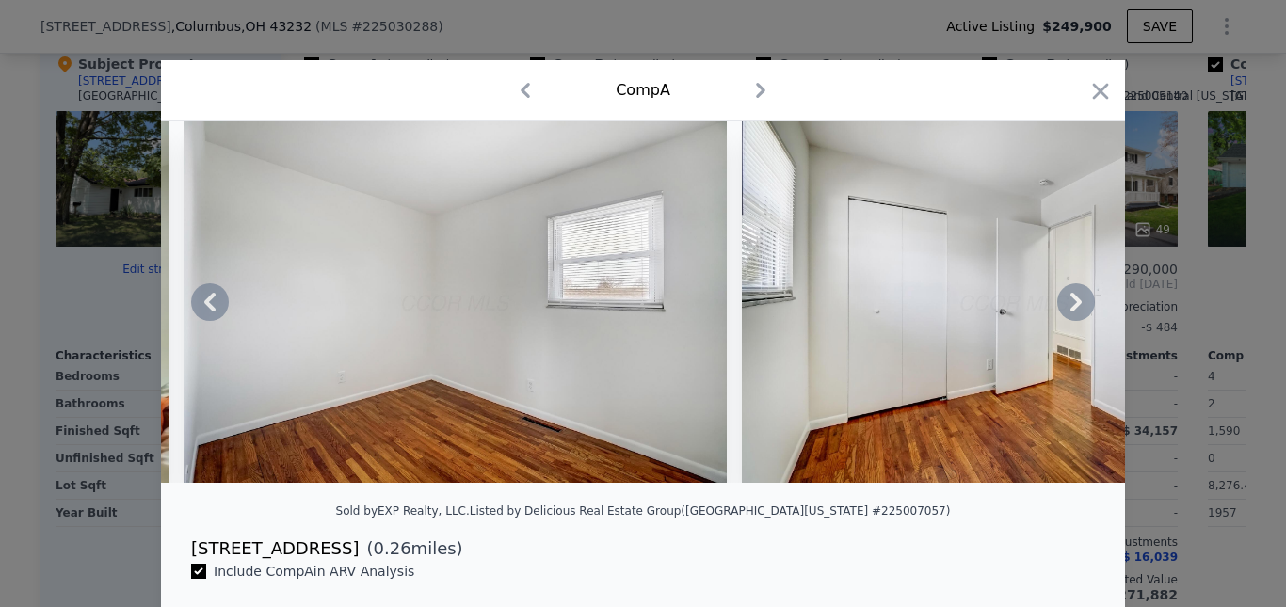
click at [1072, 307] on icon at bounding box center [1076, 302] width 11 height 19
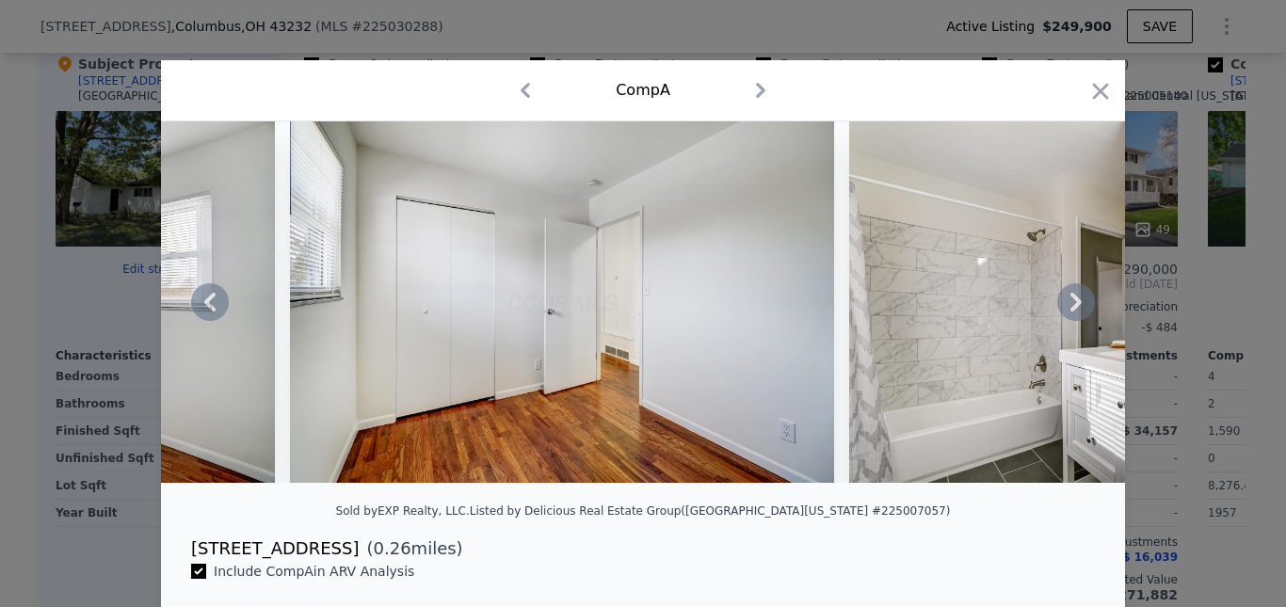
click at [1072, 307] on icon at bounding box center [1076, 302] width 11 height 19
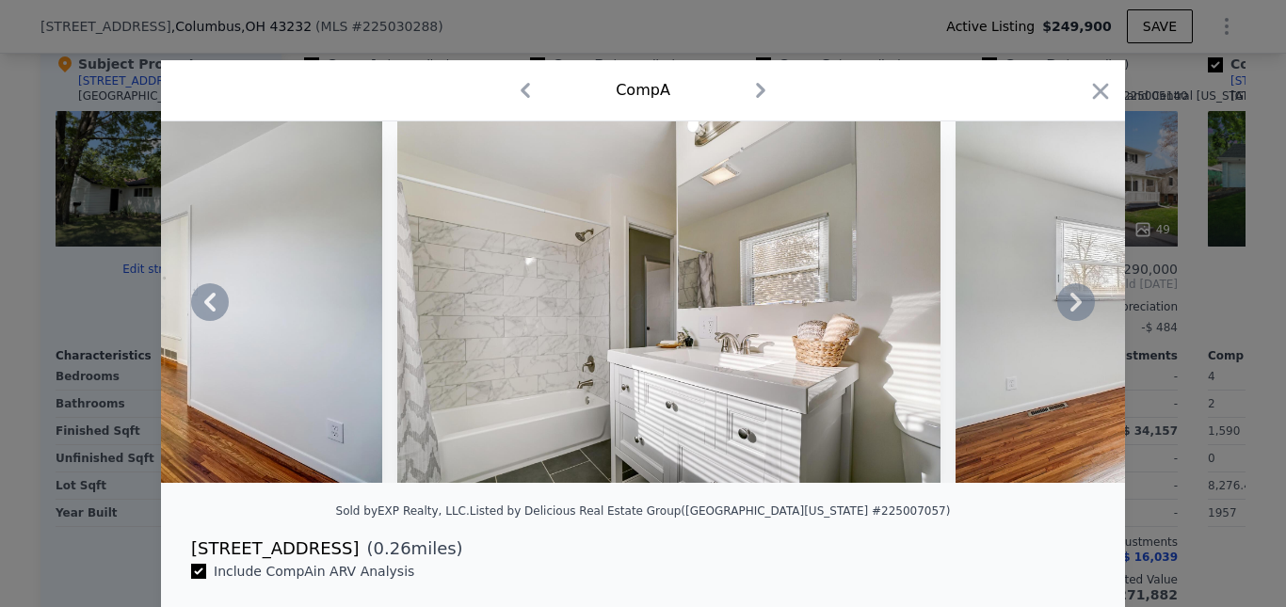
click at [1072, 307] on icon at bounding box center [1076, 302] width 11 height 19
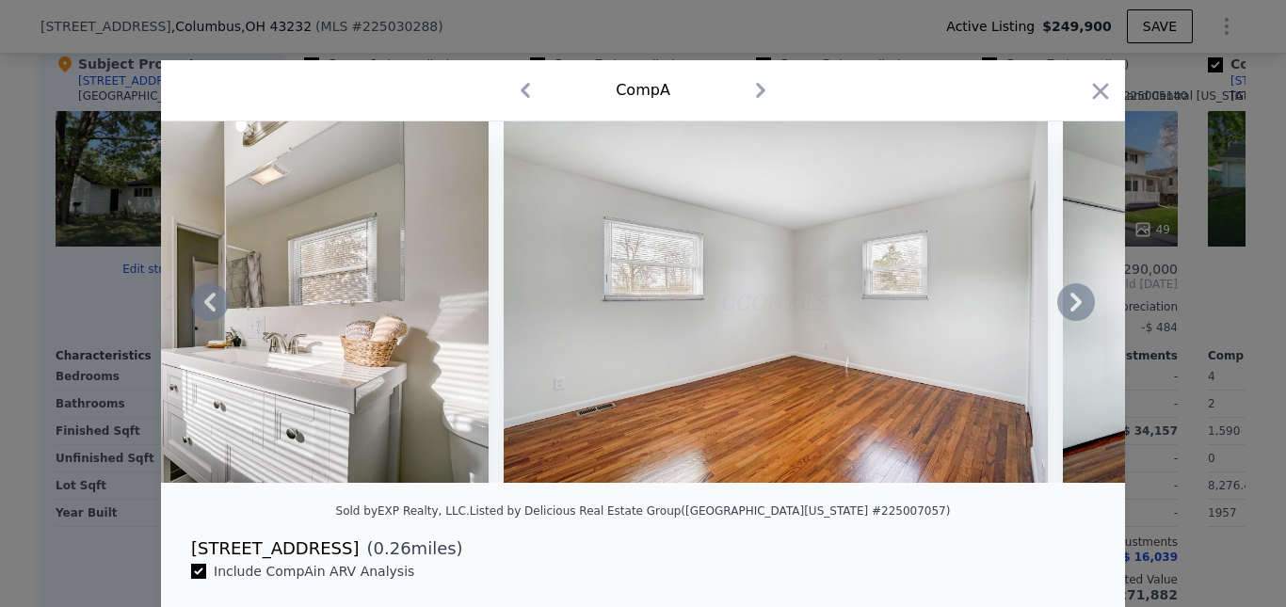
click at [1072, 307] on icon at bounding box center [1076, 302] width 11 height 19
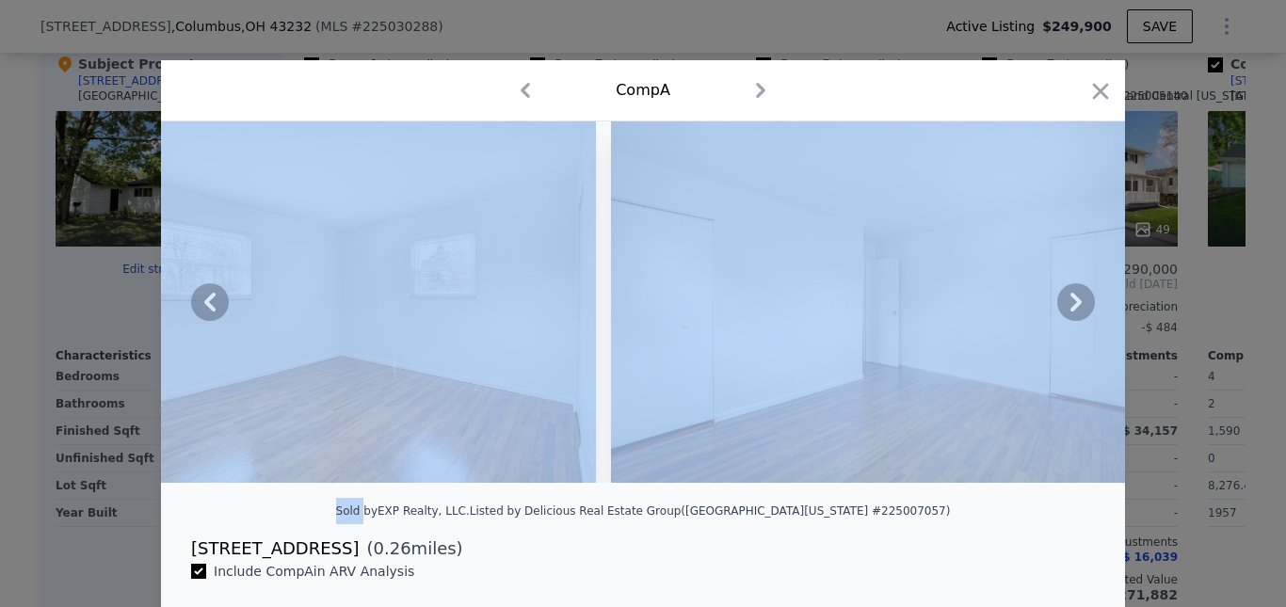
click at [1072, 307] on icon at bounding box center [1076, 302] width 11 height 19
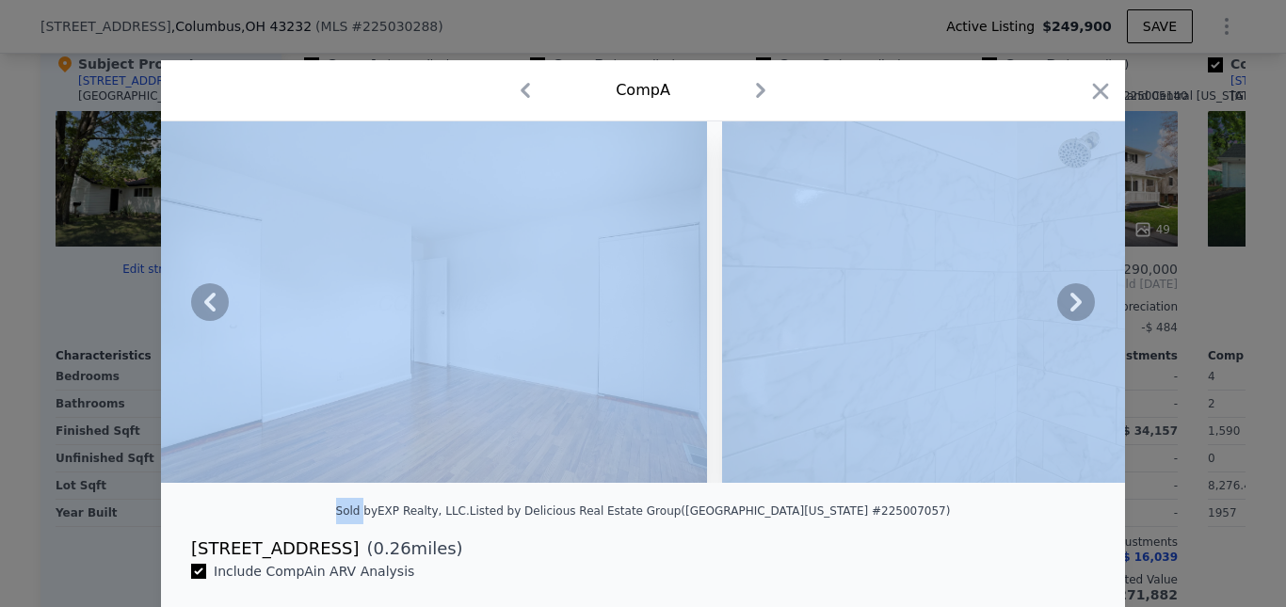
click at [1077, 308] on icon at bounding box center [1077, 302] width 38 height 38
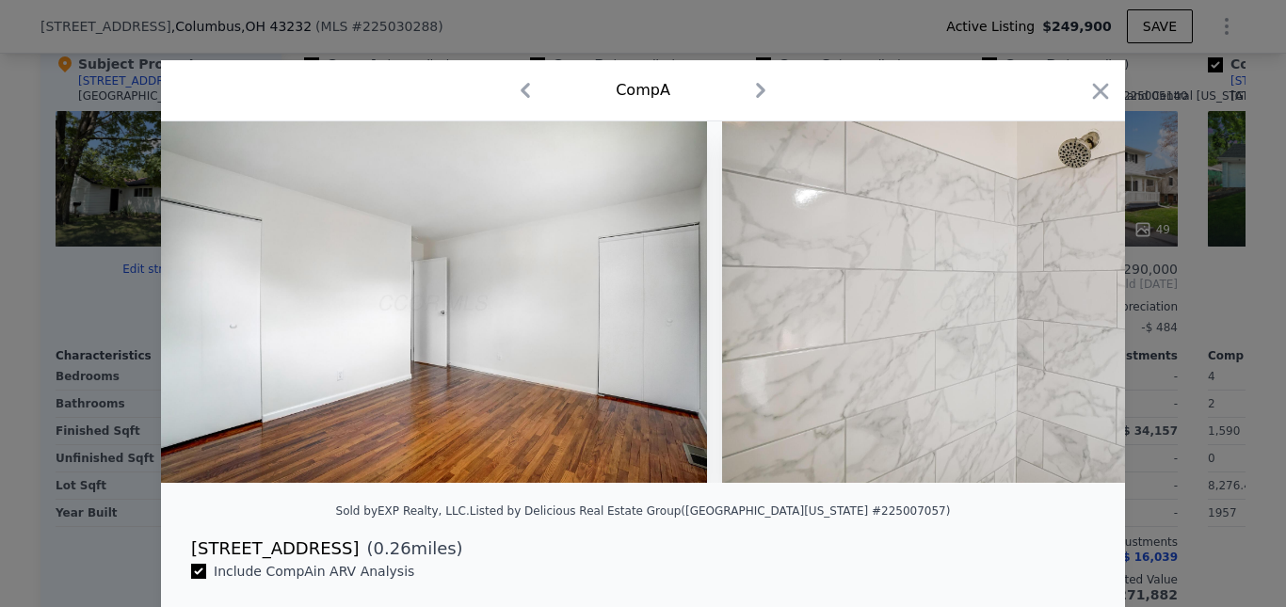
scroll to position [0, 13561]
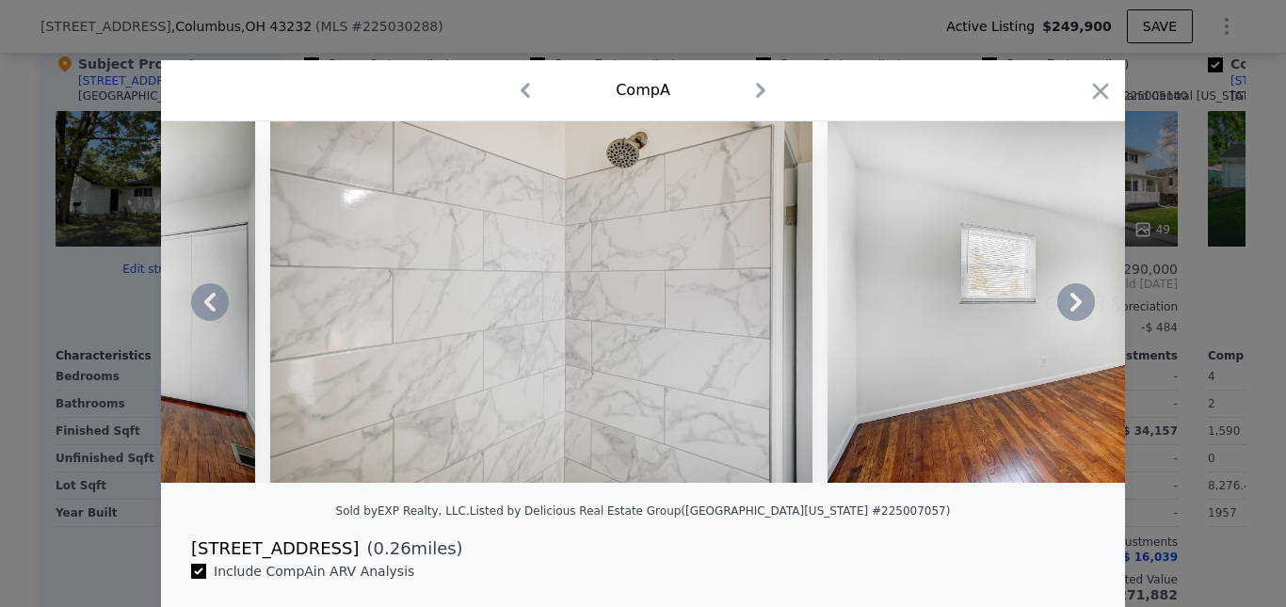
click at [1066, 313] on icon at bounding box center [1077, 302] width 38 height 38
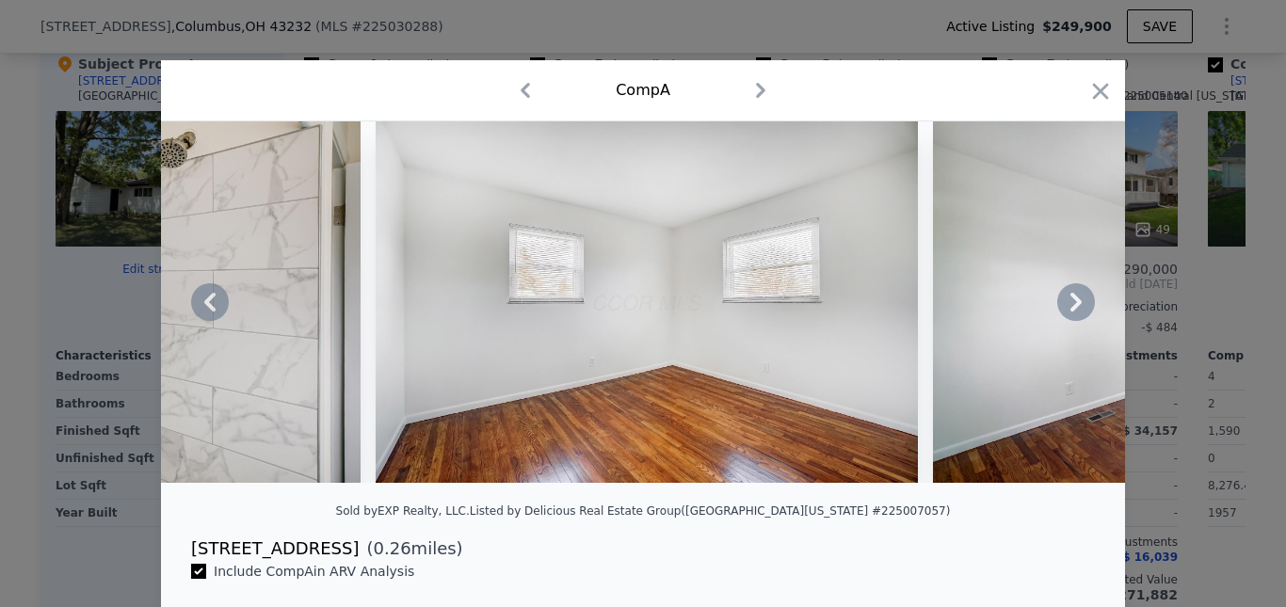
click at [1065, 311] on icon at bounding box center [1077, 302] width 38 height 38
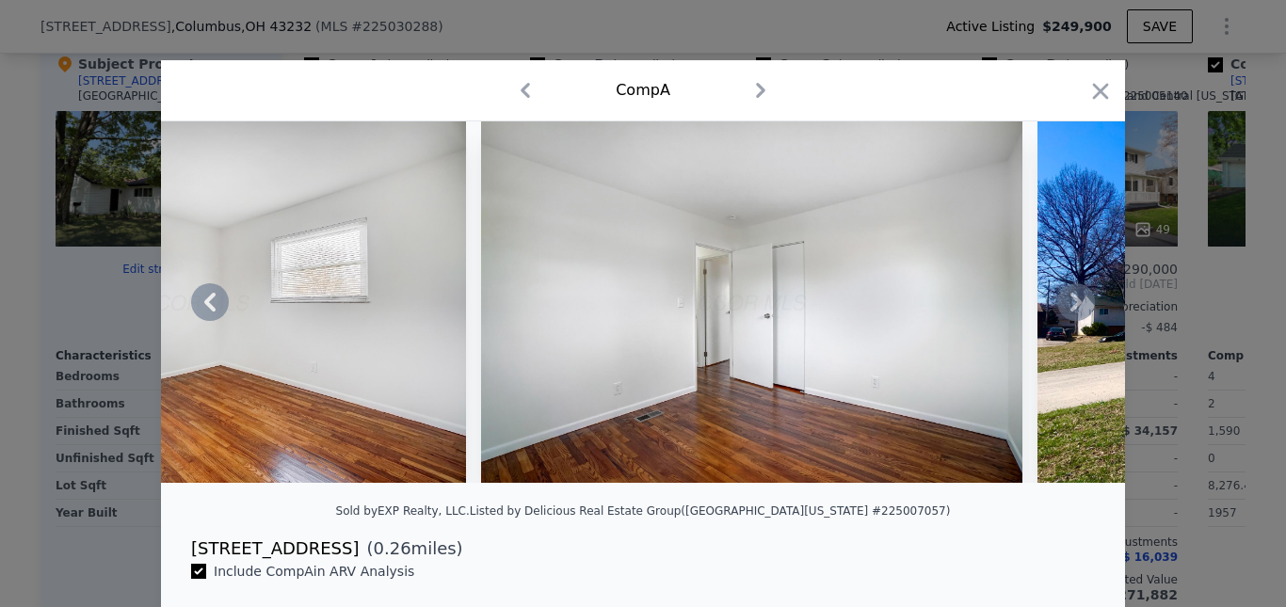
click at [1073, 307] on icon at bounding box center [1076, 302] width 11 height 19
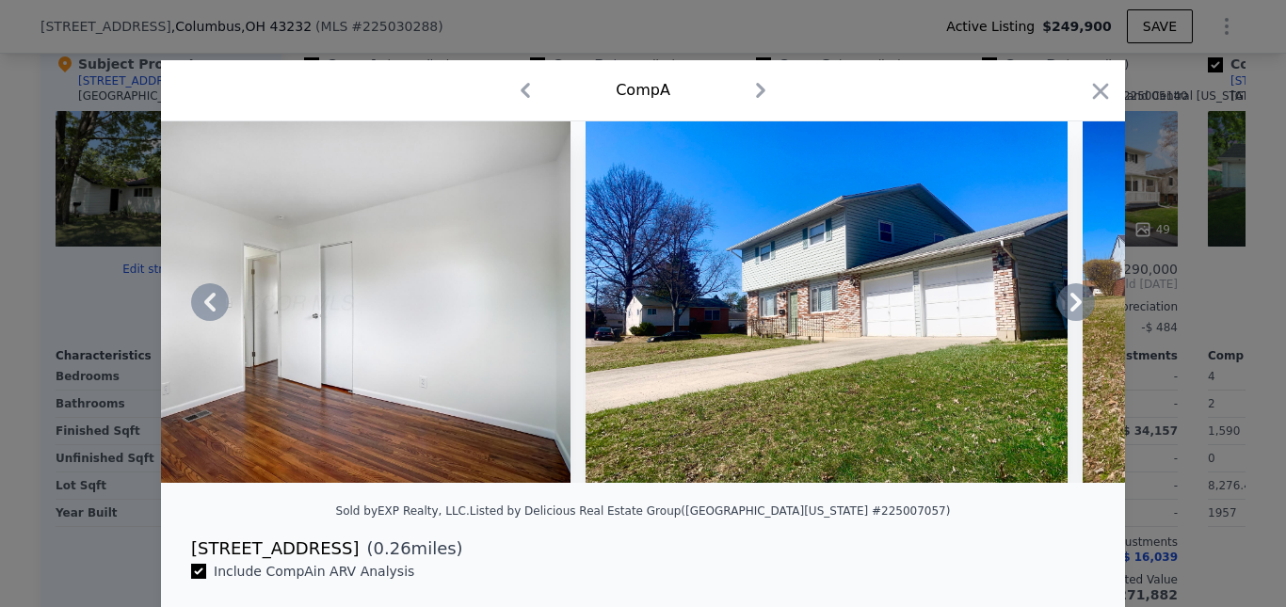
click at [1075, 315] on icon at bounding box center [1077, 302] width 38 height 38
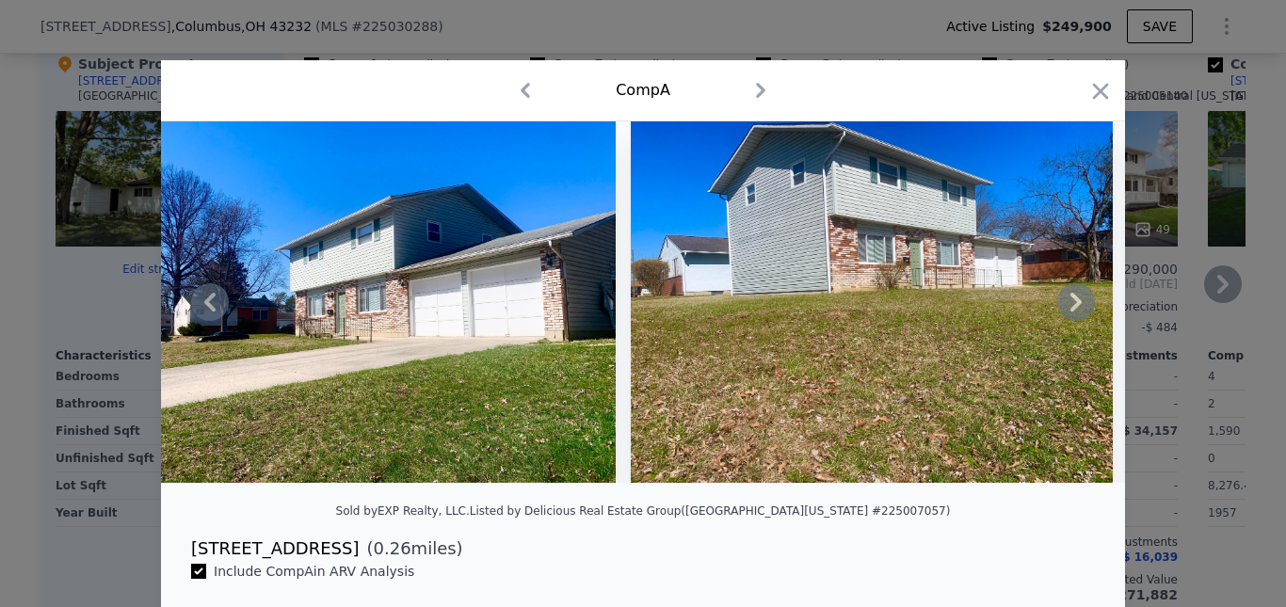
drag, startPoint x: 1093, startPoint y: 93, endPoint x: 863, endPoint y: 171, distance: 243.6
click at [1094, 93] on icon "button" at bounding box center [1101, 91] width 16 height 16
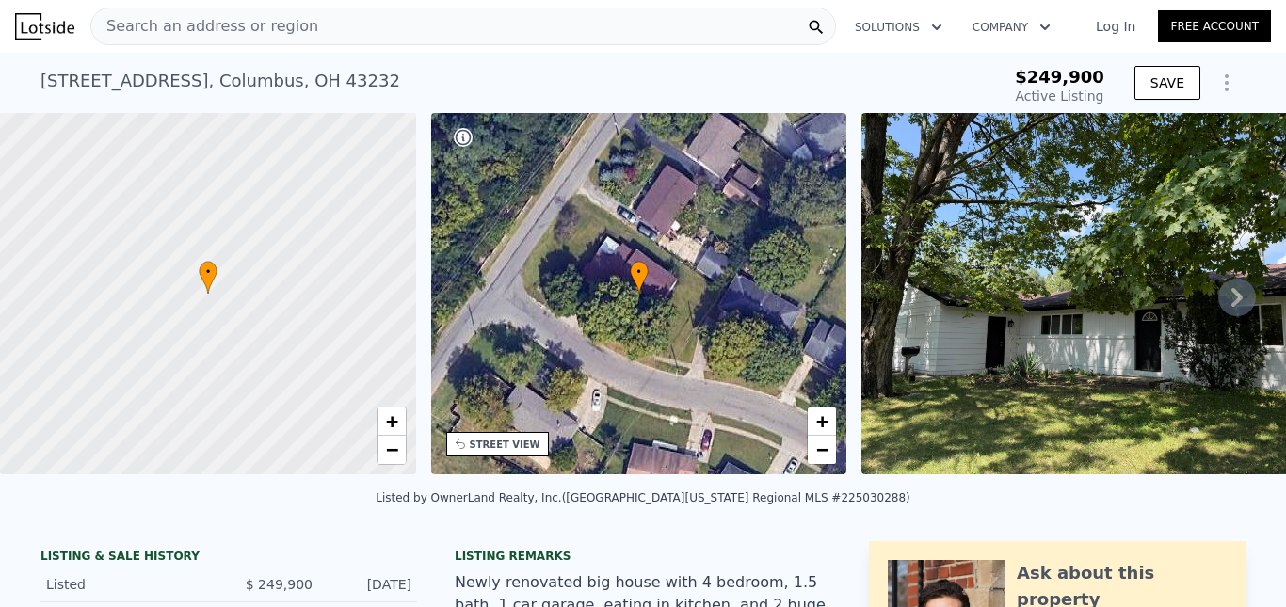
click at [259, 36] on span "Search an address or region" at bounding box center [204, 26] width 227 height 23
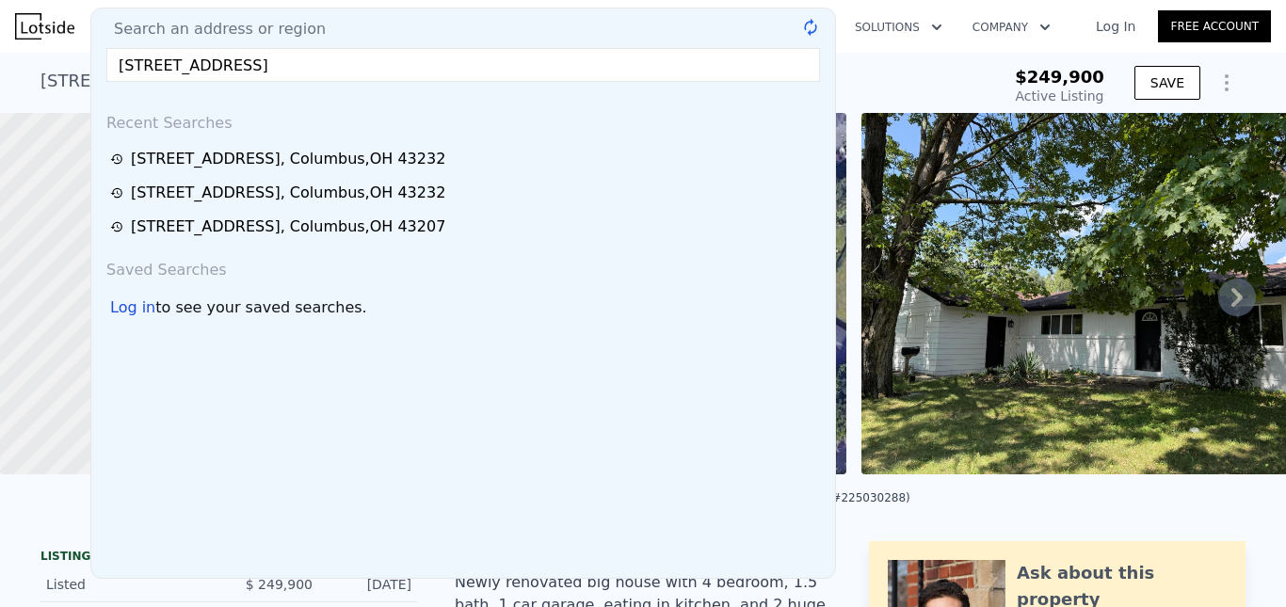
type input "[STREET_ADDRESS]"
click at [247, 28] on span "Search an address or region" at bounding box center [212, 29] width 227 height 23
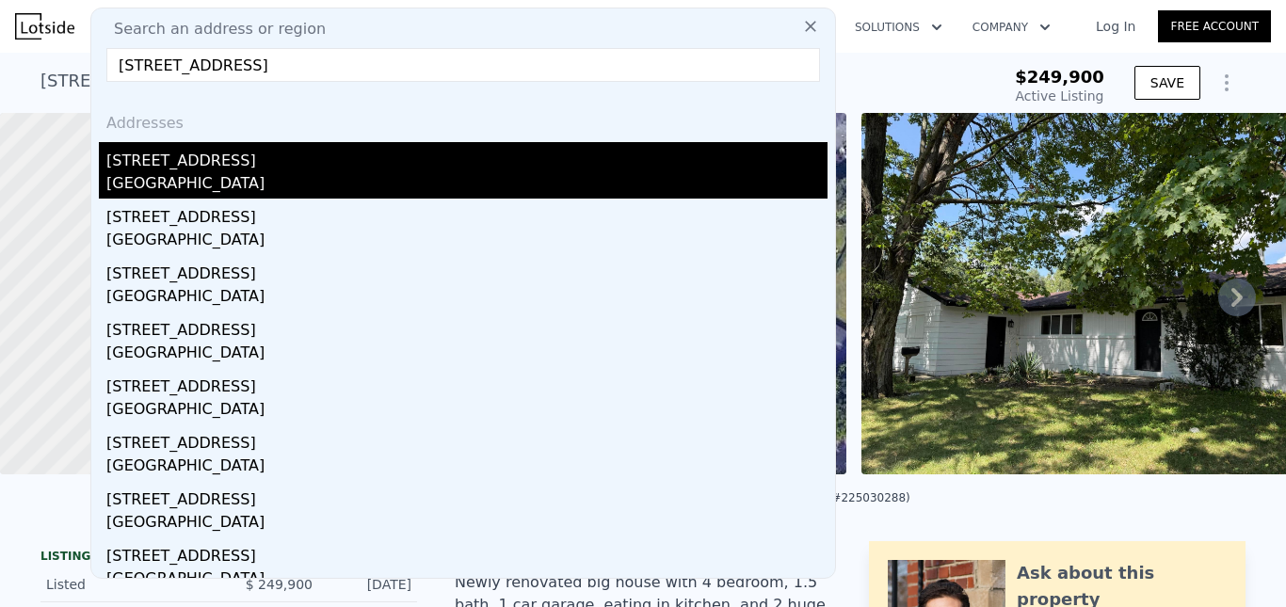
click at [248, 173] on div "[GEOGRAPHIC_DATA]" at bounding box center [466, 185] width 721 height 26
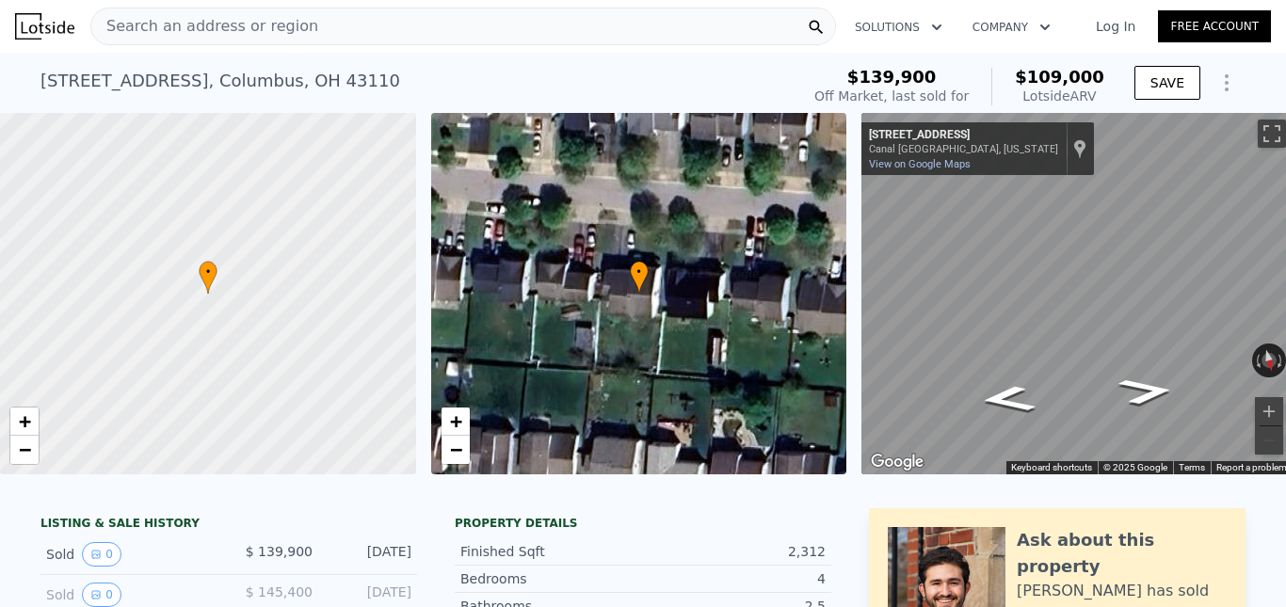
click at [286, 21] on span "Search an address or region" at bounding box center [204, 26] width 227 height 23
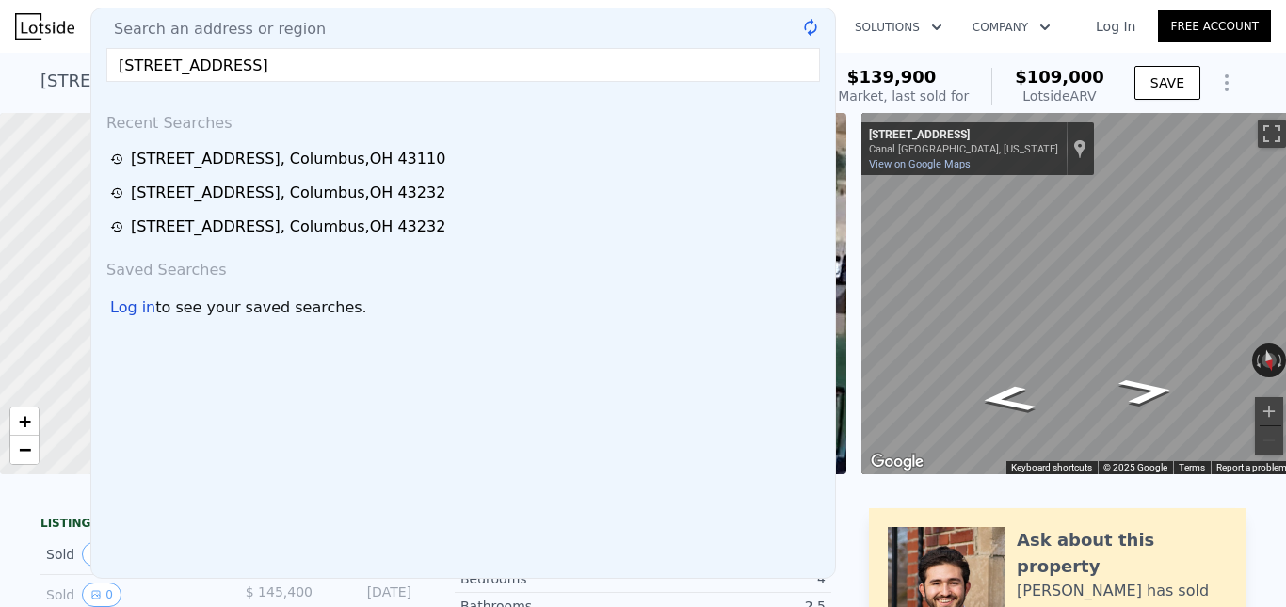
click at [285, 67] on input "[STREET_ADDRESS]" at bounding box center [463, 65] width 714 height 34
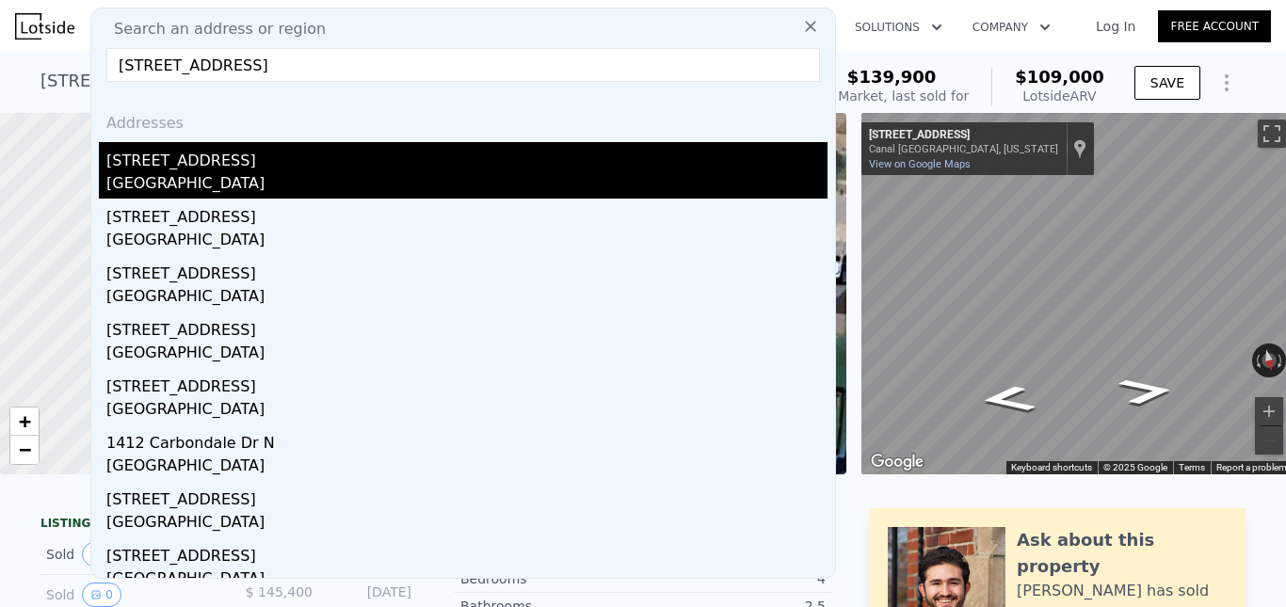
type input "[STREET_ADDRESS]"
click at [228, 170] on div "[STREET_ADDRESS]" at bounding box center [466, 157] width 721 height 30
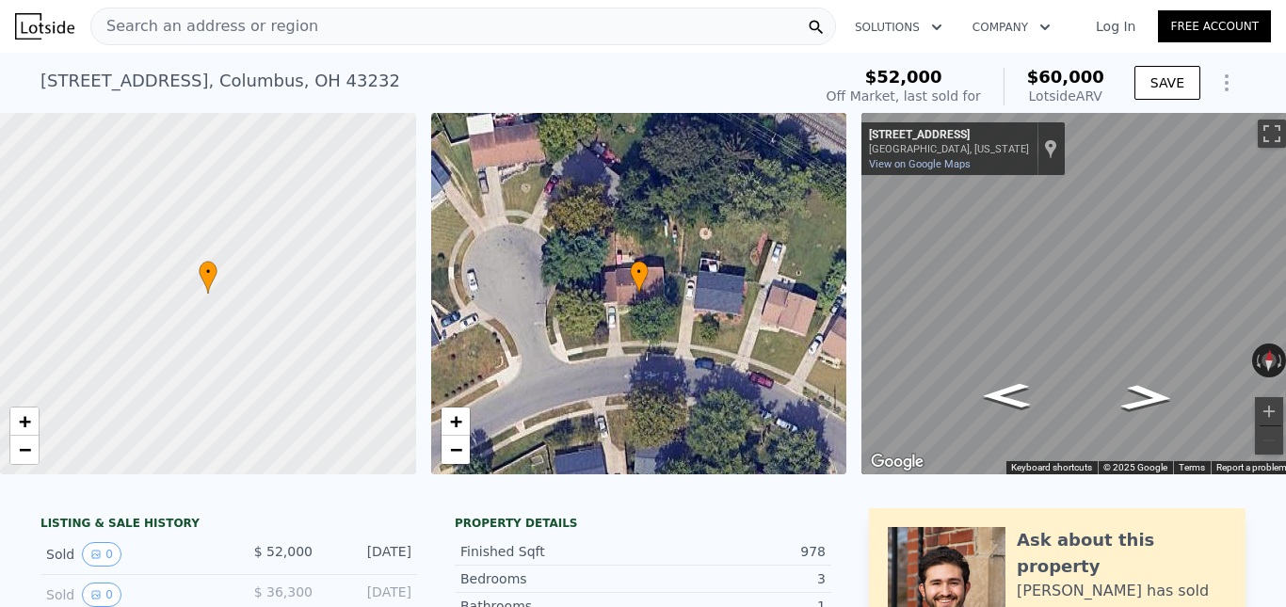
click at [306, 29] on div "Search an address or region" at bounding box center [463, 27] width 746 height 38
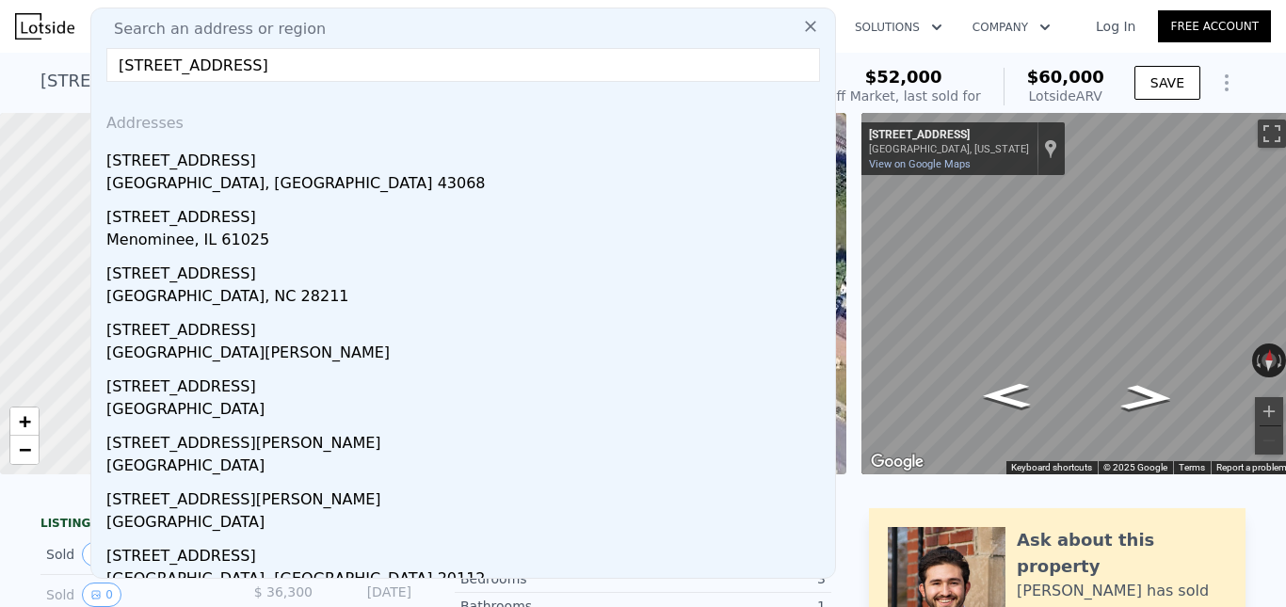
drag, startPoint x: 229, startPoint y: 166, endPoint x: 782, endPoint y: 0, distance: 577.1
click at [228, 166] on div "[STREET_ADDRESS]" at bounding box center [466, 157] width 721 height 30
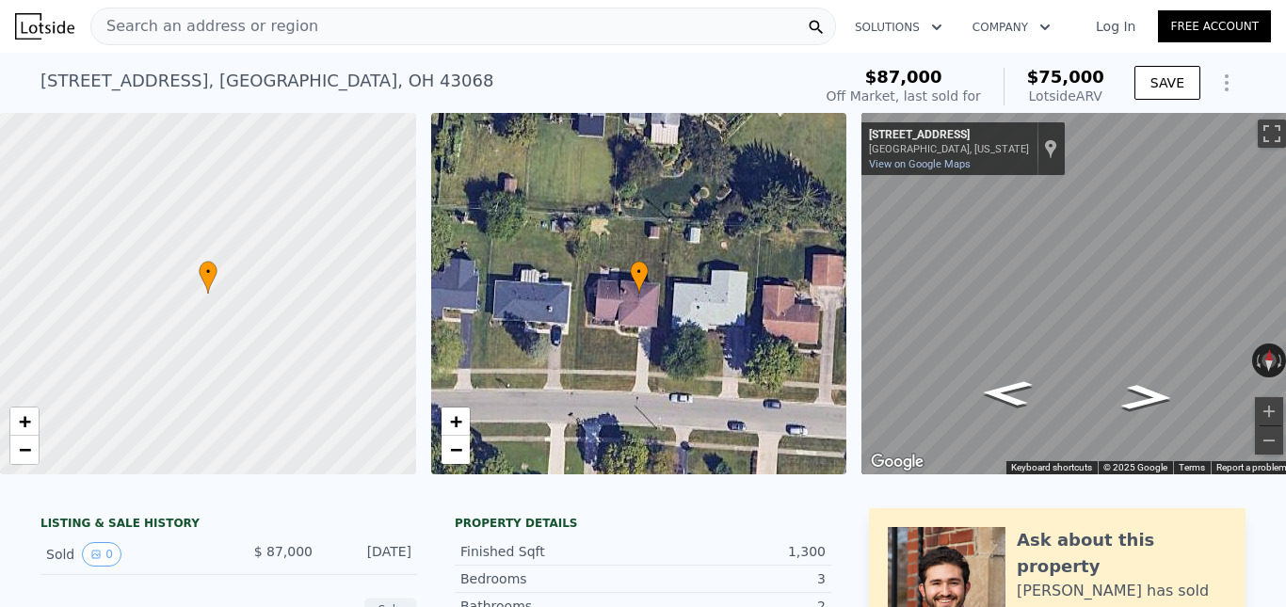
click at [259, 24] on span "Search an address or region" at bounding box center [204, 26] width 227 height 23
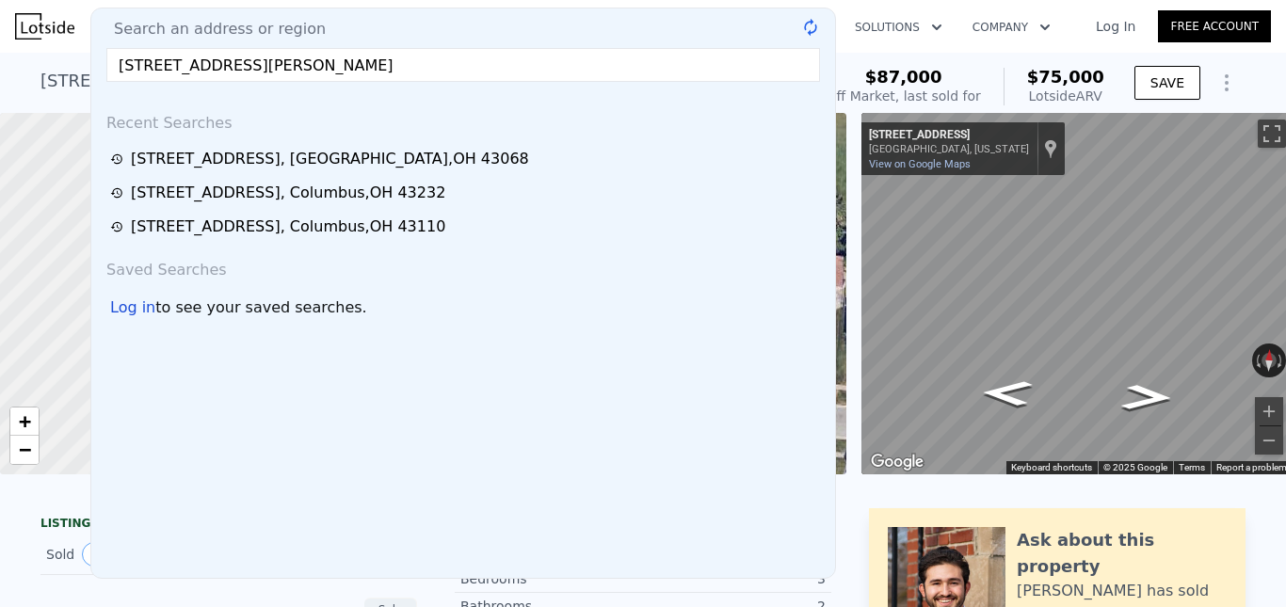
click at [205, 162] on div "[STREET_ADDRESS]" at bounding box center [330, 159] width 398 height 23
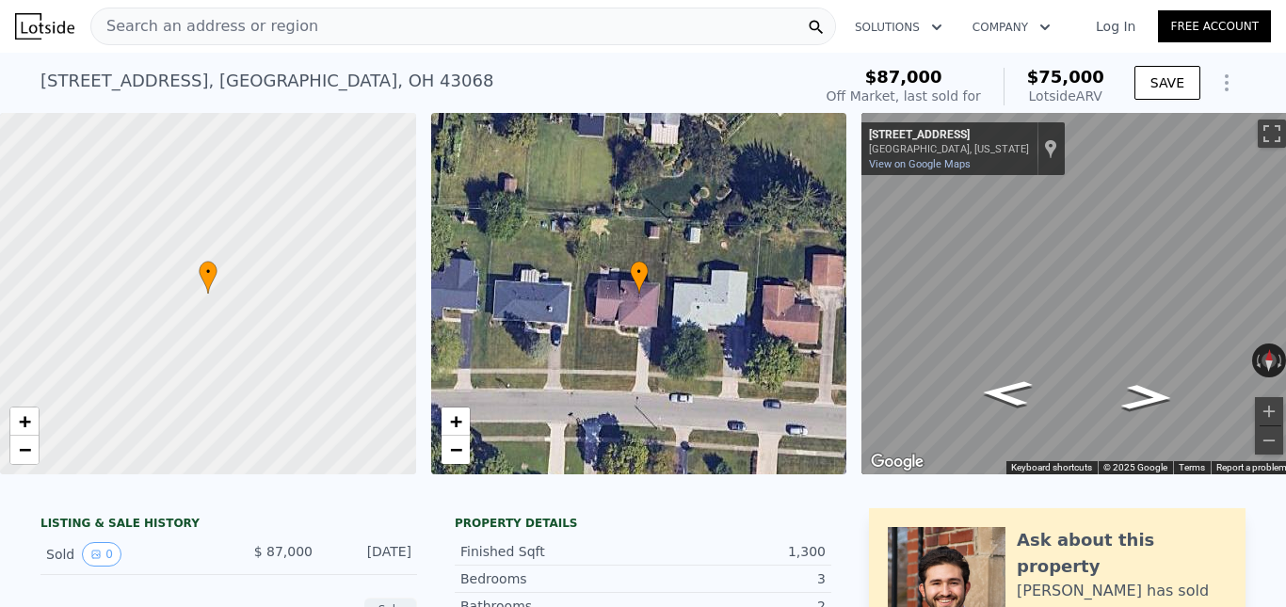
click at [243, 28] on span "Search an address or region" at bounding box center [204, 26] width 227 height 23
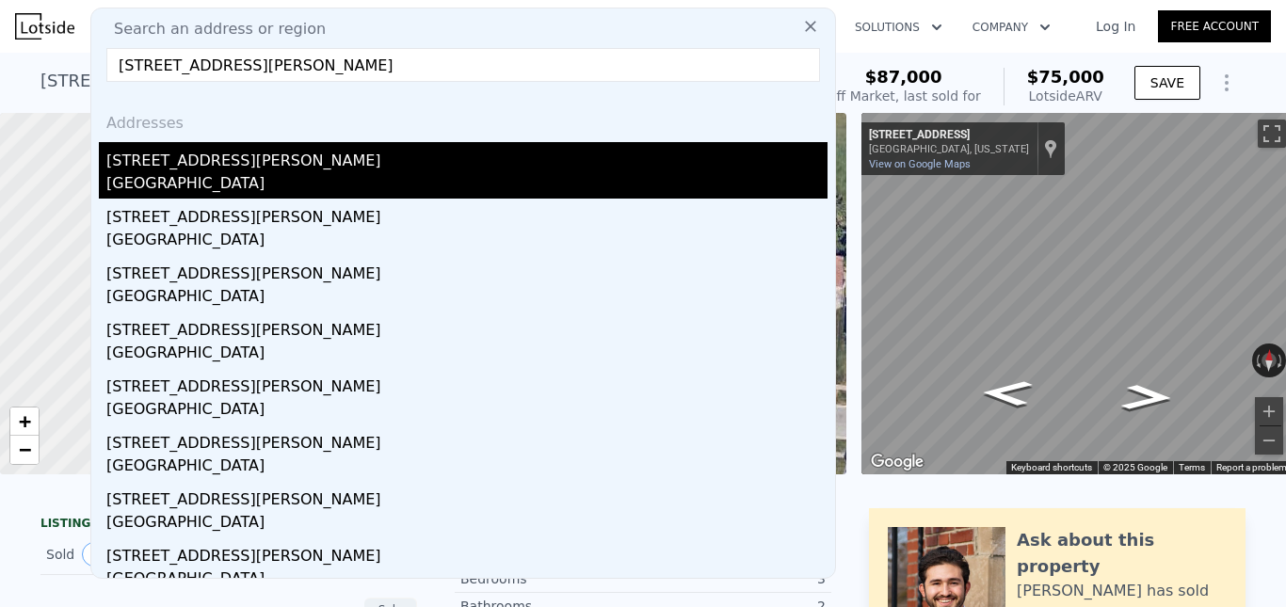
type input "[STREET_ADDRESS][PERSON_NAME]"
click at [241, 178] on div "[GEOGRAPHIC_DATA]" at bounding box center [466, 185] width 721 height 26
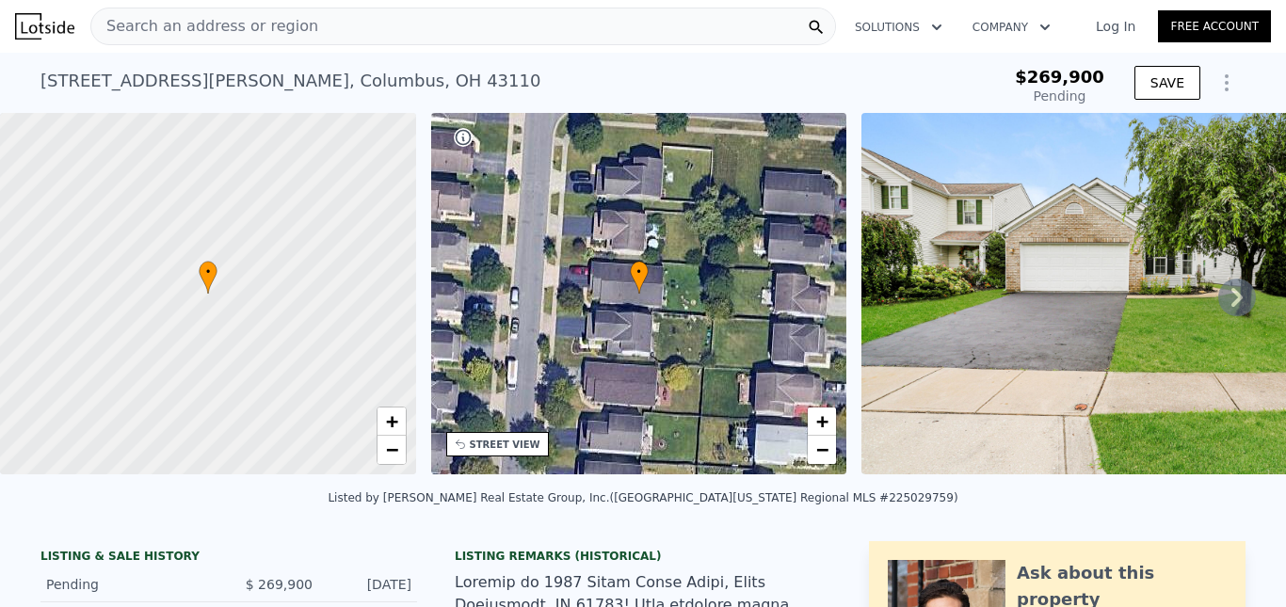
click at [222, 15] on span "Search an address or region" at bounding box center [204, 26] width 227 height 23
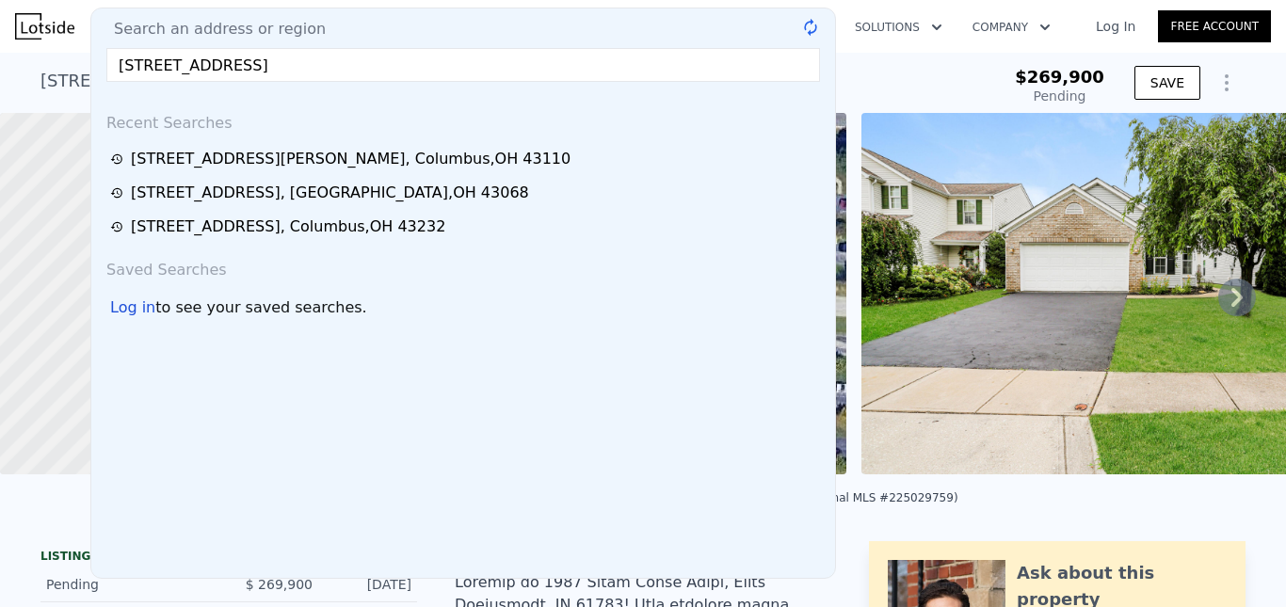
click at [259, 57] on input "[STREET_ADDRESS]" at bounding box center [463, 65] width 714 height 34
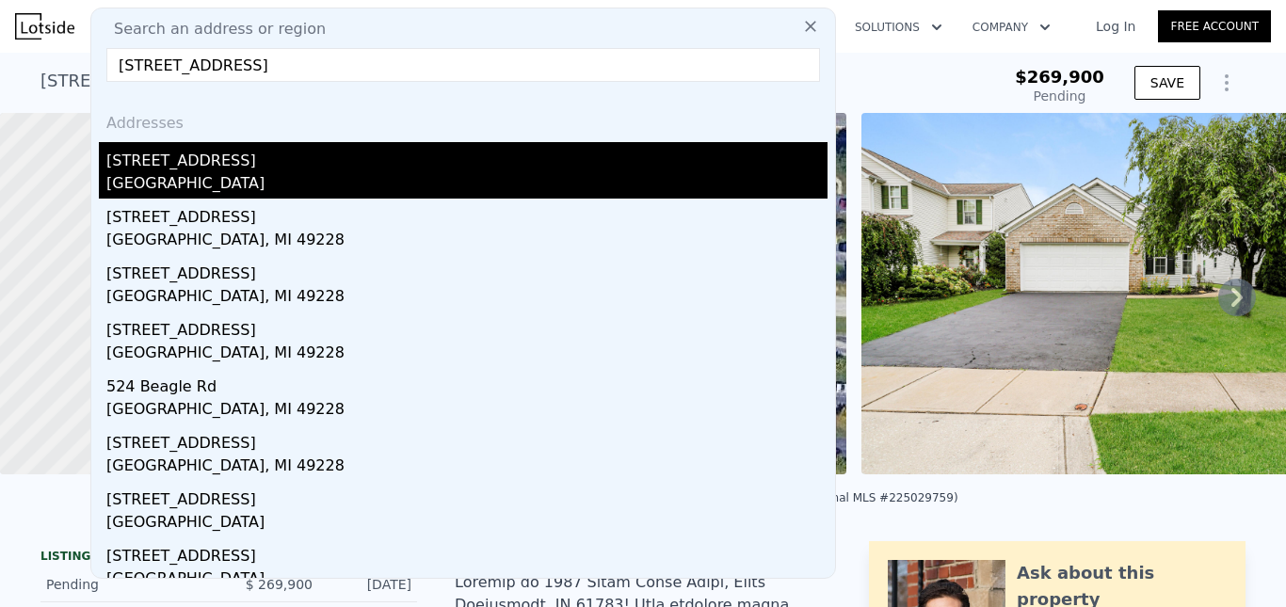
type input "[STREET_ADDRESS]"
click at [194, 172] on div "[GEOGRAPHIC_DATA]" at bounding box center [466, 185] width 721 height 26
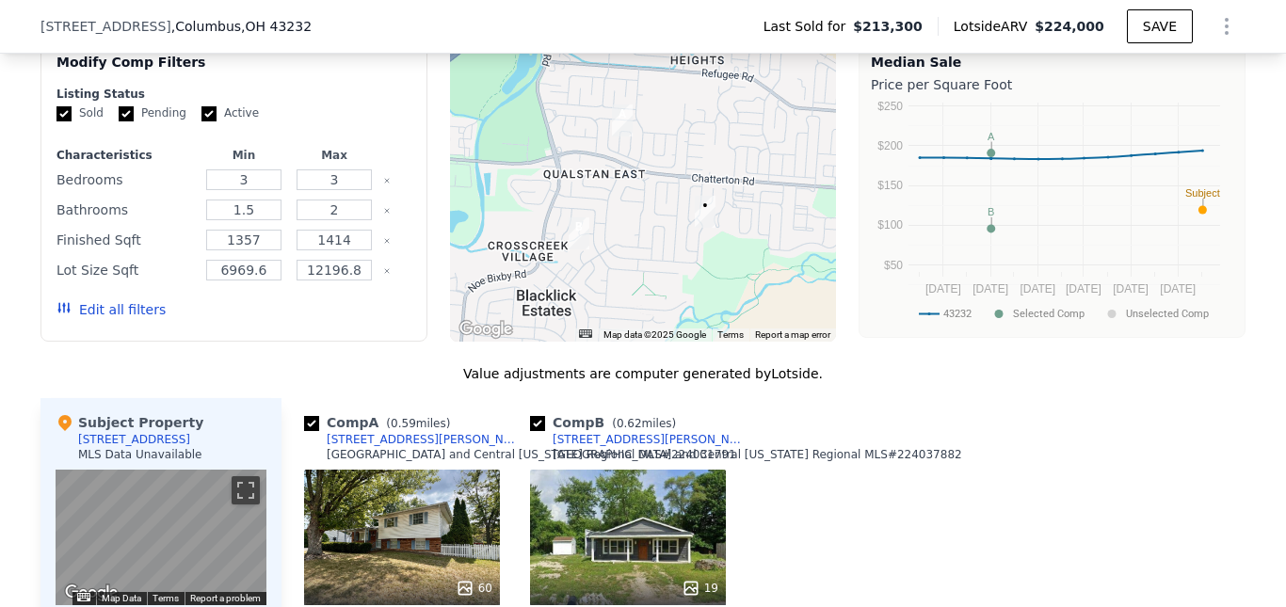
scroll to position [1881, 0]
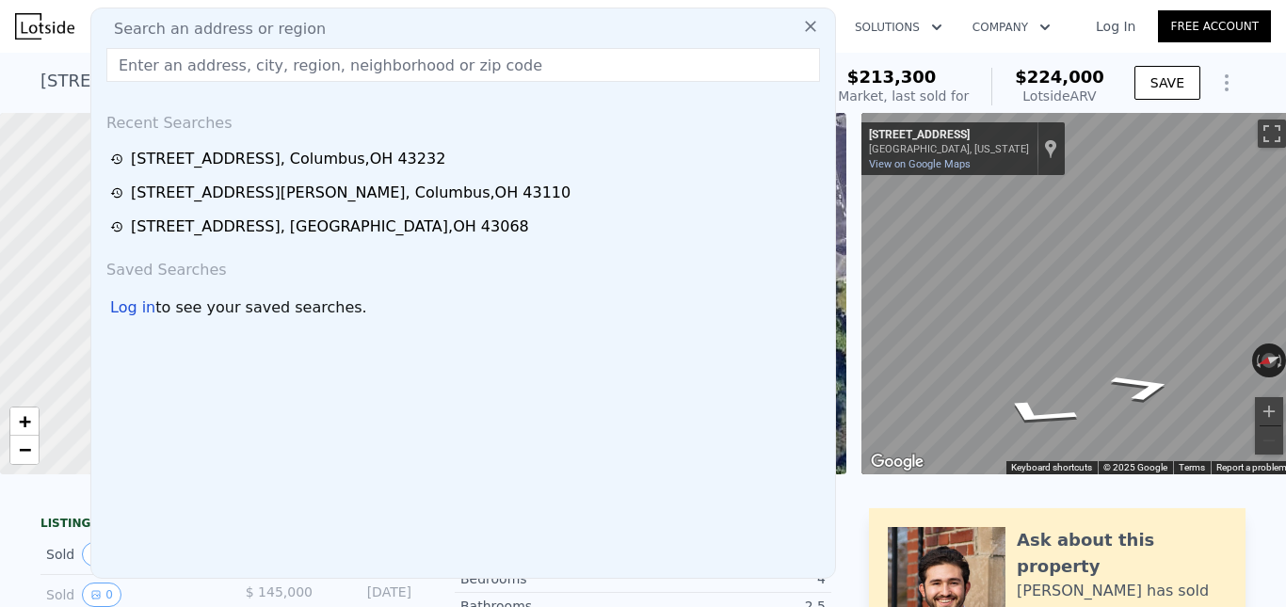
click at [219, 26] on span "Search an address or region" at bounding box center [212, 29] width 227 height 23
click at [214, 73] on input "text" at bounding box center [463, 65] width 714 height 34
paste input "950 Robmeyer Dr"
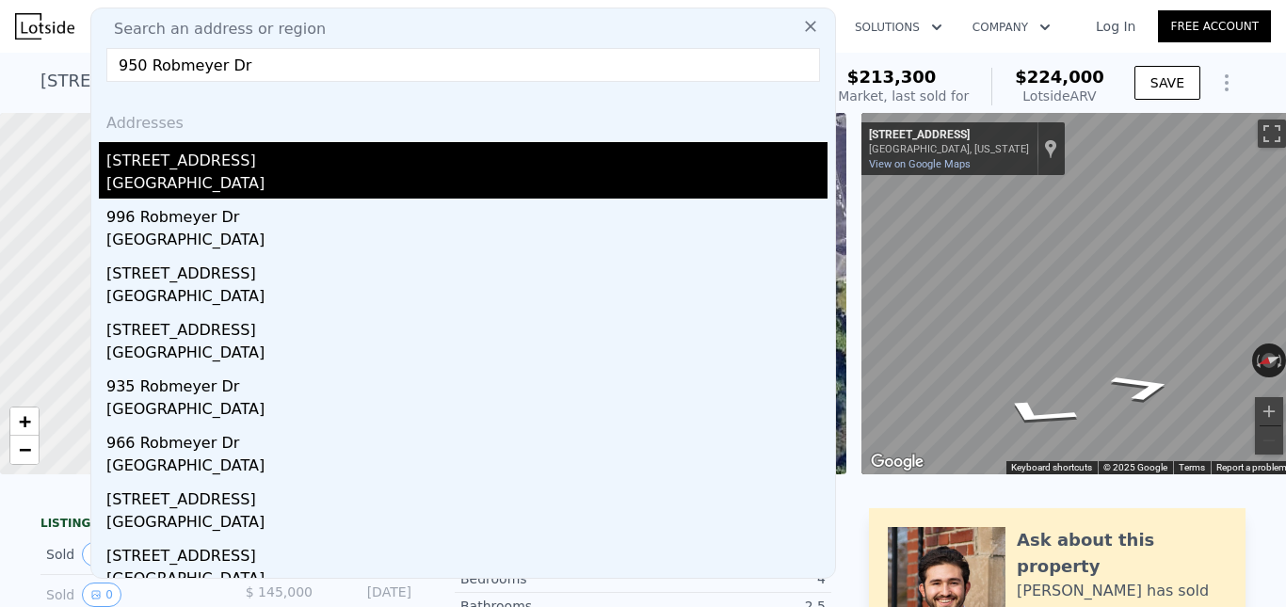
type input "950 Robmeyer Dr"
click at [216, 171] on div "[STREET_ADDRESS]" at bounding box center [466, 157] width 721 height 30
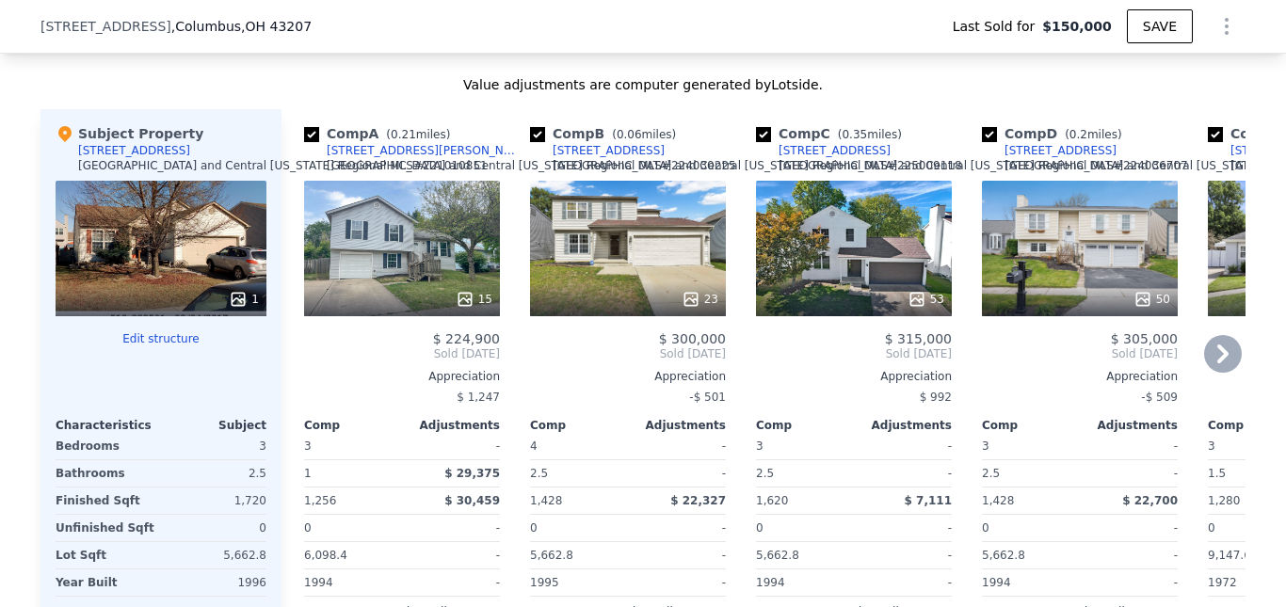
scroll to position [1712, 0]
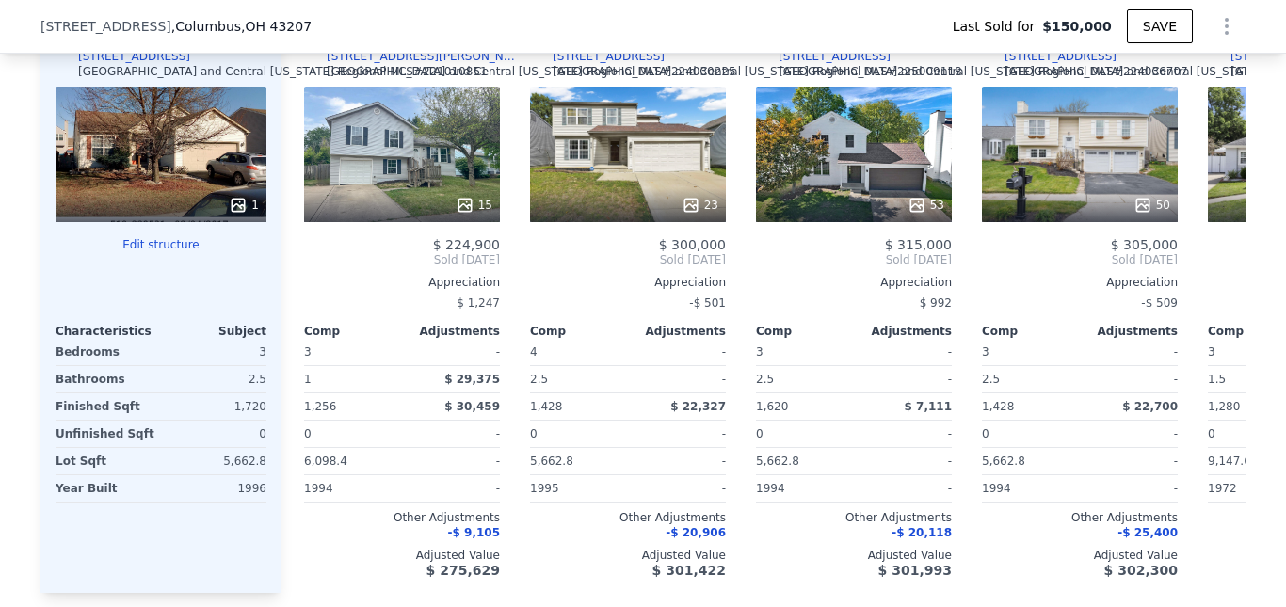
type input "$ 290,000"
type input "$ 113,353"
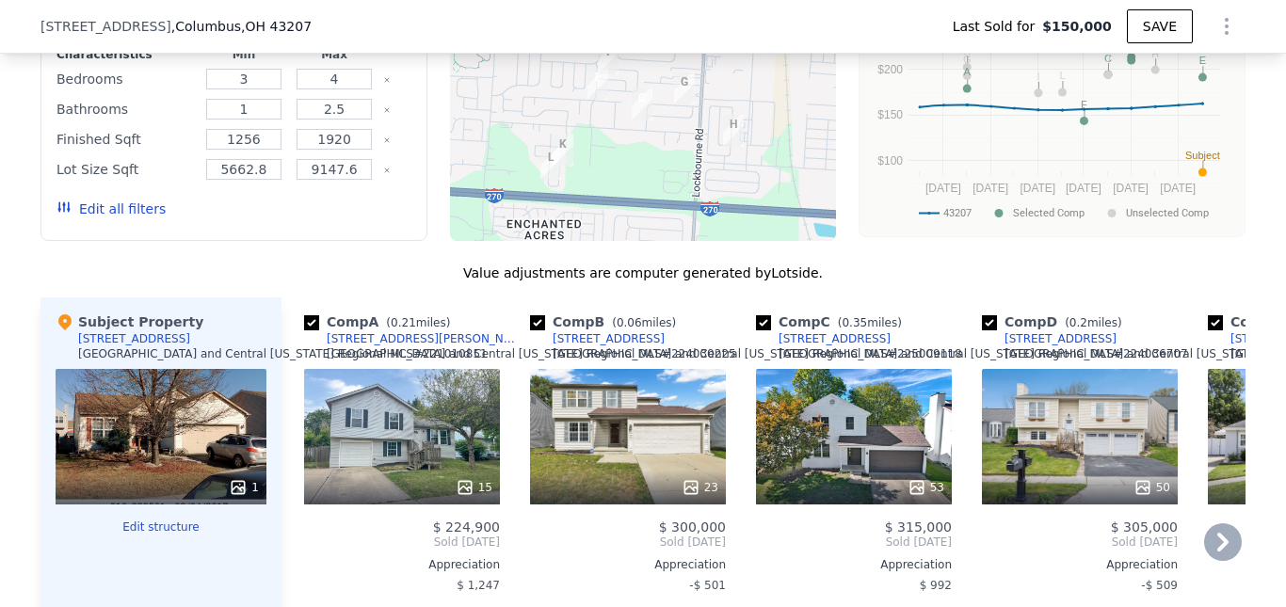
scroll to position [1241, 0]
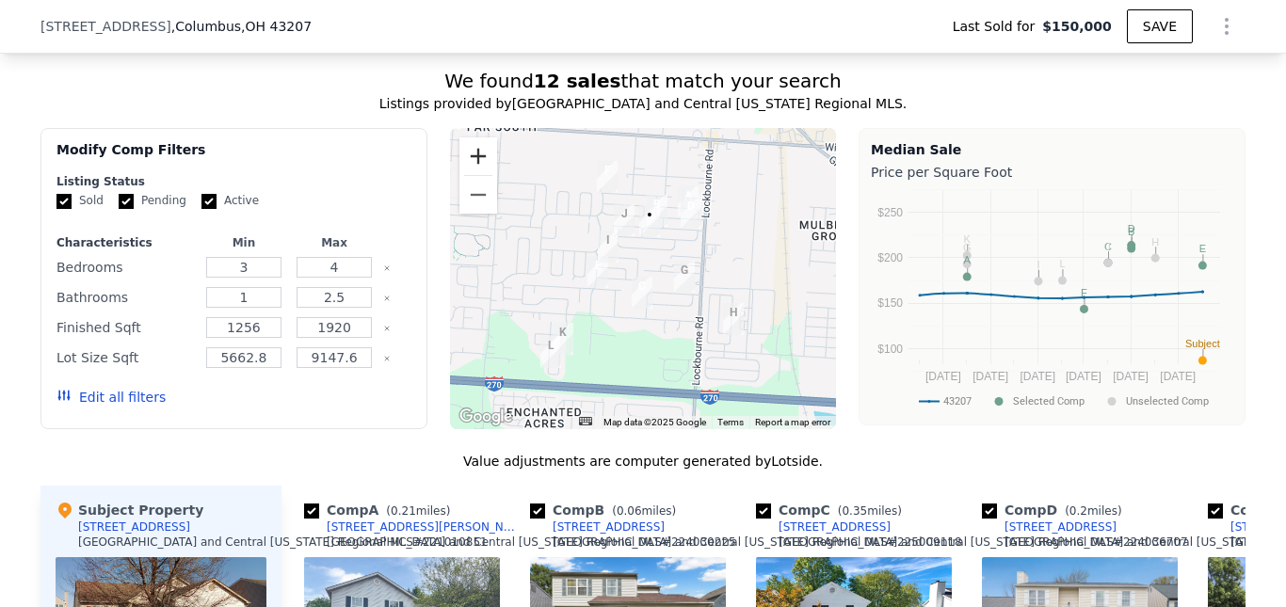
click at [469, 165] on button "Zoom in" at bounding box center [479, 156] width 38 height 38
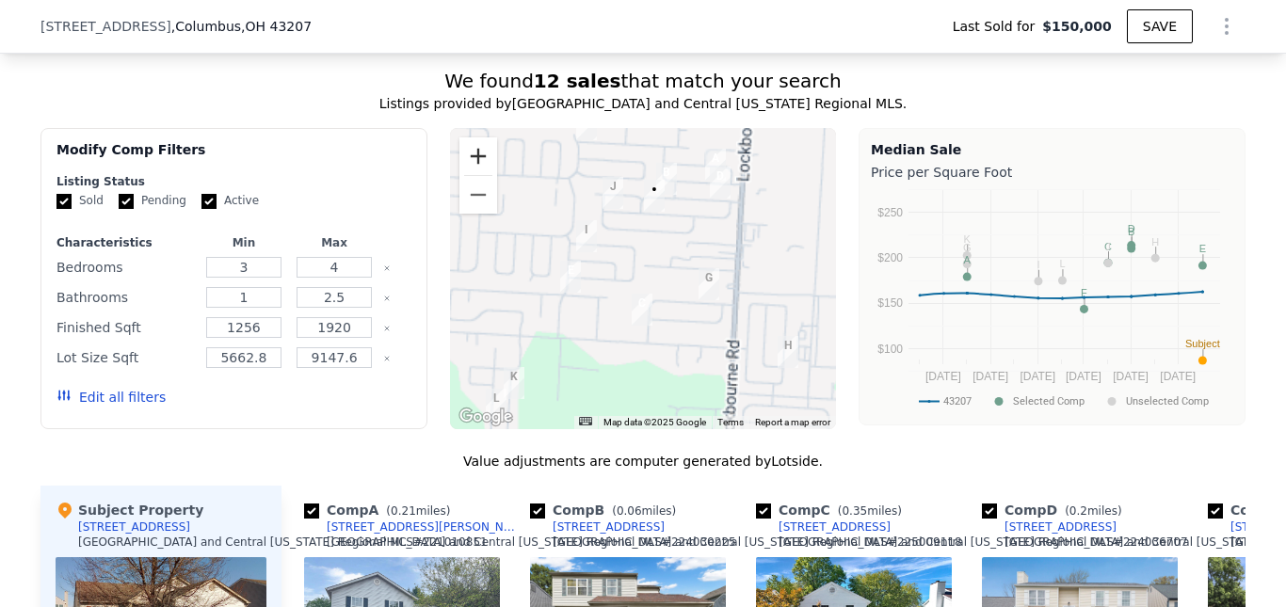
click at [469, 165] on button "Zoom in" at bounding box center [479, 156] width 38 height 38
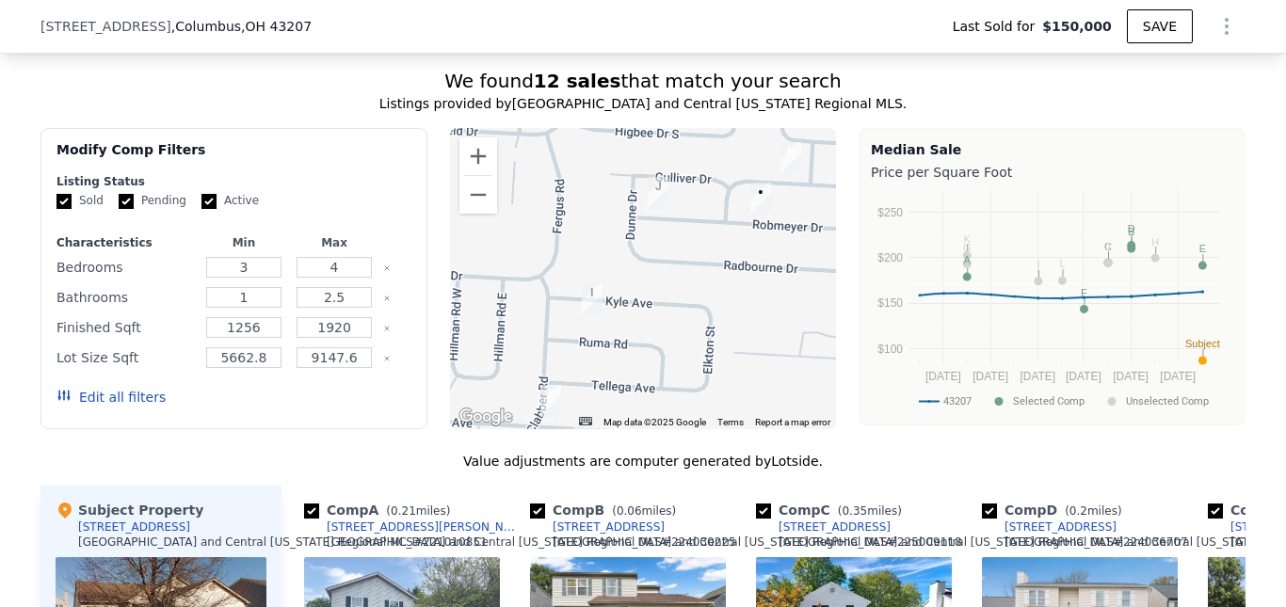
drag, startPoint x: 622, startPoint y: 424, endPoint x: 807, endPoint y: 316, distance: 213.5
click at [807, 316] on div at bounding box center [643, 278] width 387 height 301
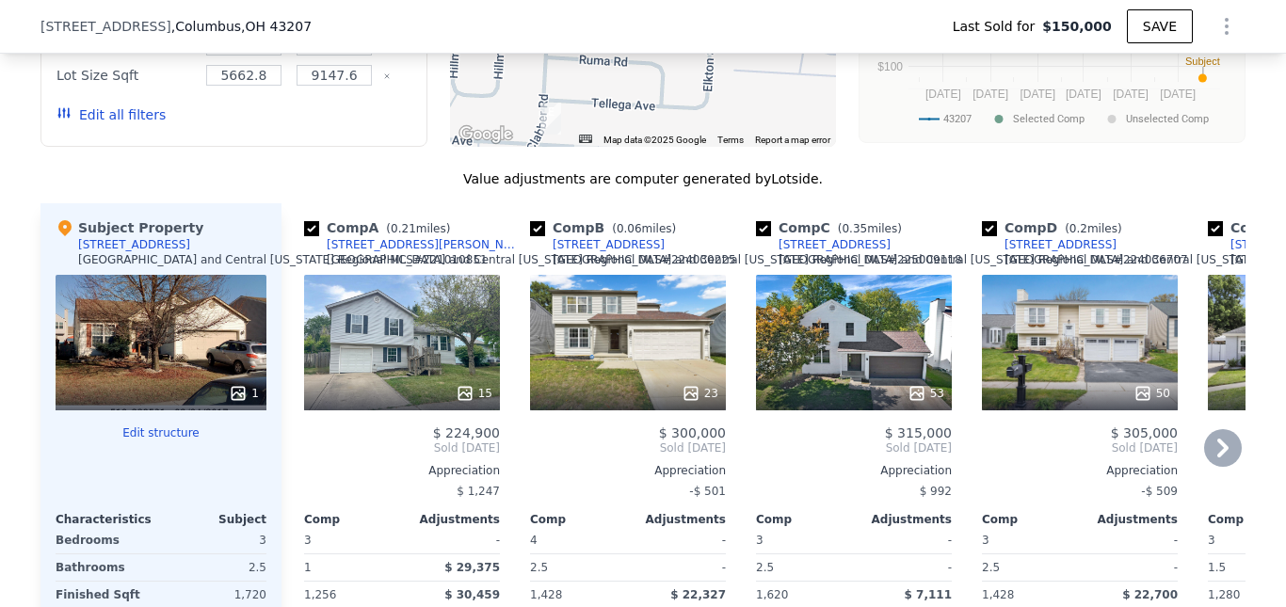
scroll to position [1712, 0]
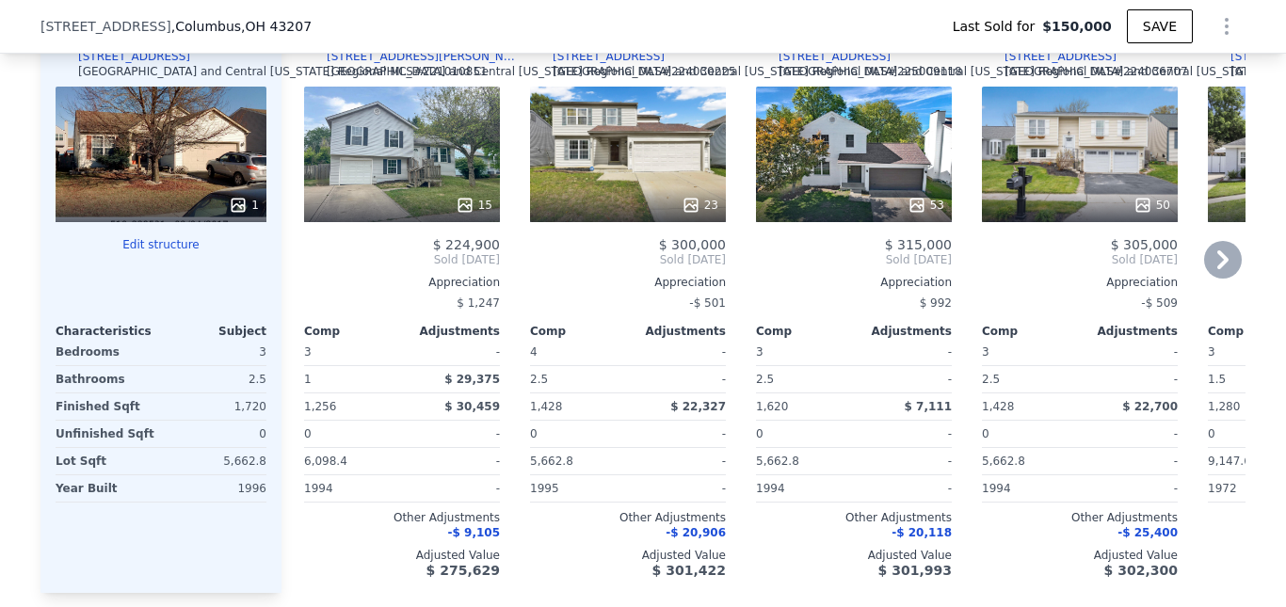
click at [1228, 272] on icon at bounding box center [1223, 260] width 38 height 38
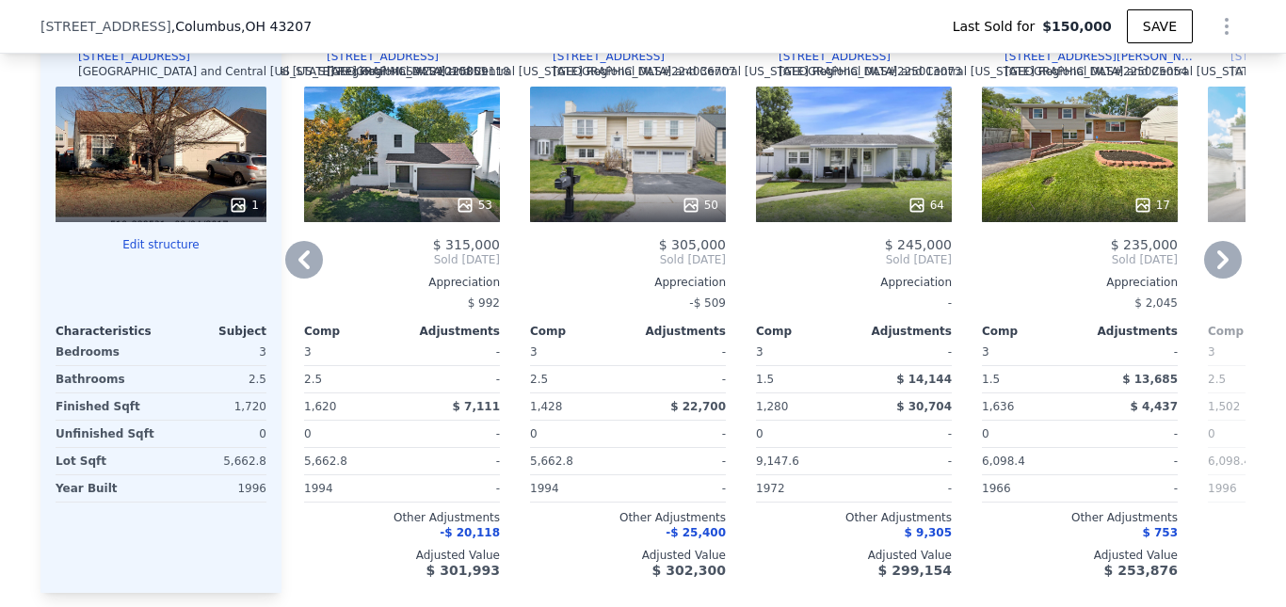
click at [1227, 272] on icon at bounding box center [1223, 260] width 38 height 38
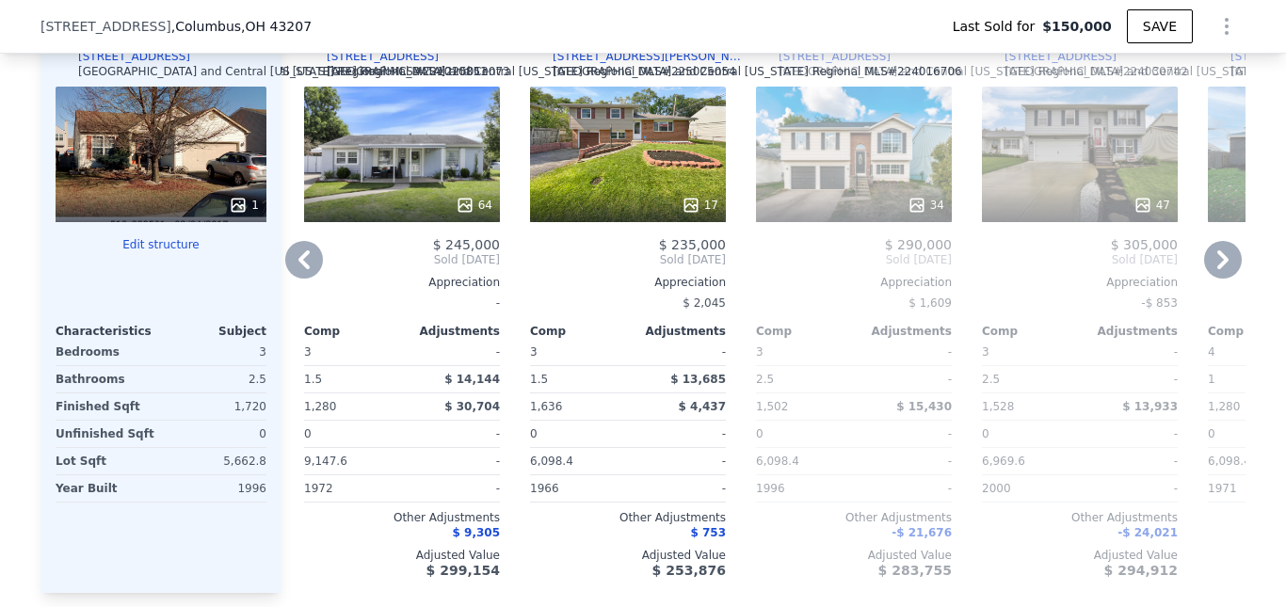
scroll to position [1524, 0]
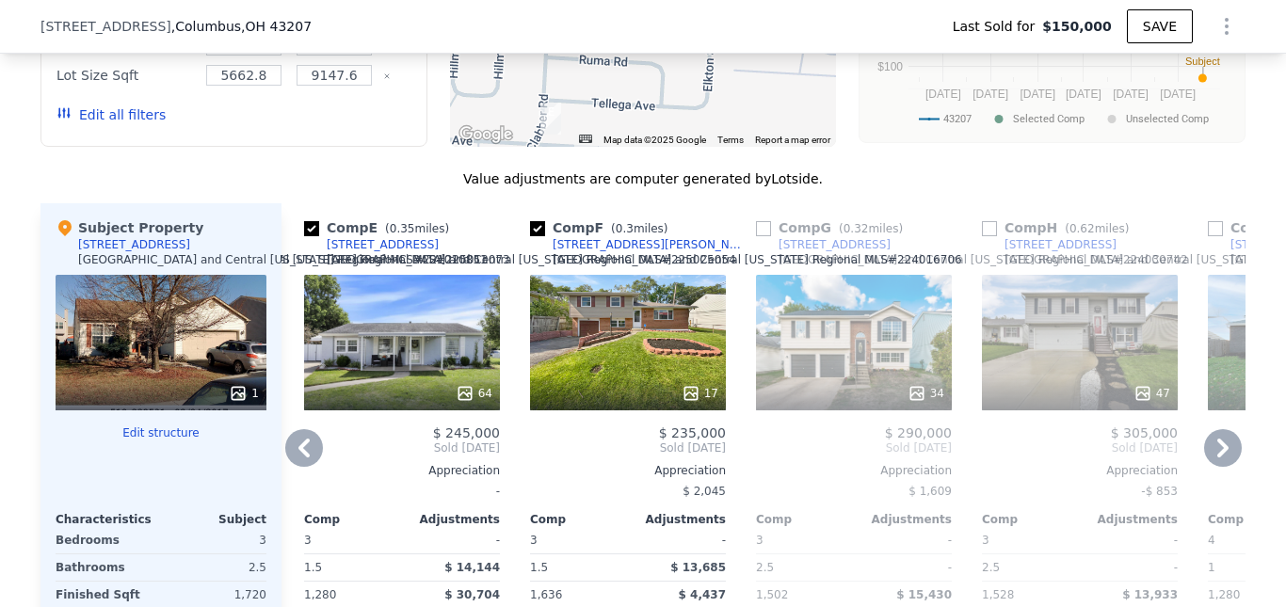
click at [1216, 462] on icon at bounding box center [1223, 448] width 38 height 38
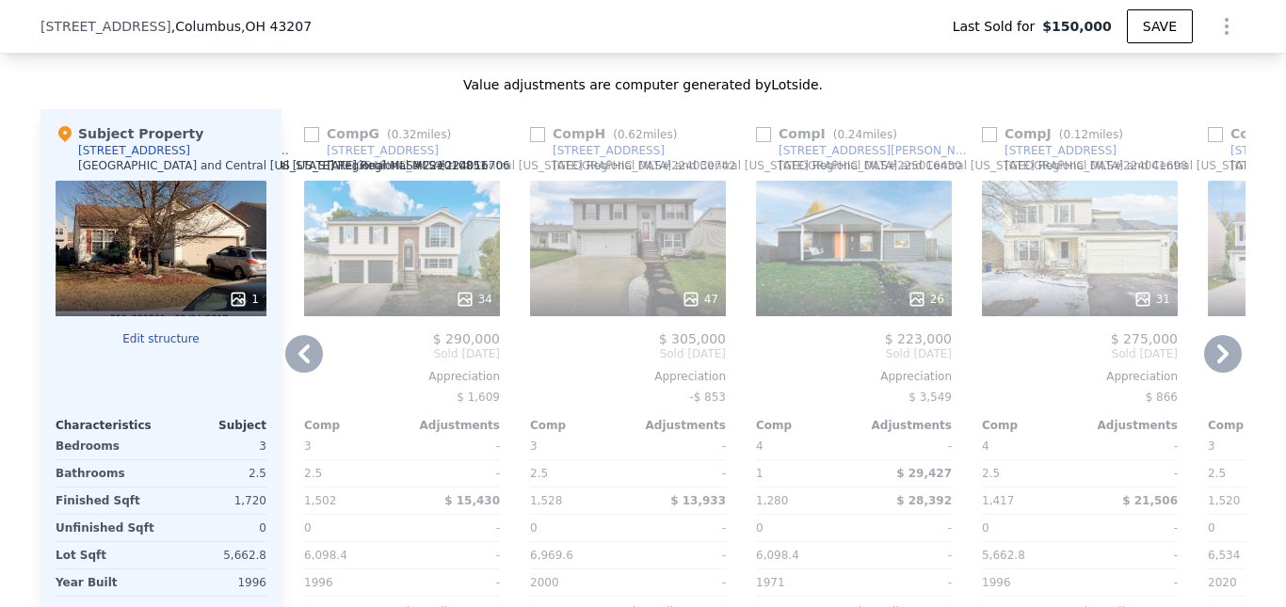
scroll to position [1712, 0]
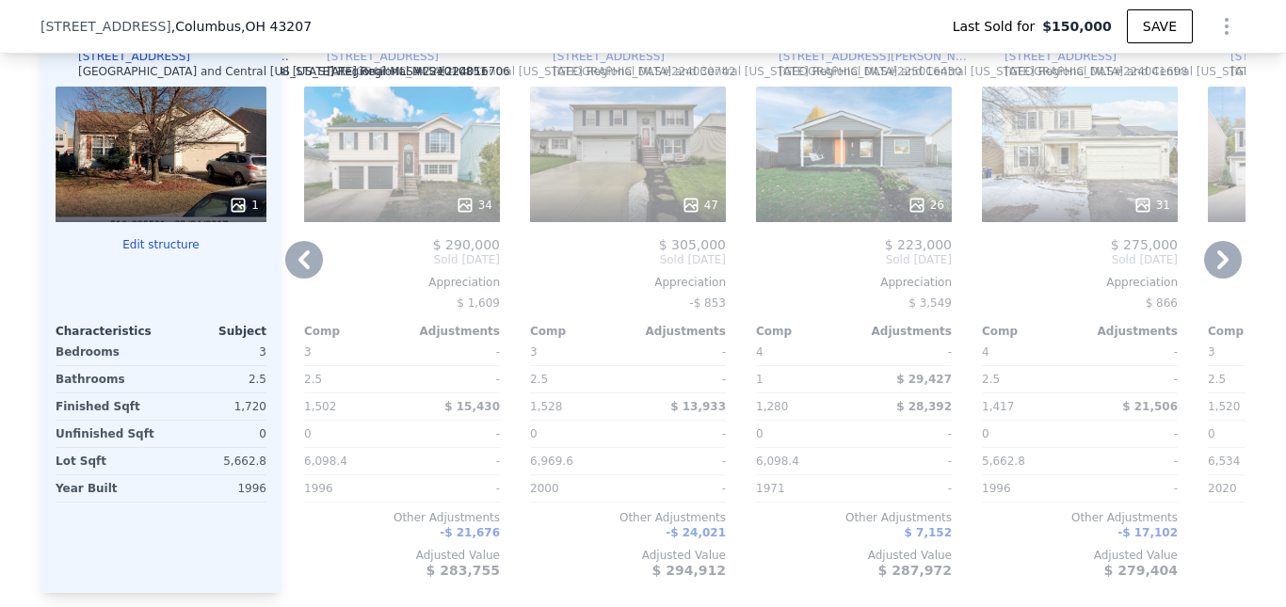
click at [299, 274] on icon at bounding box center [304, 260] width 38 height 38
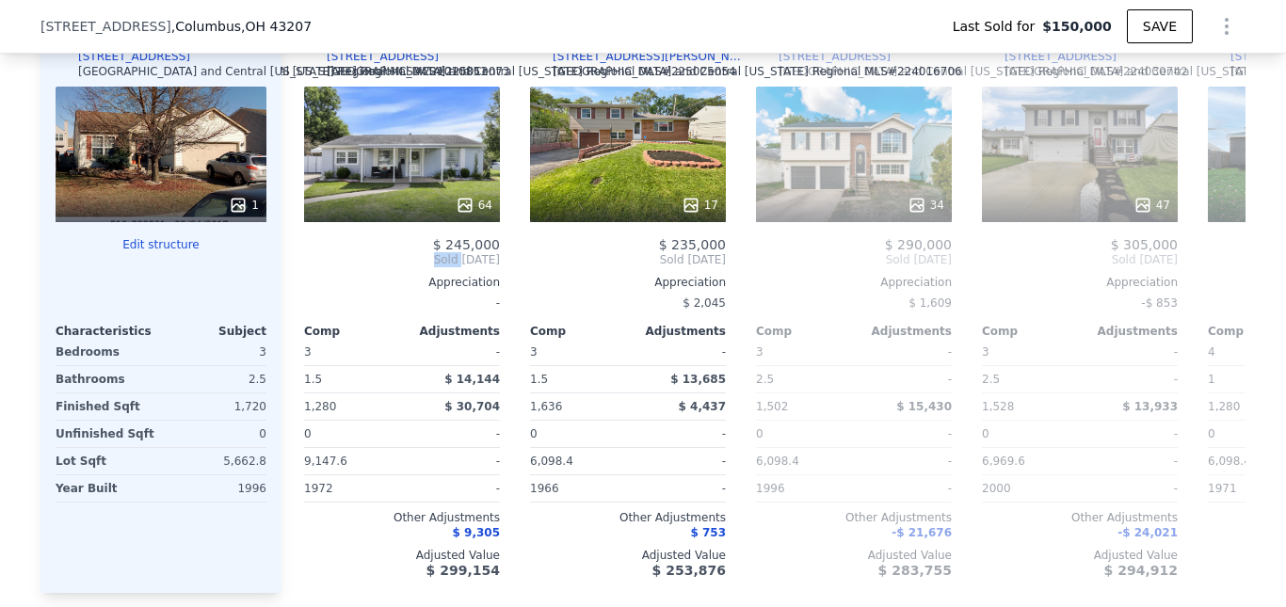
click at [299, 274] on div "Comp A ( 0.21 miles) [STREET_ADDRESS][GEOGRAPHIC_DATA][PERSON_NAME][US_STATE] #…" at bounding box center [764, 304] width 964 height 578
click at [301, 279] on icon at bounding box center [304, 260] width 38 height 38
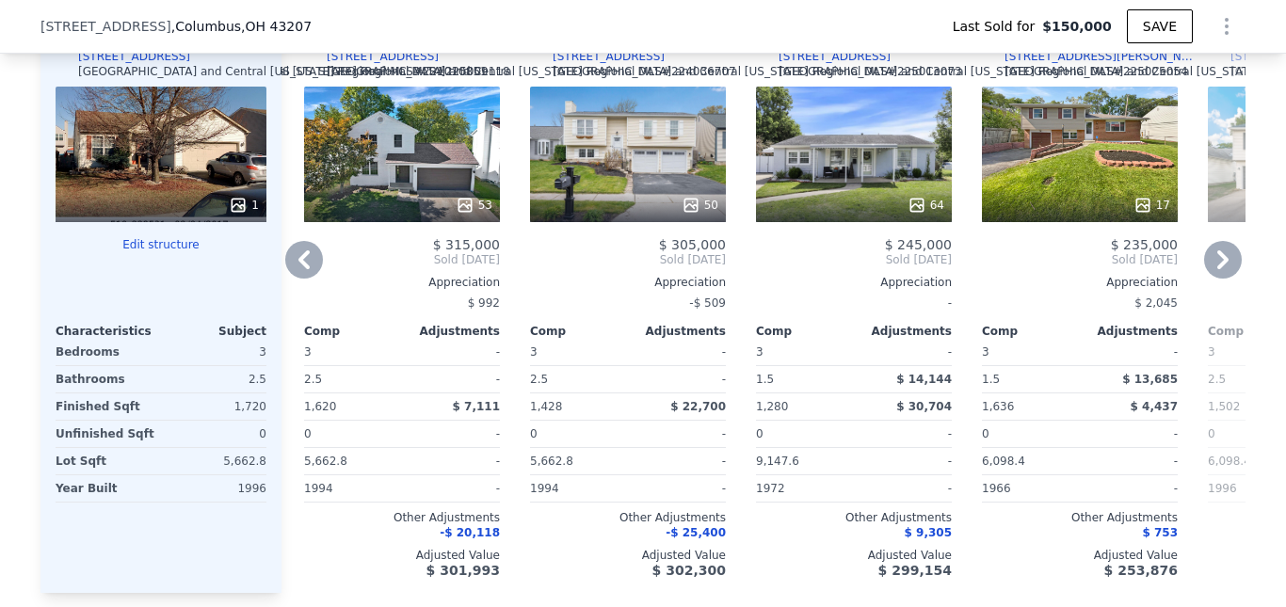
click at [301, 279] on icon at bounding box center [304, 260] width 38 height 38
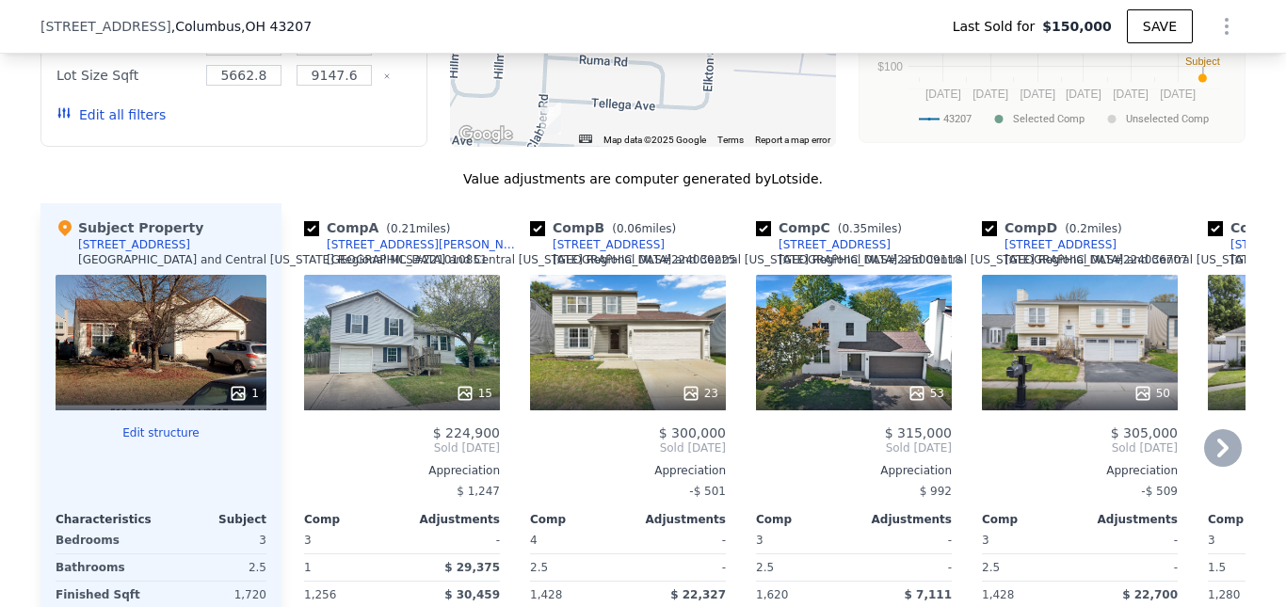
scroll to position [1147, 0]
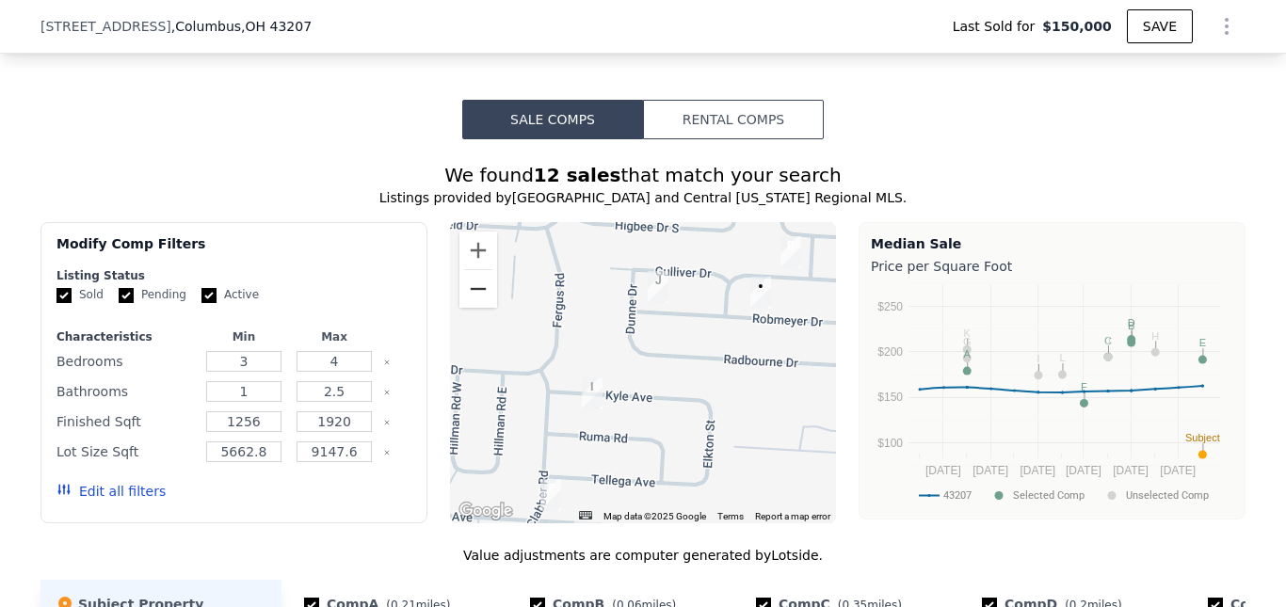
click at [473, 308] on button "Zoom out" at bounding box center [479, 289] width 38 height 38
click at [474, 308] on button "Zoom out" at bounding box center [479, 289] width 38 height 38
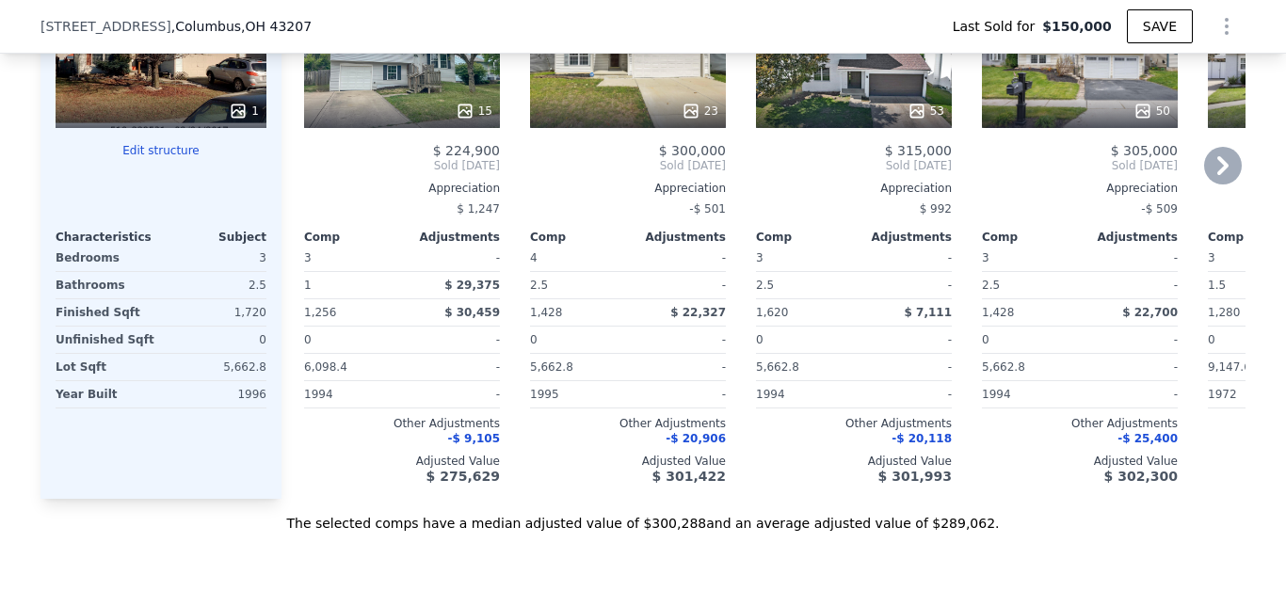
scroll to position [1712, 0]
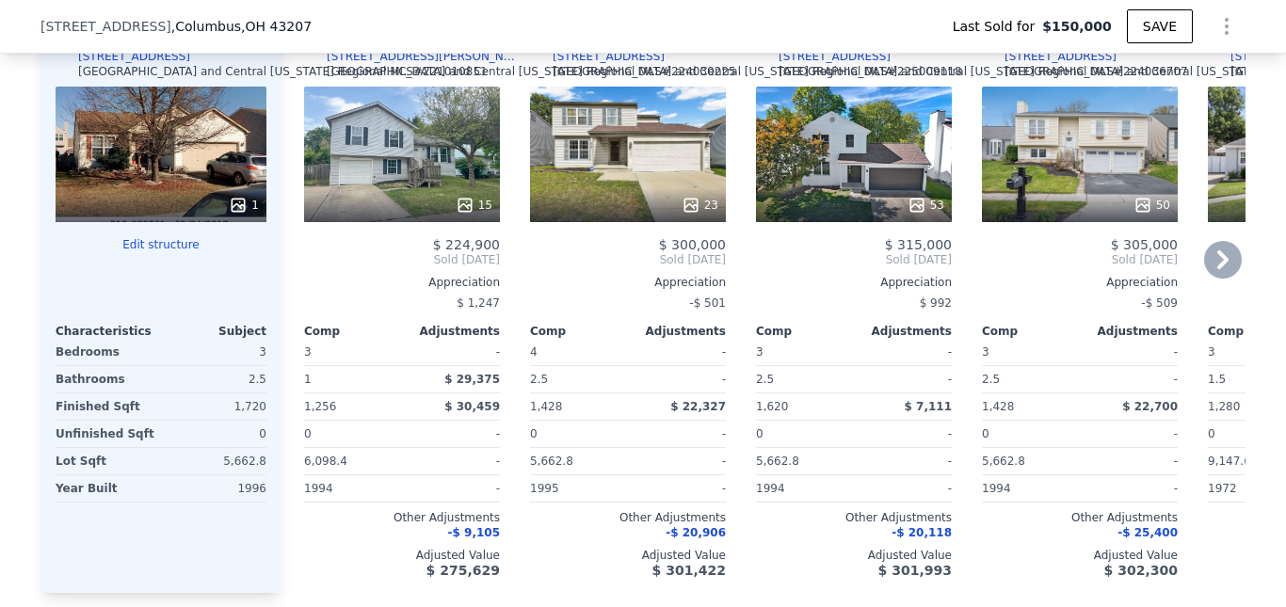
click at [936, 201] on div "53" at bounding box center [854, 155] width 196 height 136
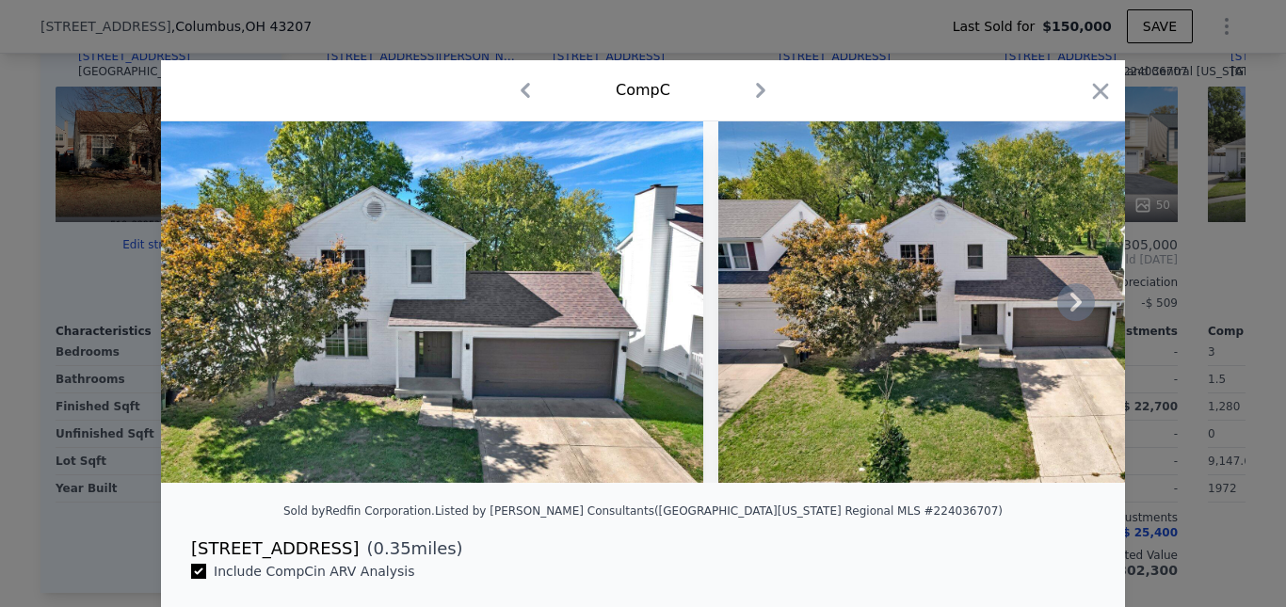
click at [1065, 307] on icon at bounding box center [1077, 302] width 38 height 38
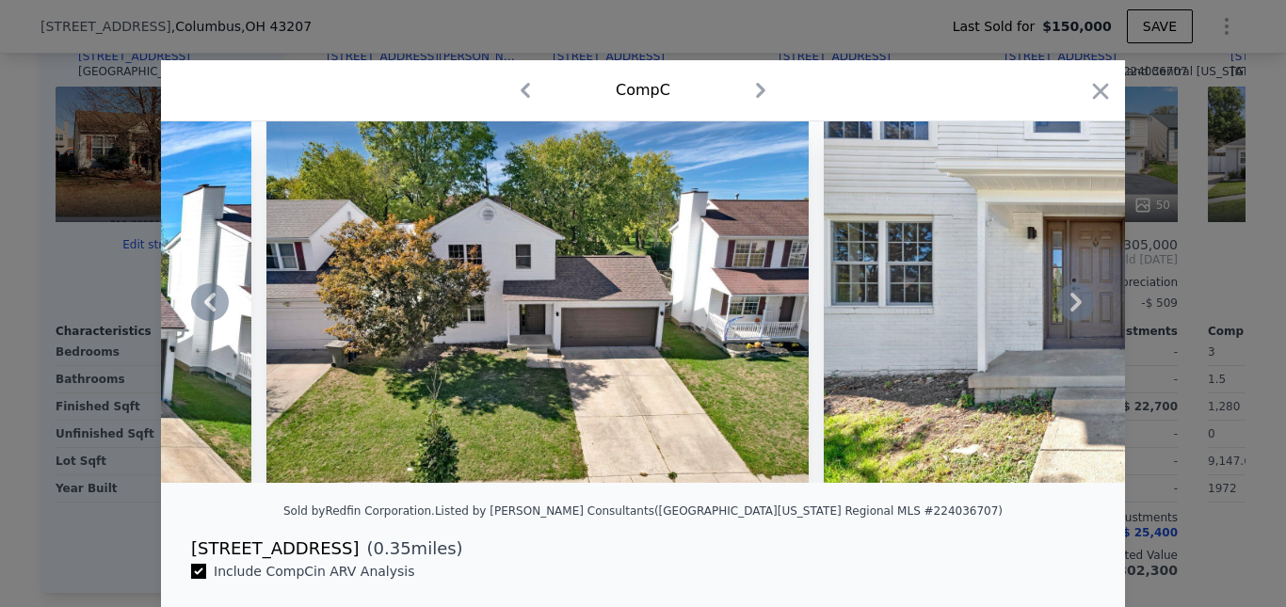
click at [1071, 305] on icon at bounding box center [1076, 302] width 11 height 19
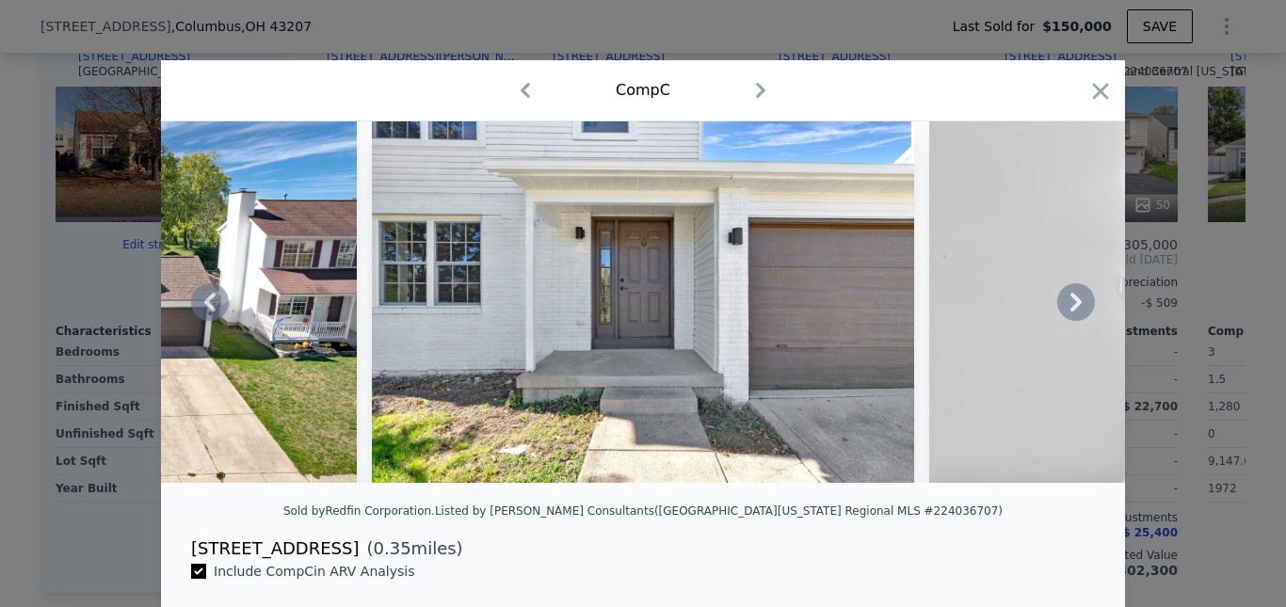
click at [1068, 307] on icon at bounding box center [1077, 302] width 38 height 38
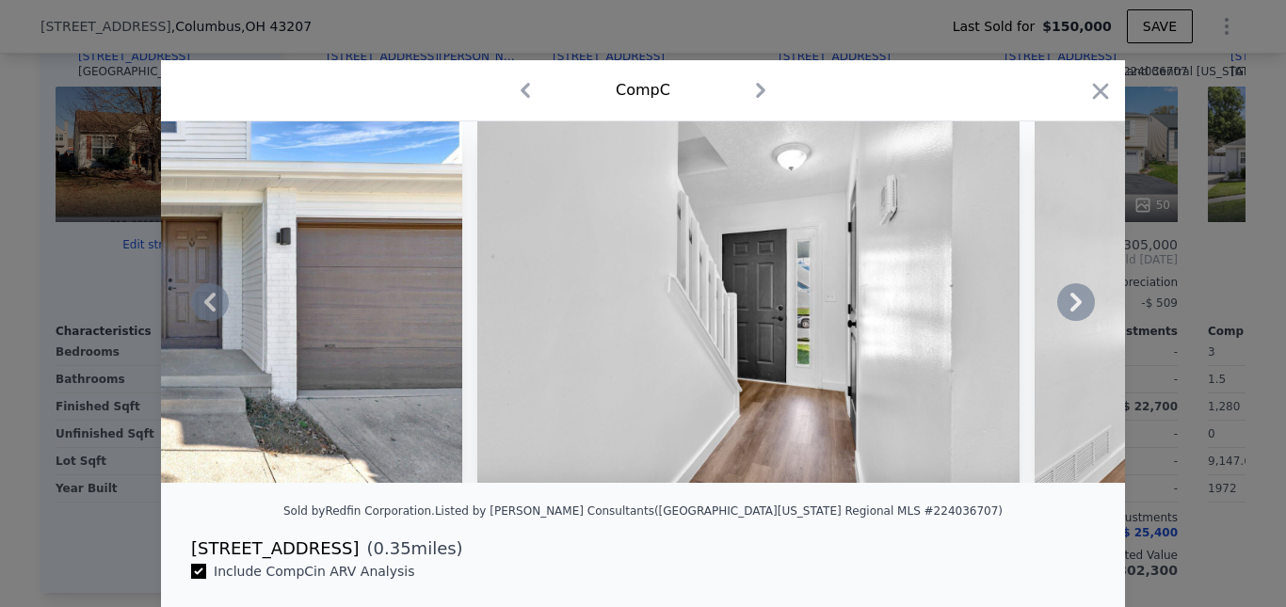
click at [1073, 312] on icon at bounding box center [1076, 302] width 11 height 19
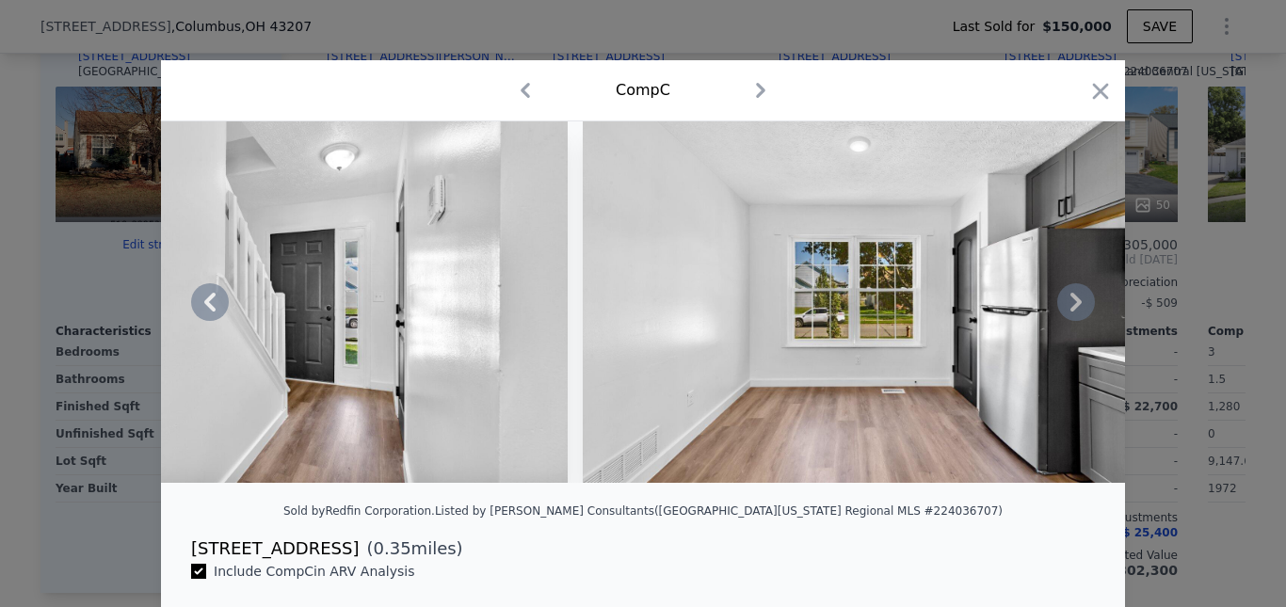
click at [1071, 310] on icon at bounding box center [1076, 302] width 11 height 19
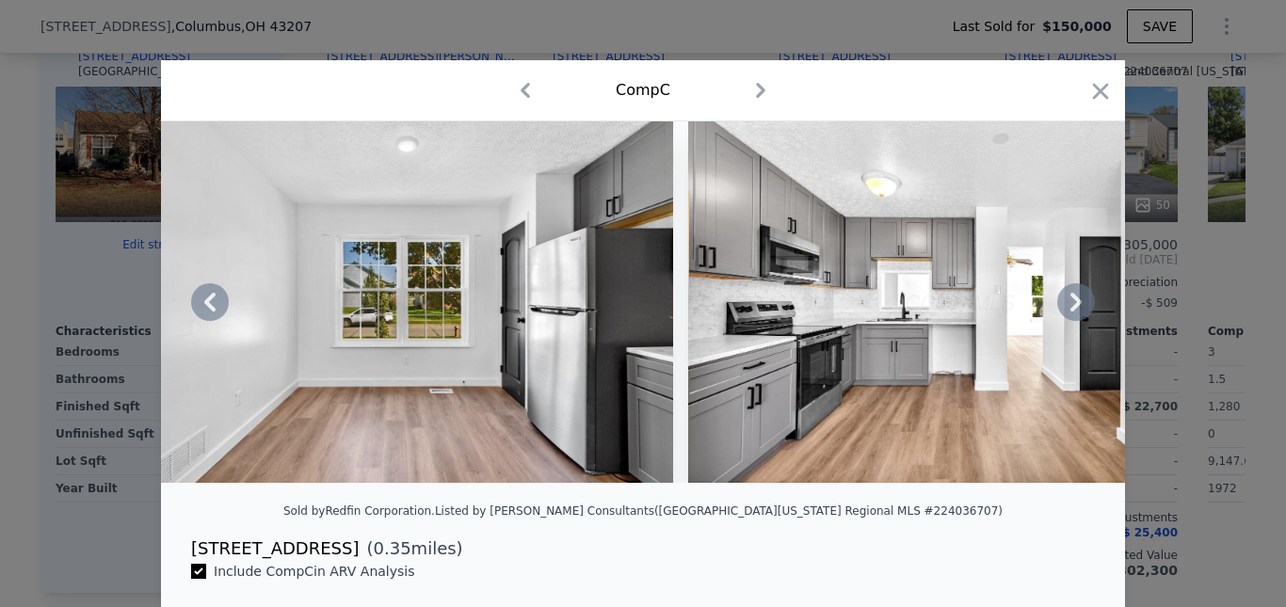
click at [1072, 308] on icon at bounding box center [1076, 302] width 11 height 19
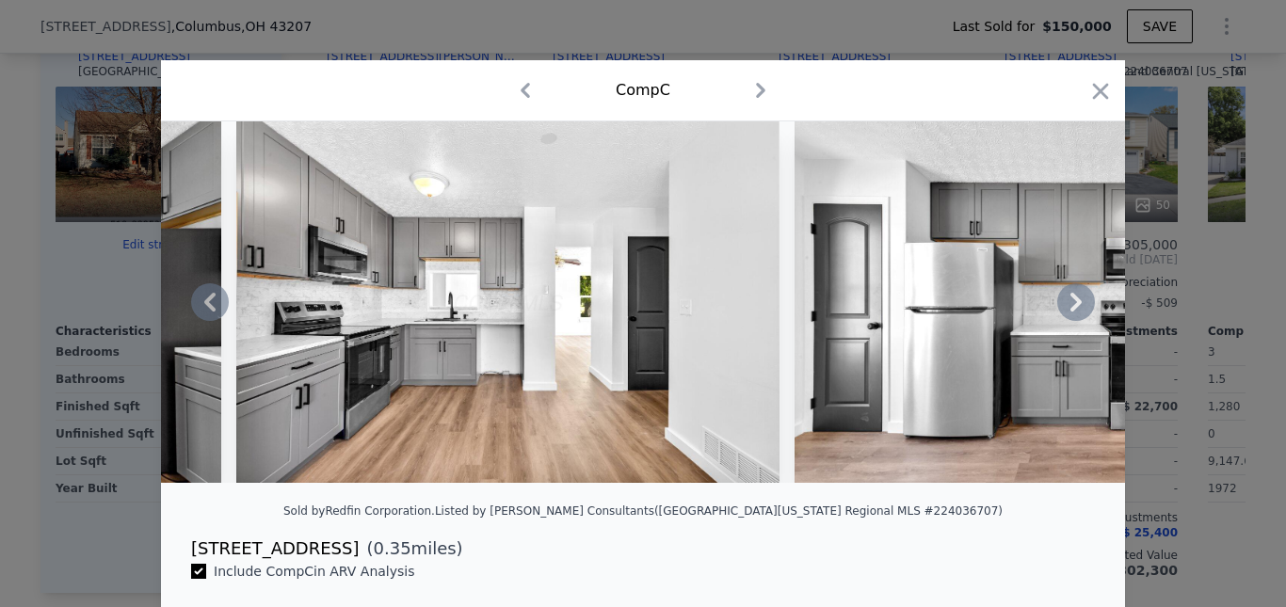
click at [1072, 308] on icon at bounding box center [1076, 302] width 11 height 19
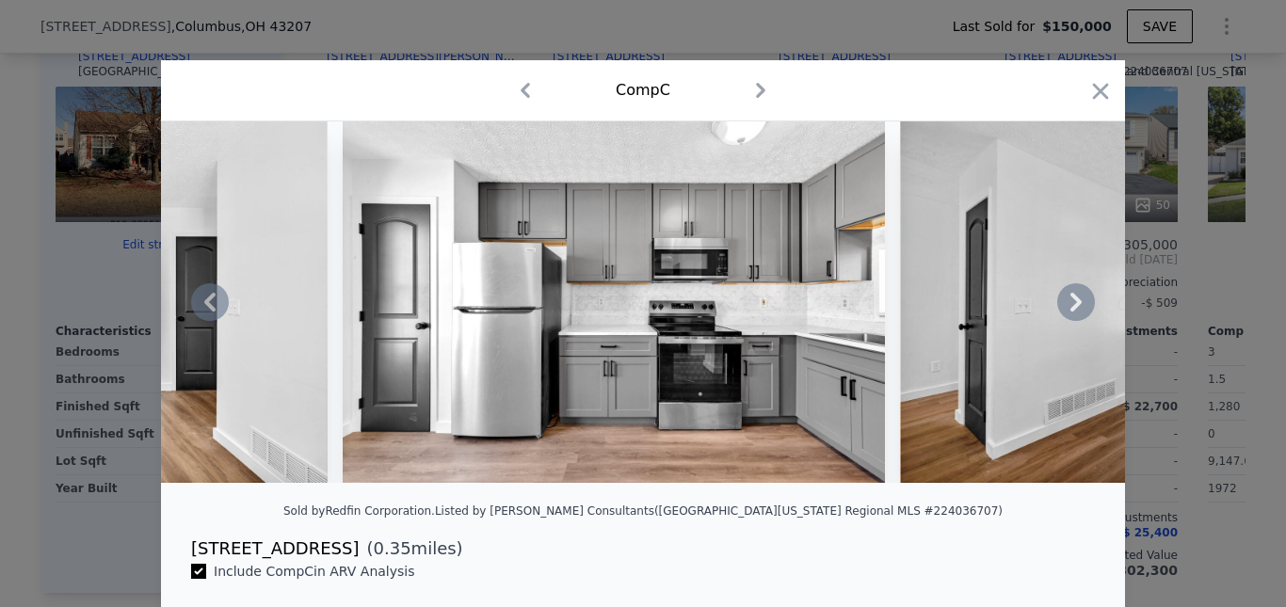
click at [1072, 308] on icon at bounding box center [1076, 302] width 11 height 19
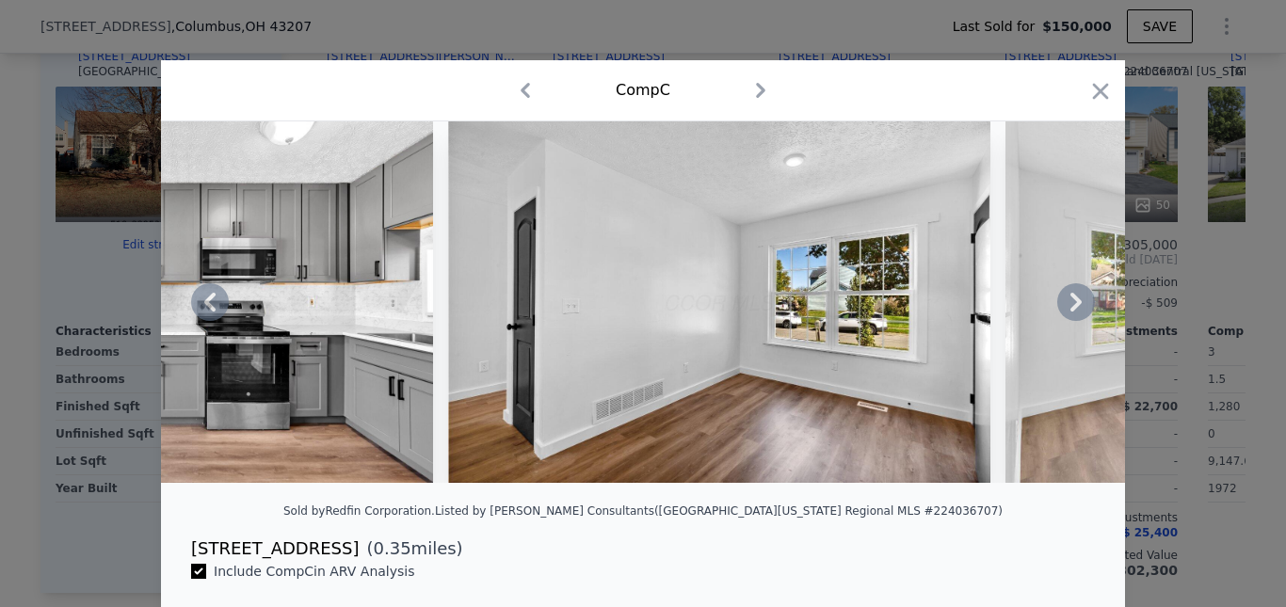
click at [1072, 308] on icon at bounding box center [1076, 302] width 11 height 19
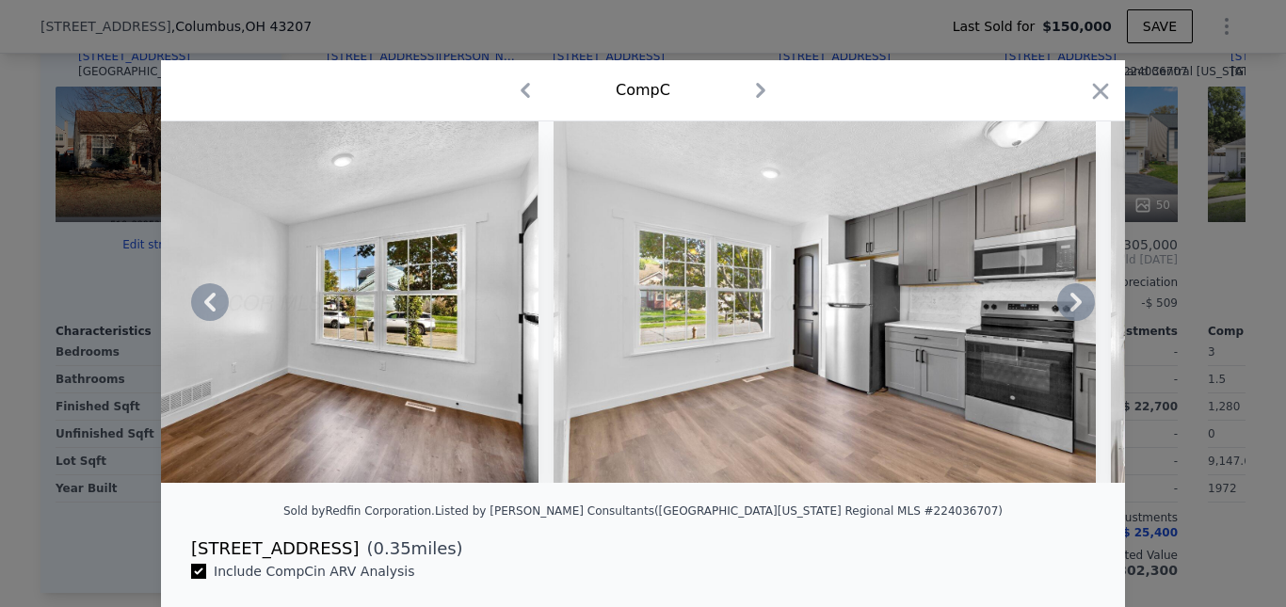
click at [1072, 308] on icon at bounding box center [1076, 302] width 11 height 19
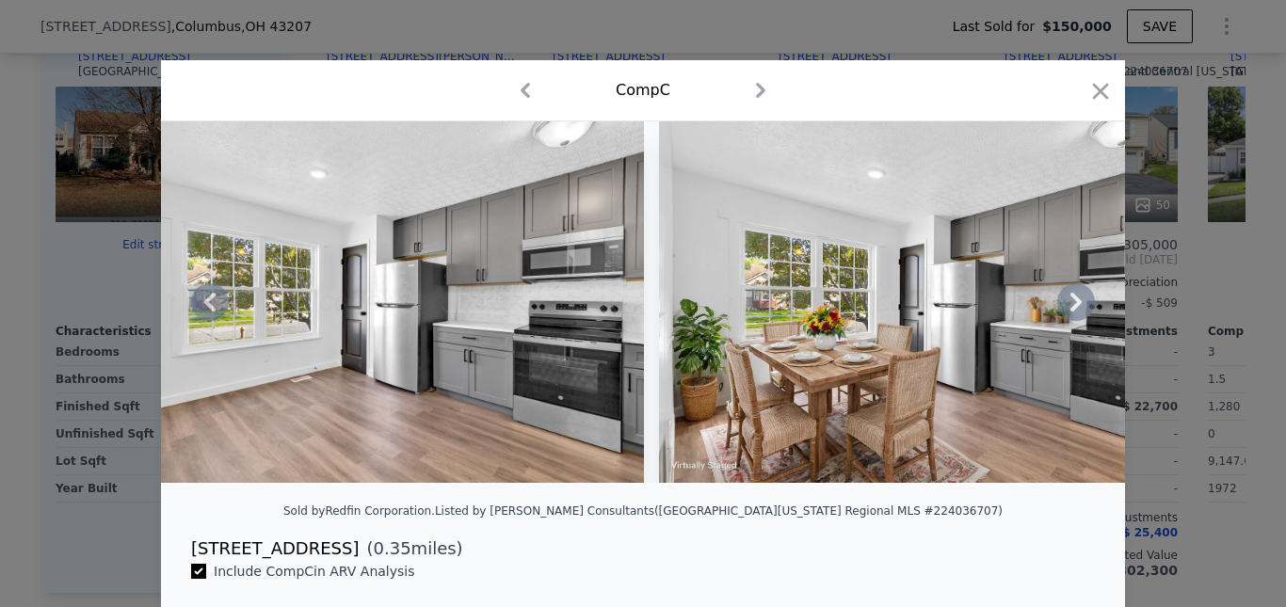
click at [1072, 308] on icon at bounding box center [1076, 302] width 11 height 19
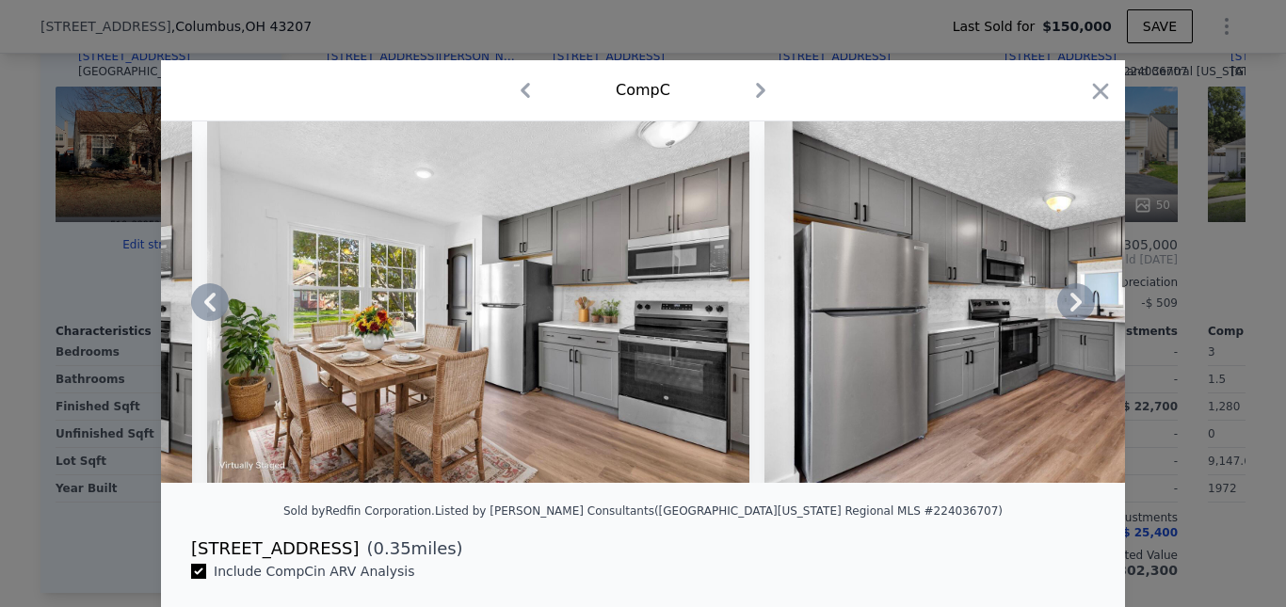
click at [1072, 307] on icon at bounding box center [1076, 302] width 11 height 19
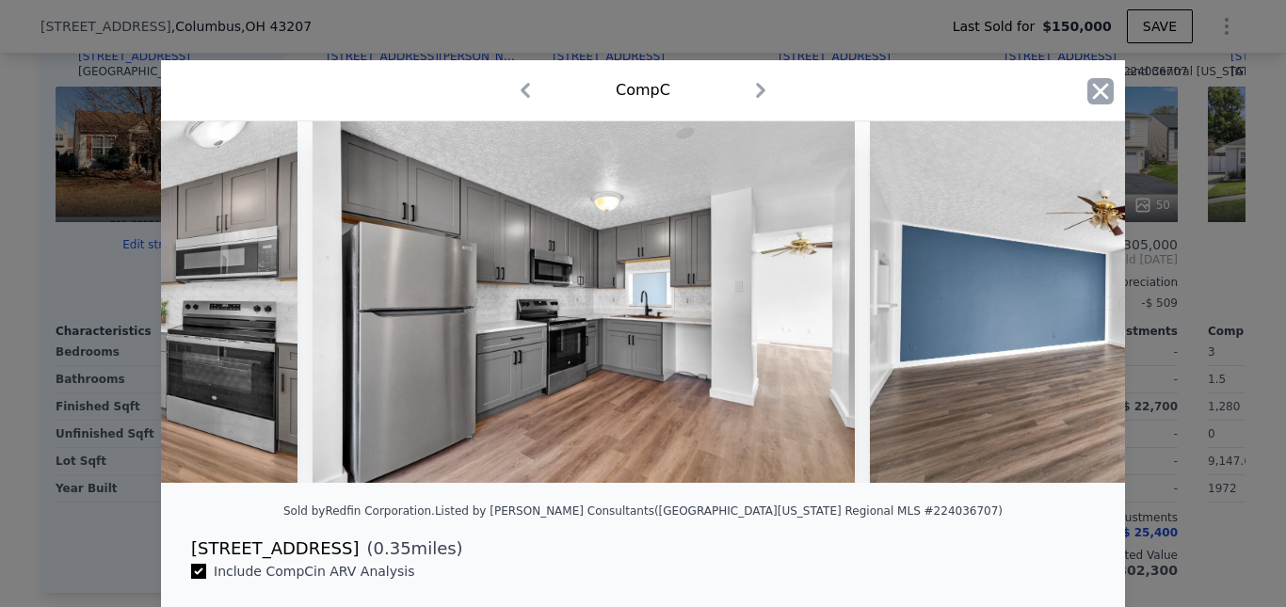
click at [1100, 94] on icon "button" at bounding box center [1101, 91] width 26 height 26
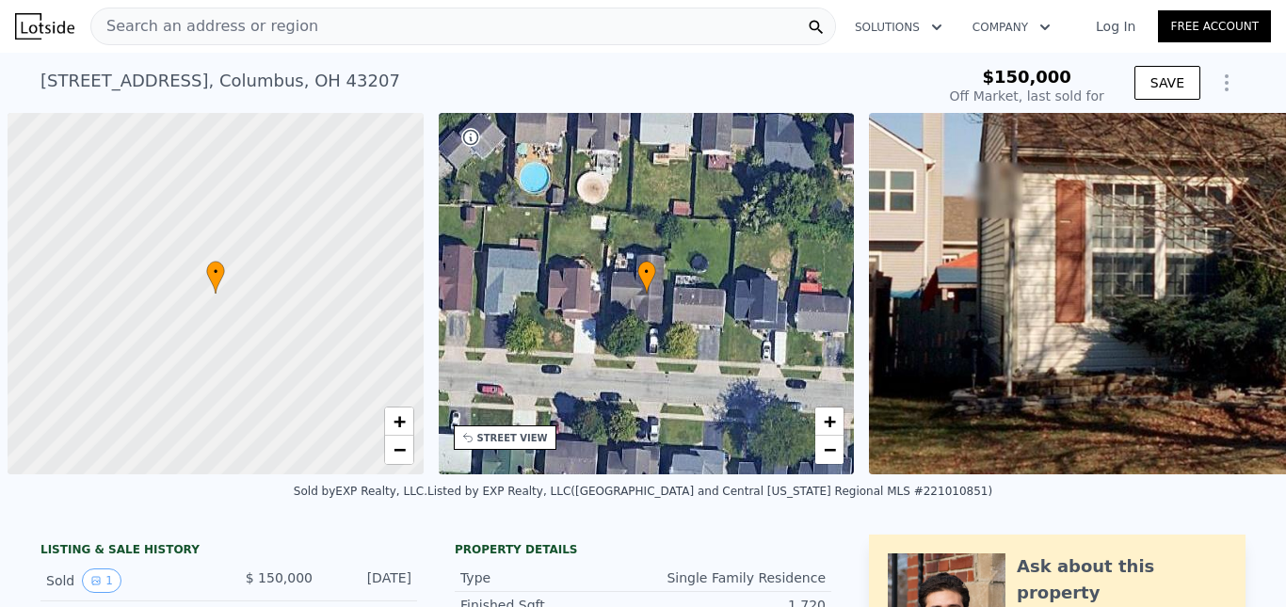
click at [239, 26] on span "Search an address or region" at bounding box center [204, 26] width 227 height 23
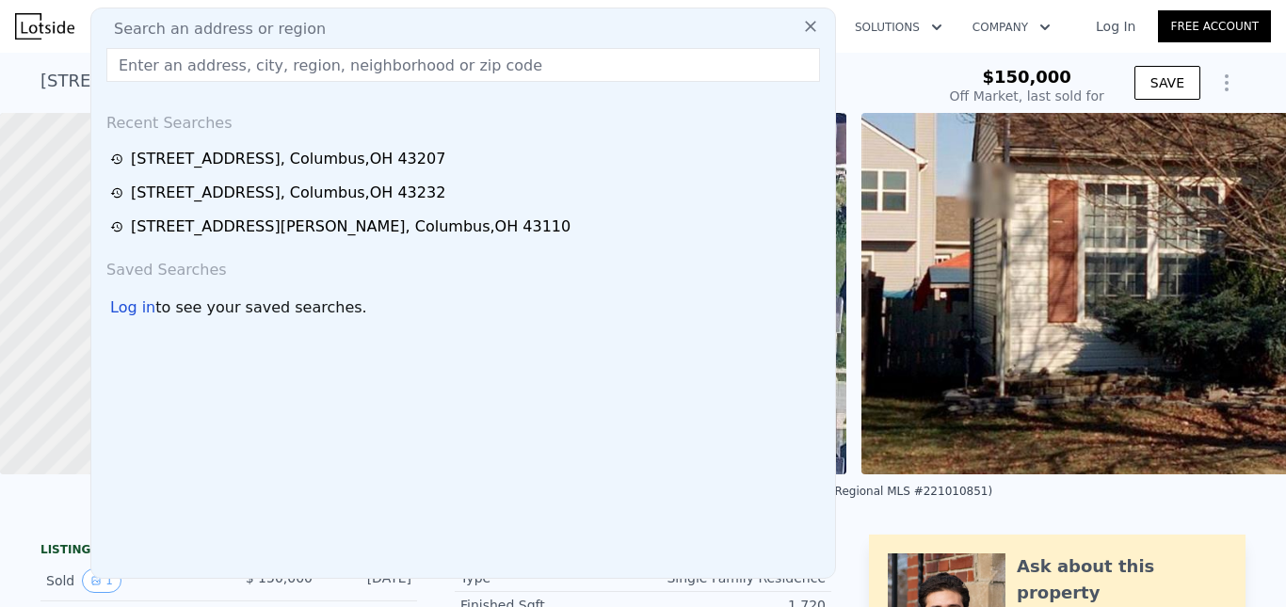
click at [219, 72] on input "text" at bounding box center [463, 65] width 714 height 34
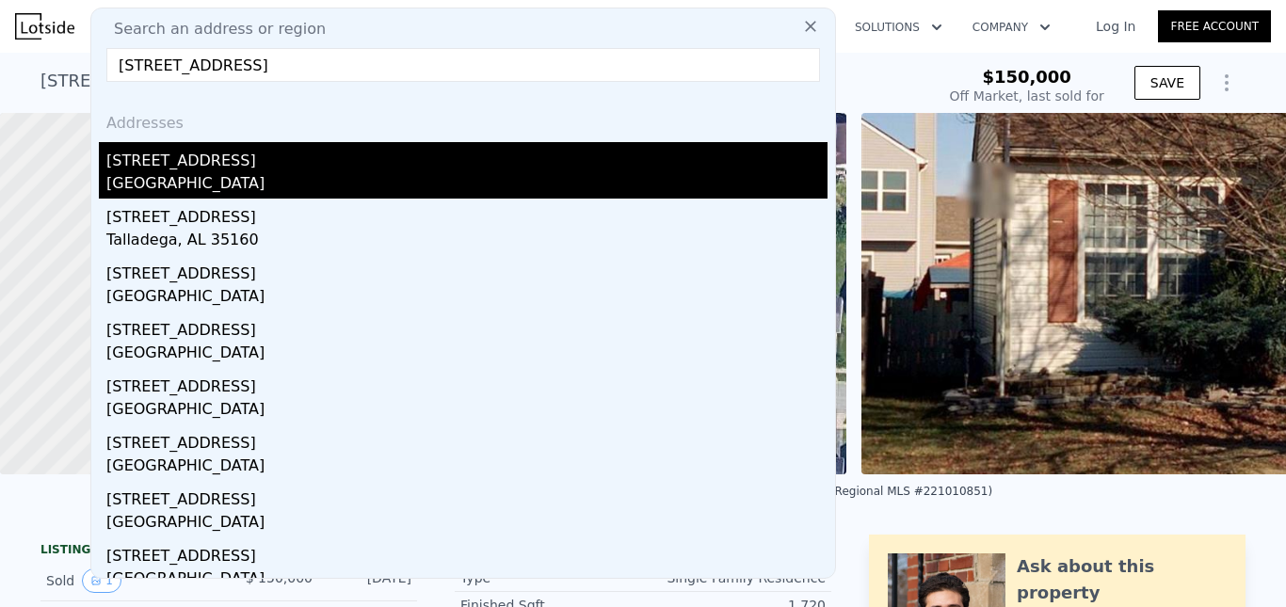
type input "5049 Gunston Dr"
click at [189, 171] on div "5049 Gunston Drive" at bounding box center [466, 157] width 721 height 30
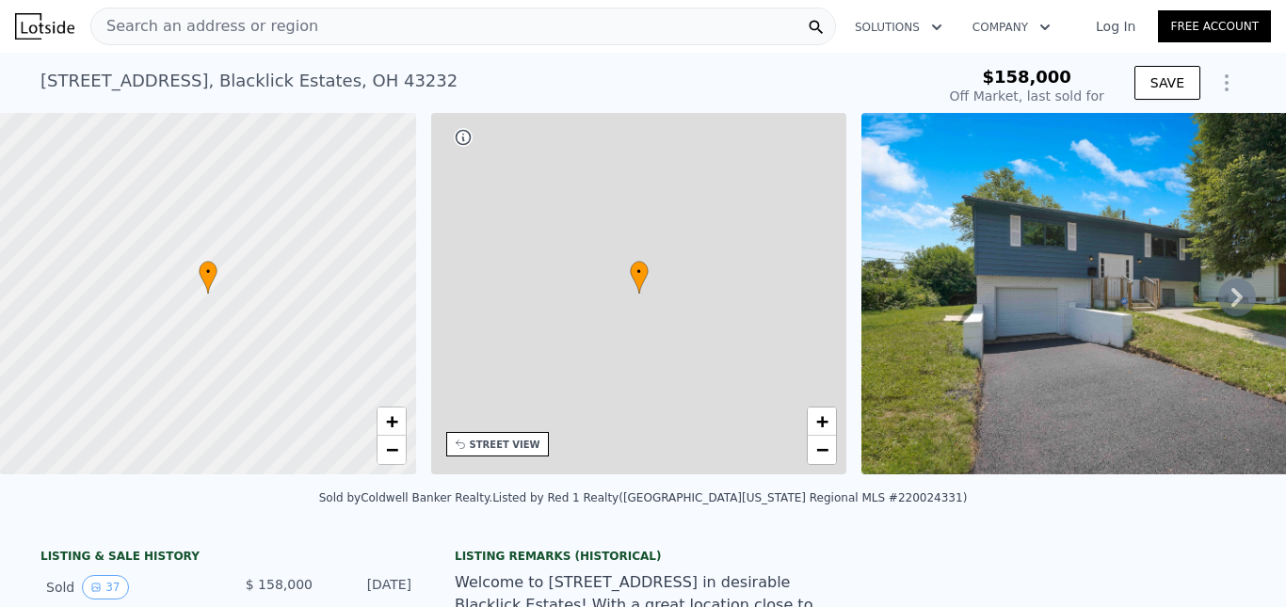
type input "-$ 168,562"
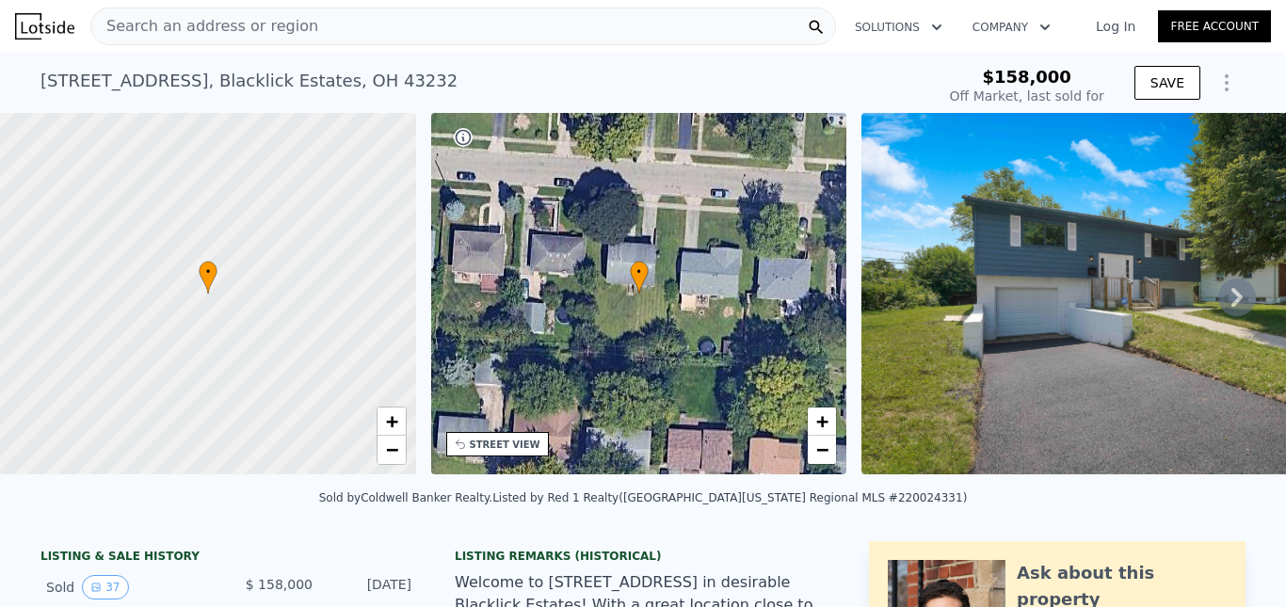
type input "$ 226,000"
type input "$ 44,858"
click at [257, 28] on span "Search an address or region" at bounding box center [204, 26] width 227 height 23
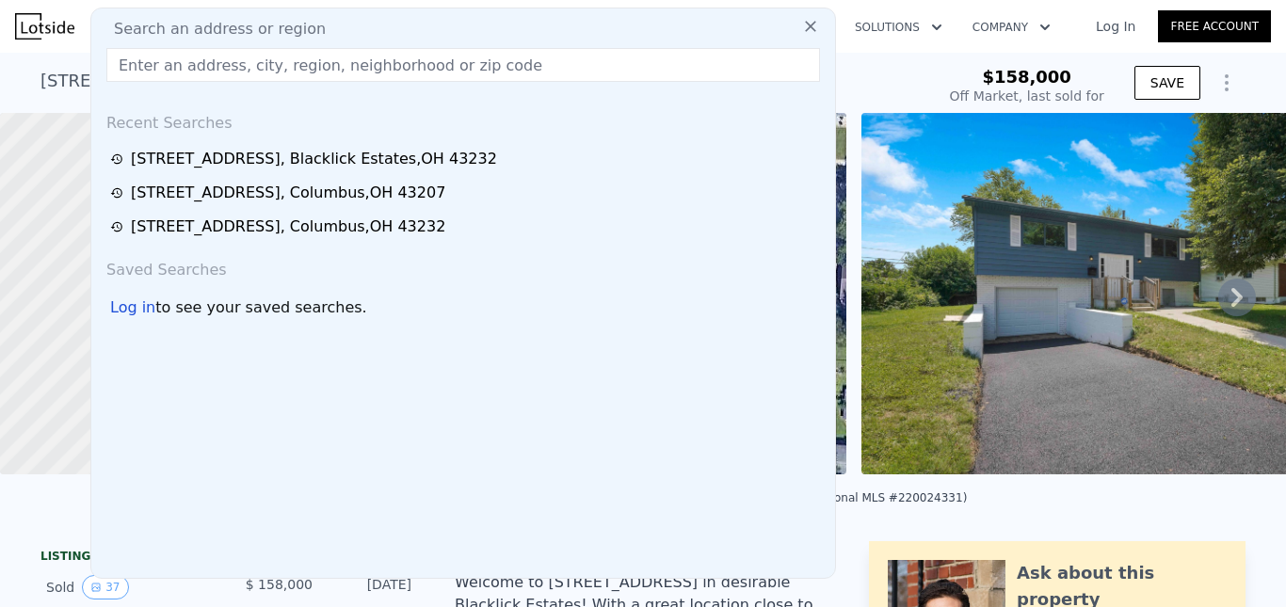
type input "5143 Hatfield Dr"
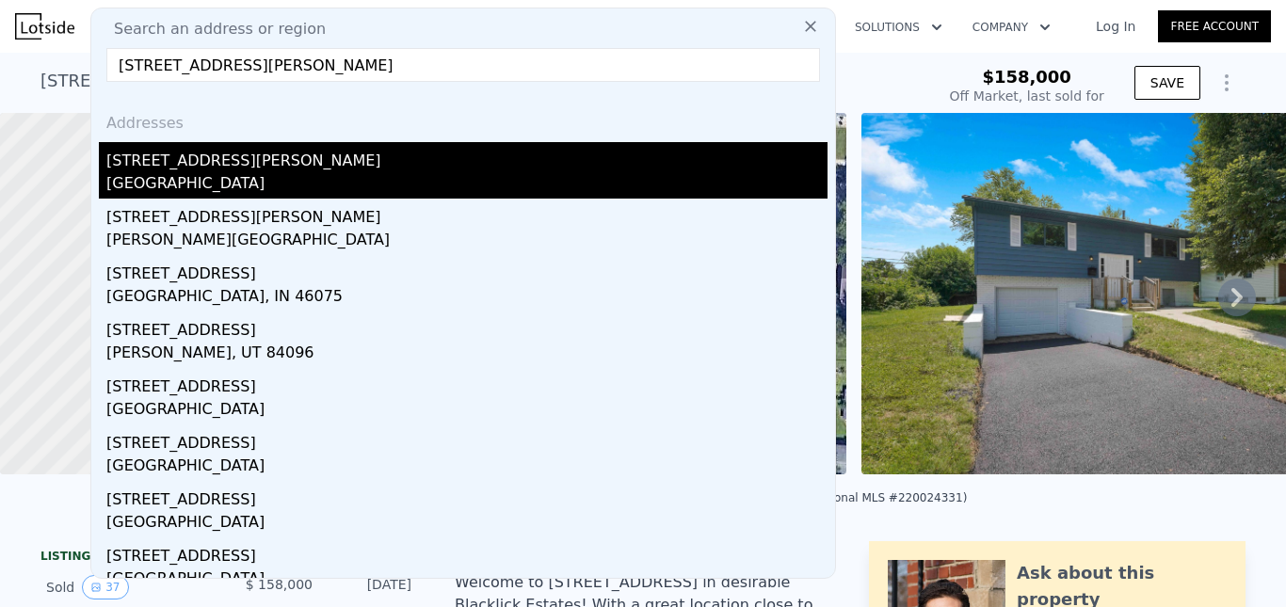
click at [329, 172] on div "Blacklick Estates, OH 43232" at bounding box center [466, 185] width 721 height 26
